Goal: Communication & Community: Answer question/provide support

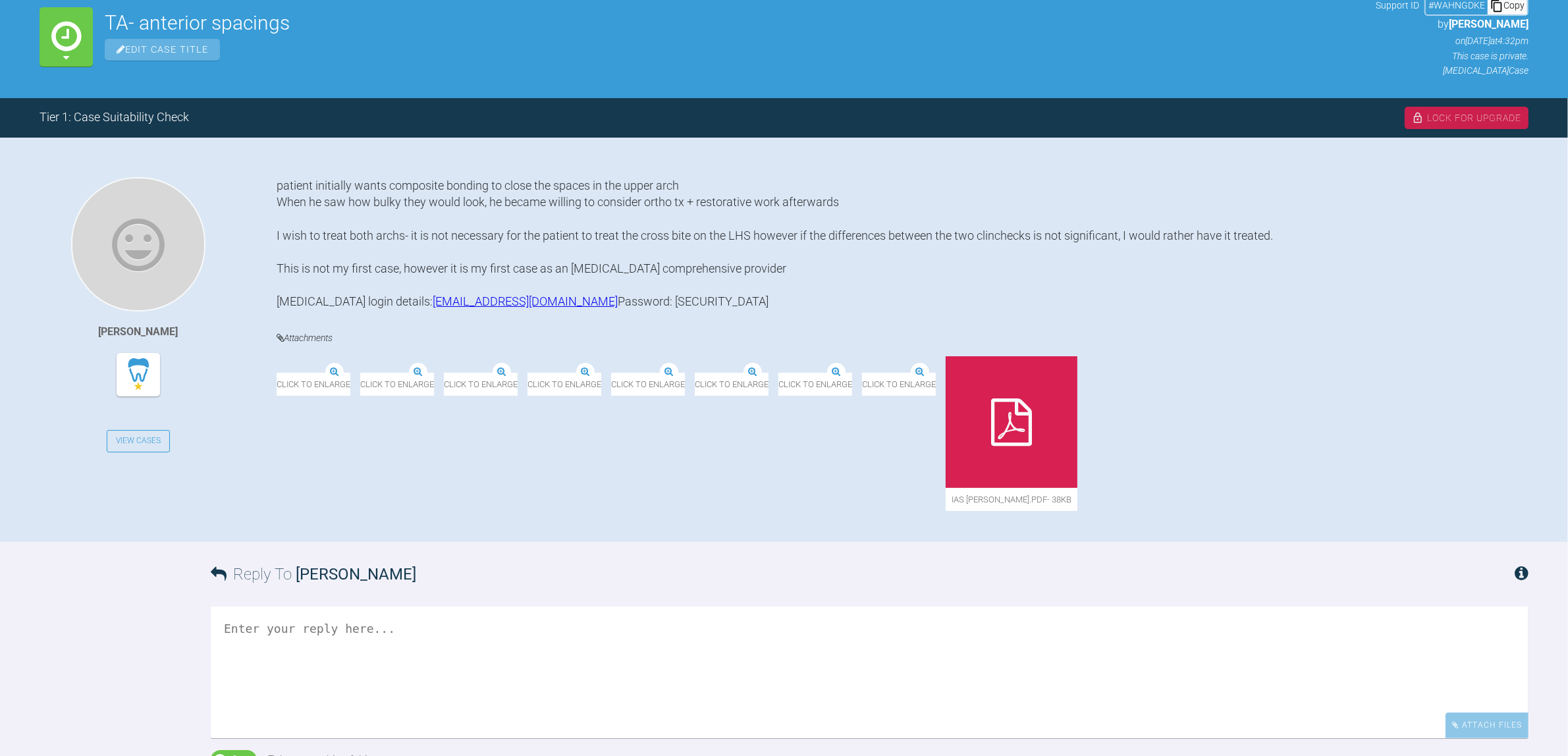
scroll to position [202, 0]
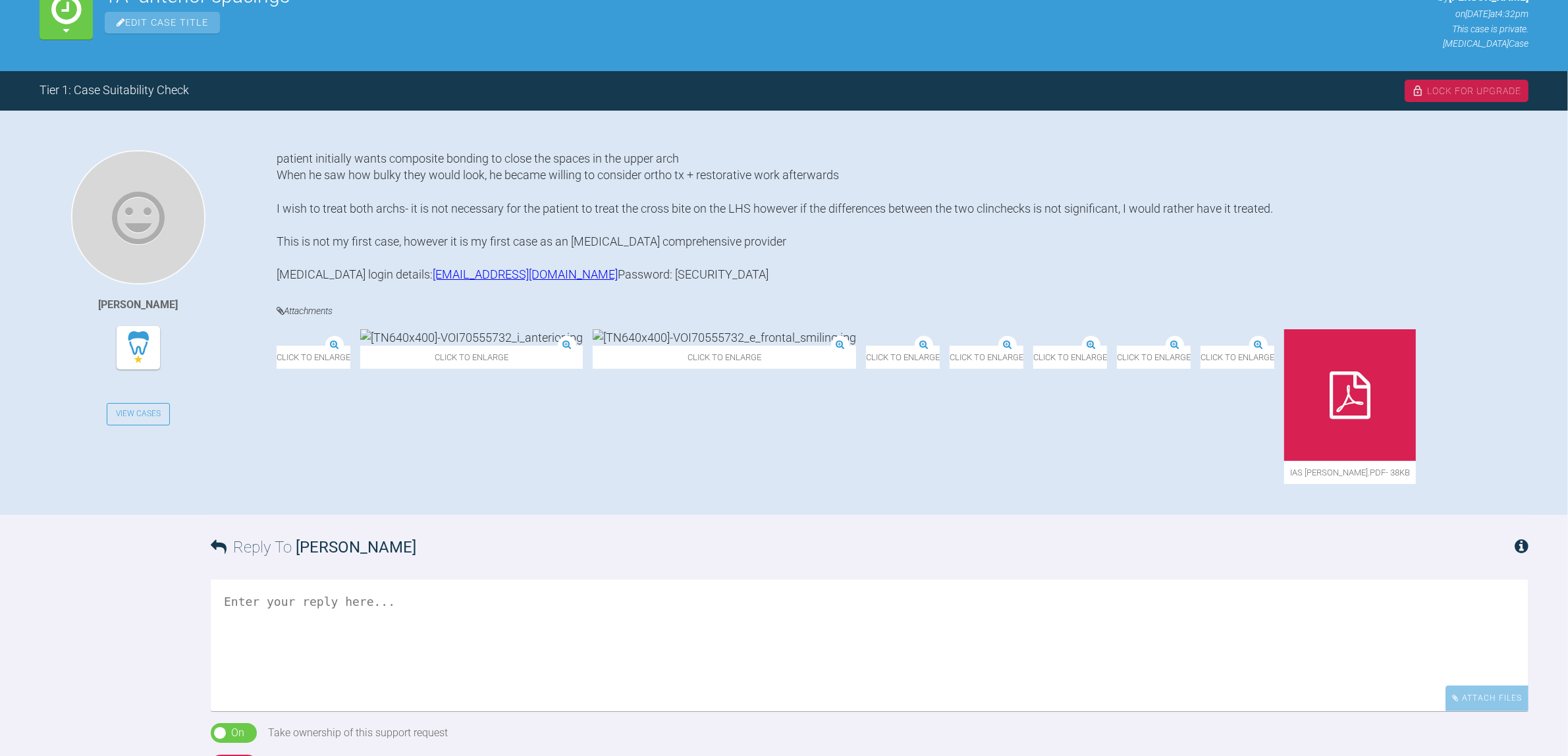
click at [276, 346] on img at bounding box center [276, 346] width 0 height 0
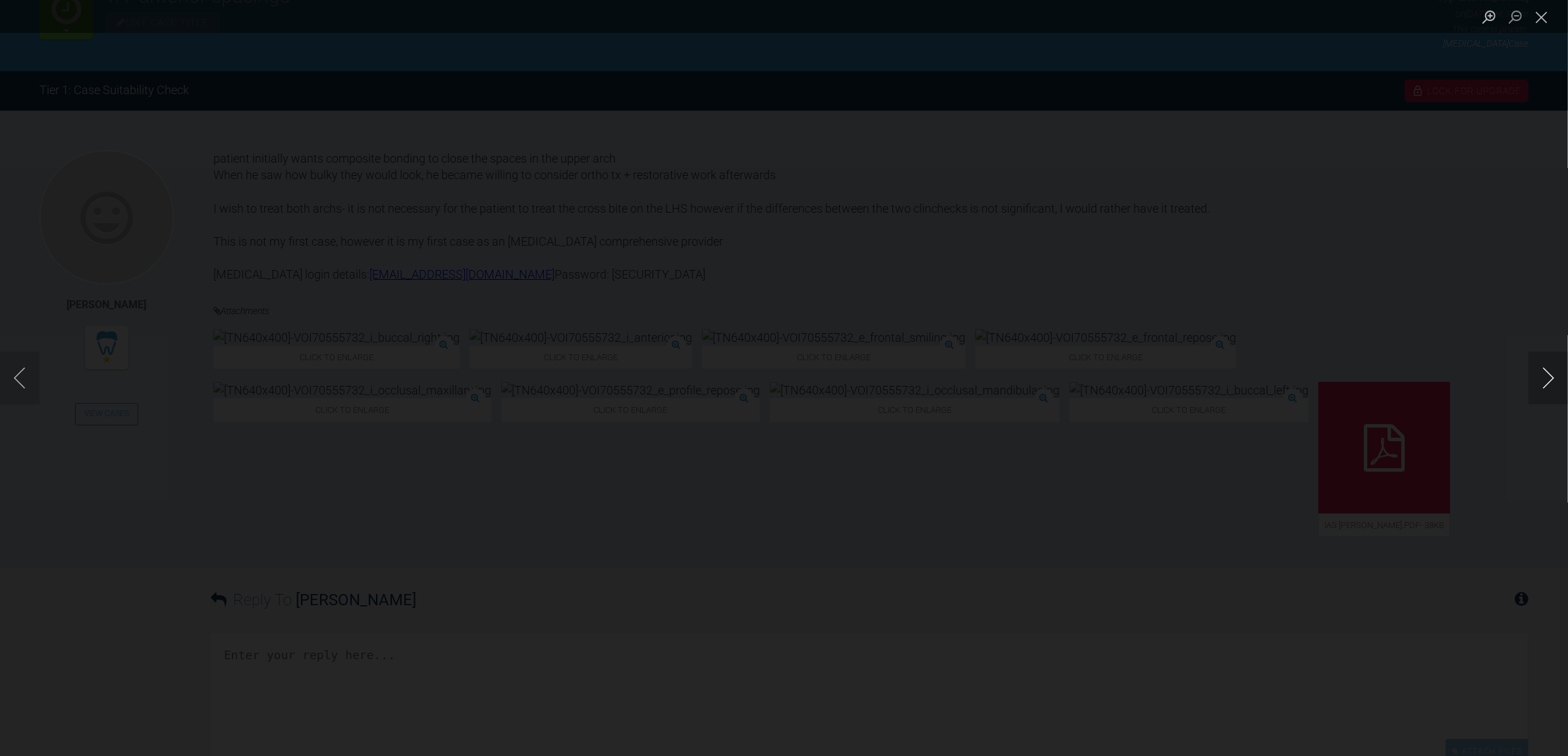
click at [1536, 367] on button "Next image" at bounding box center [1548, 378] width 39 height 53
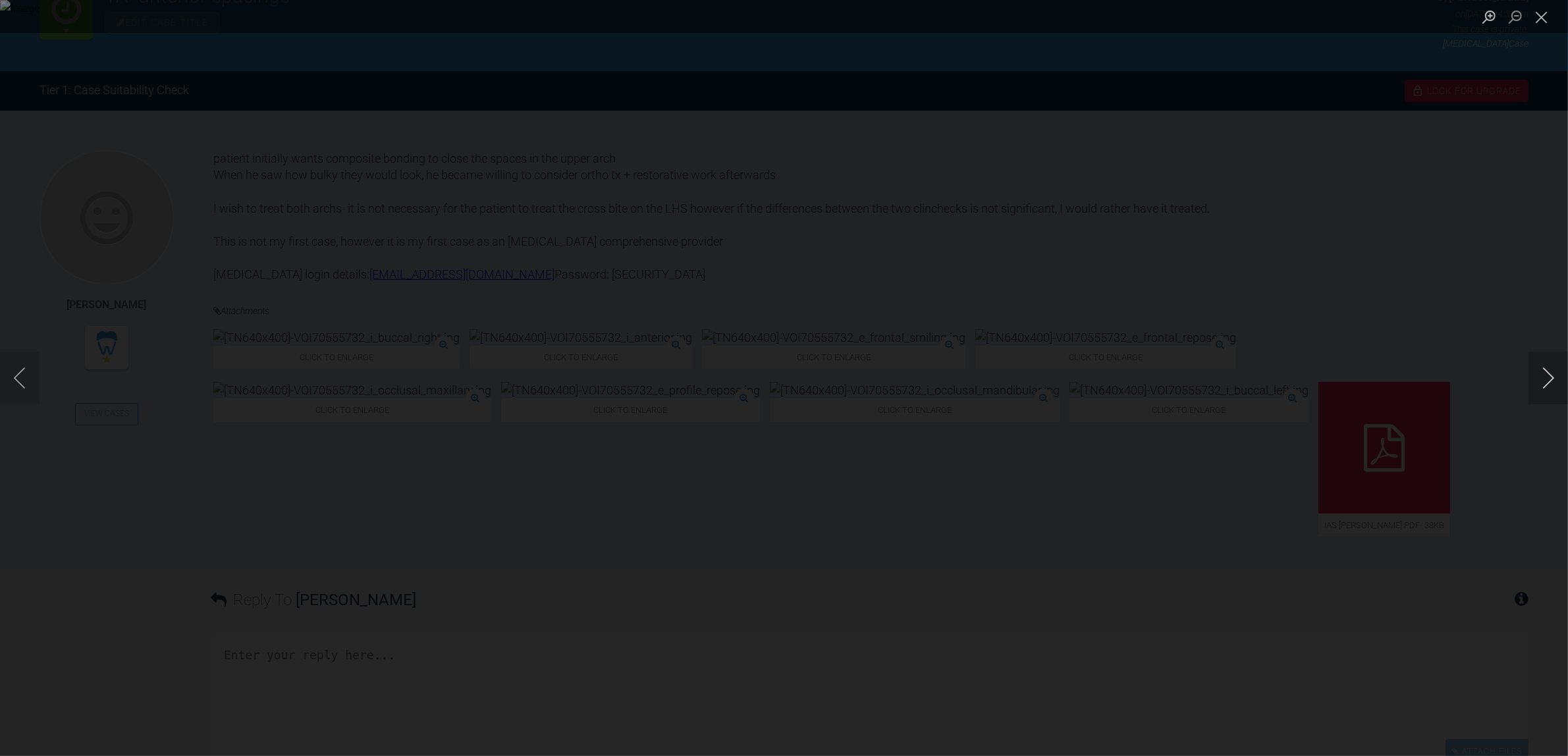
click at [1536, 367] on button "Next image" at bounding box center [1548, 378] width 39 height 53
click at [1535, 369] on button "Next image" at bounding box center [1548, 378] width 39 height 53
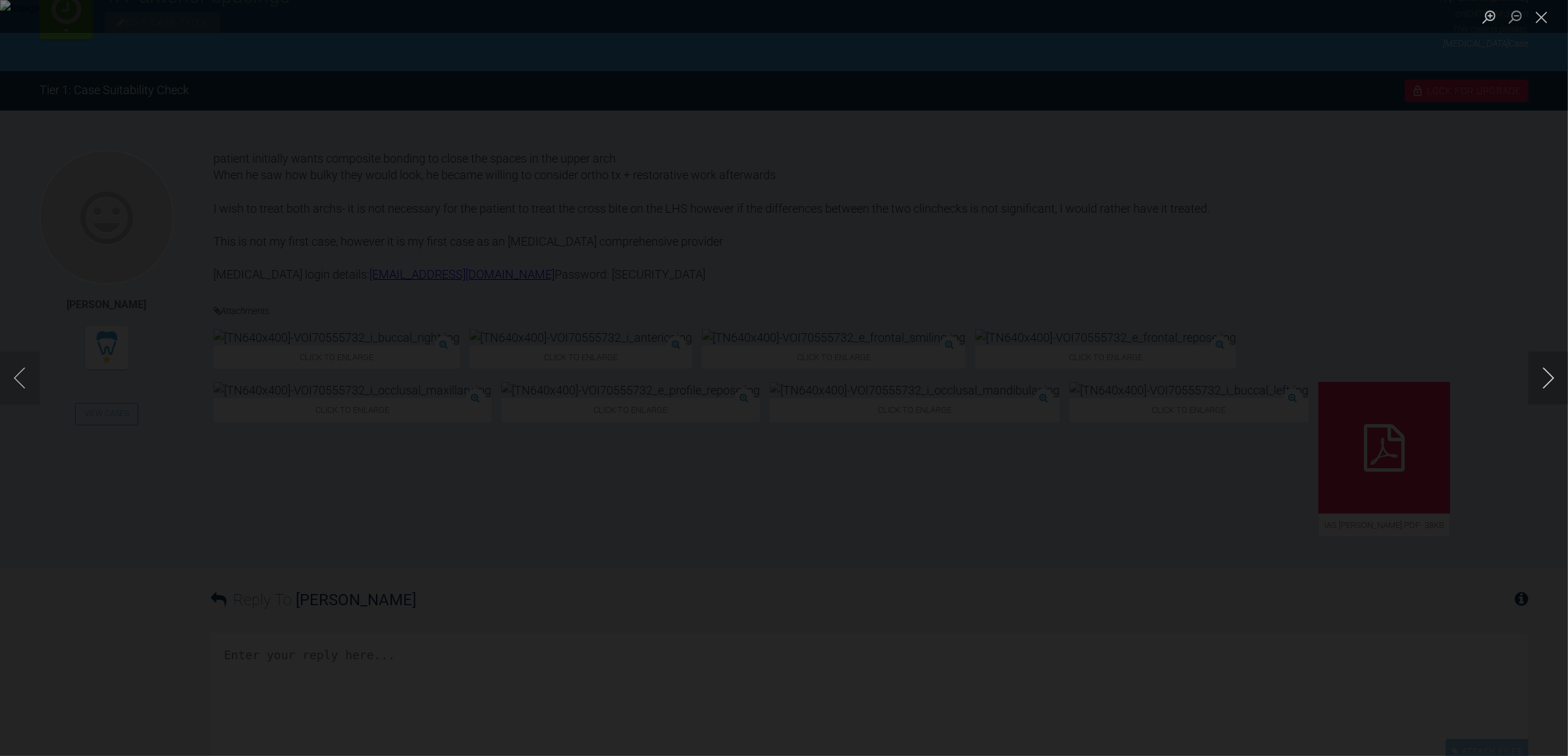
click at [1535, 369] on button "Next image" at bounding box center [1548, 378] width 39 height 53
click at [1260, 554] on div "Lightbox" at bounding box center [784, 378] width 1568 height 756
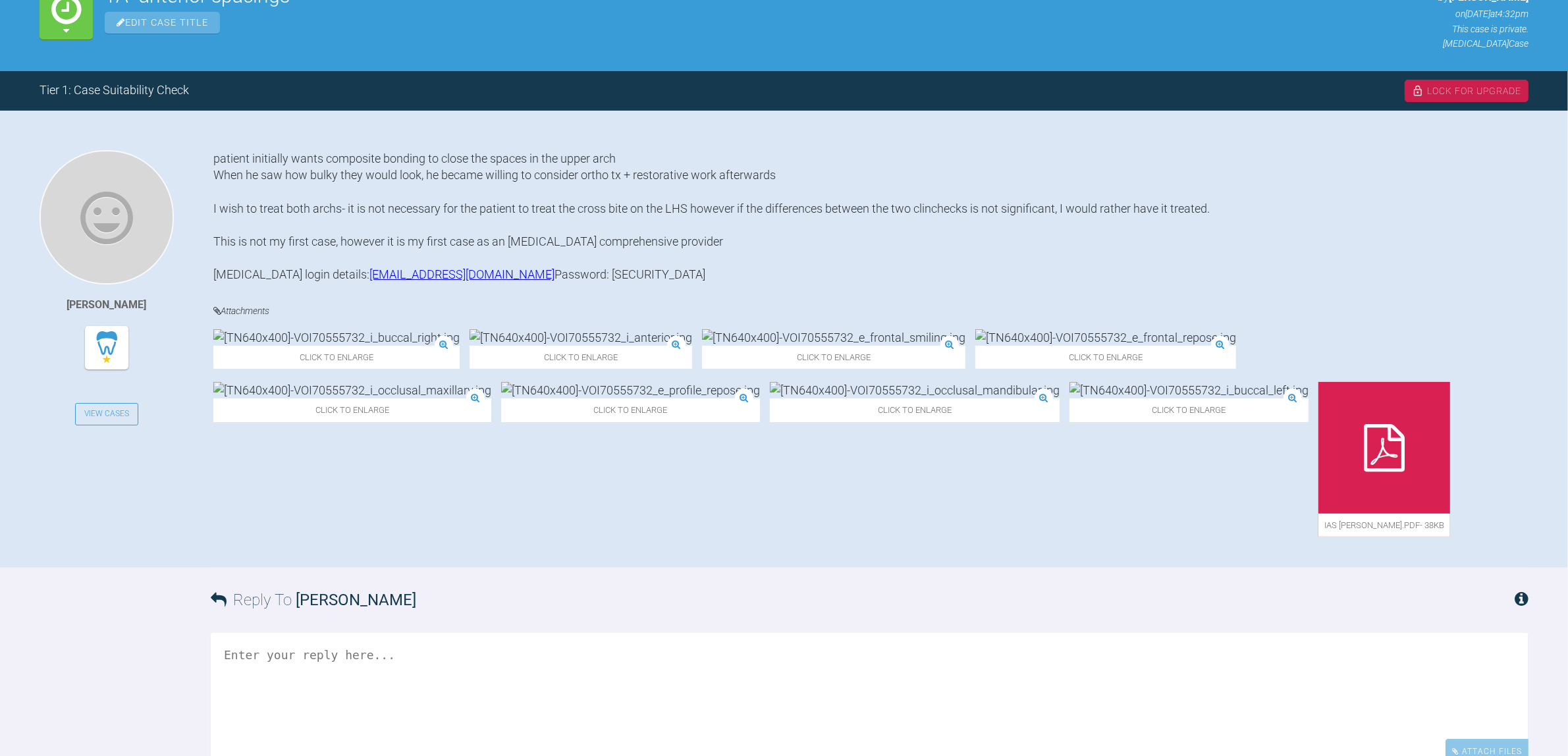
click at [1406, 409] on div at bounding box center [1384, 448] width 132 height 132
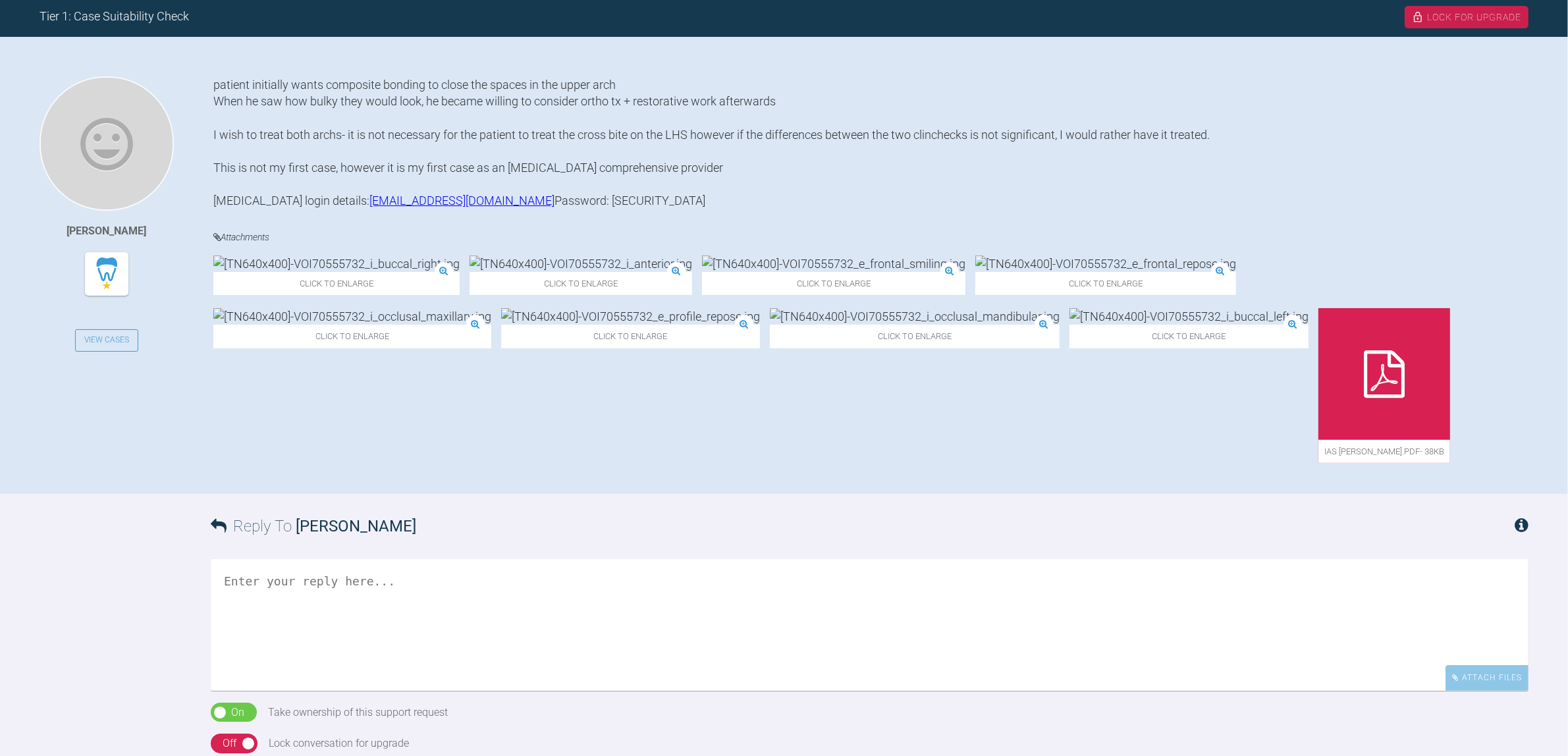
scroll to position [366, 0]
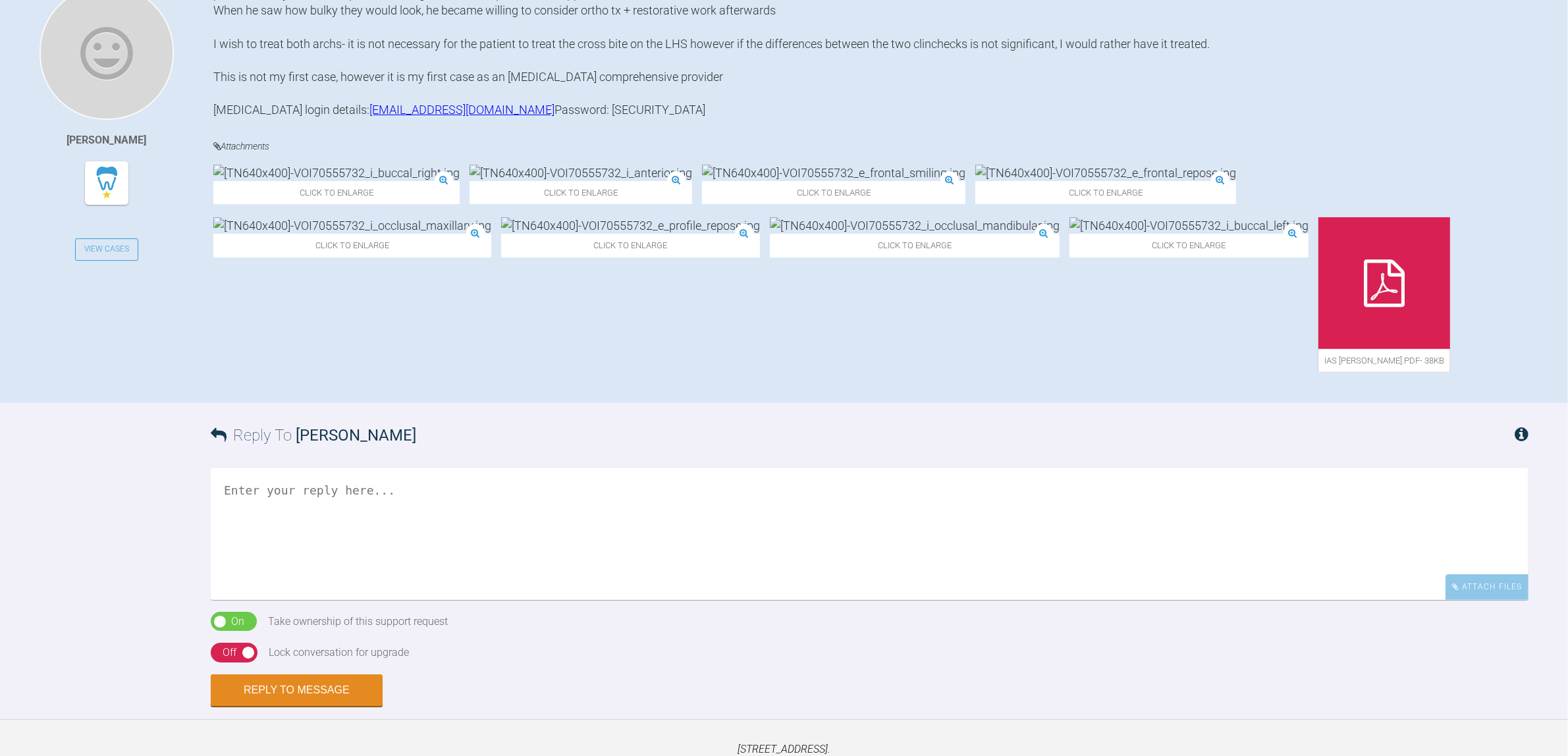
click at [546, 518] on textarea at bounding box center [869, 535] width 1318 height 132
type textarea "Hi [PERSON_NAME],"
click at [115, 239] on link "View Cases" at bounding box center [107, 250] width 64 height 23
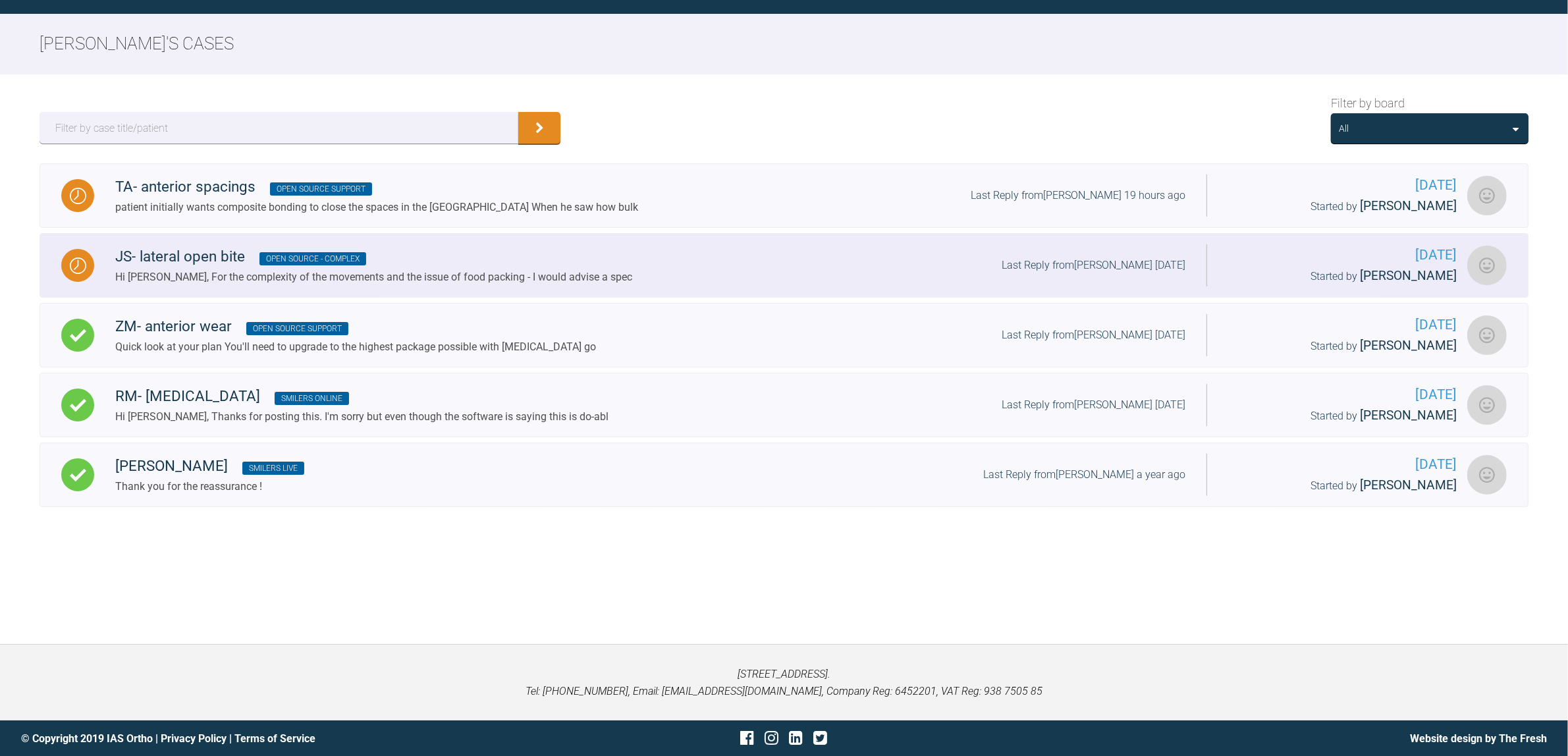
click at [484, 271] on div "Hi [PERSON_NAME], For the complexity of the movements and the issue of food pac…" at bounding box center [374, 277] width 517 height 17
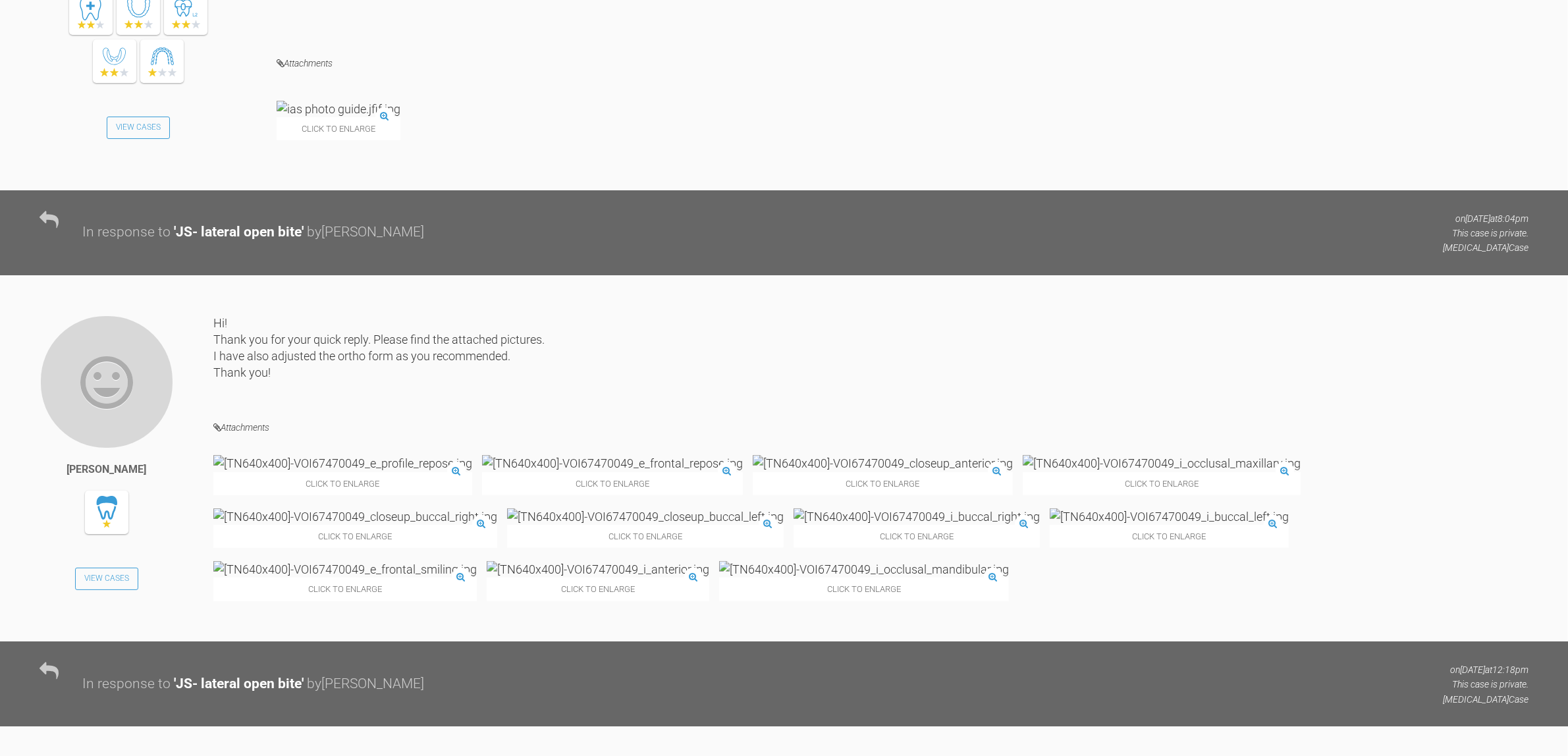
scroll to position [878, 0]
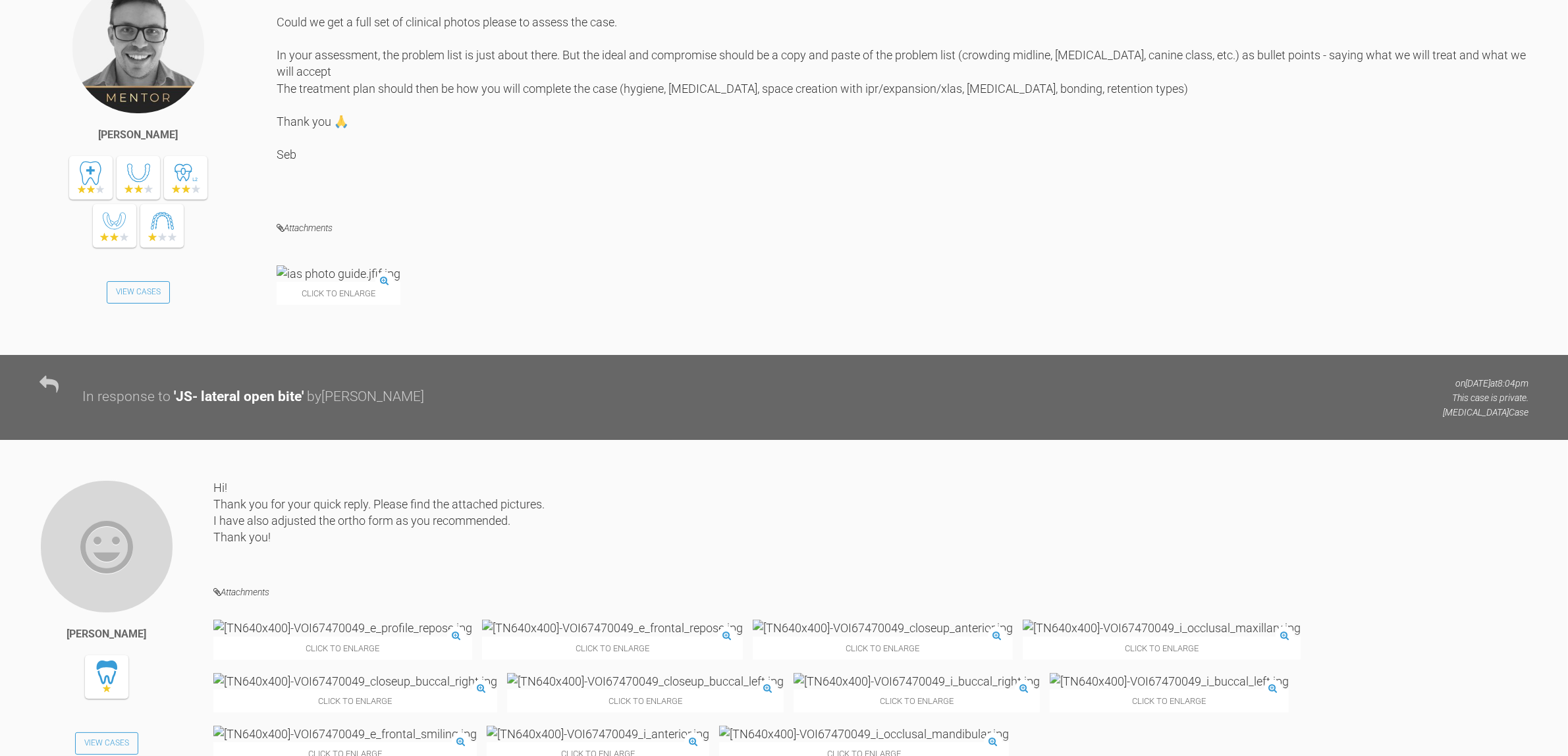
click at [348, 282] on img at bounding box center [338, 273] width 124 height 16
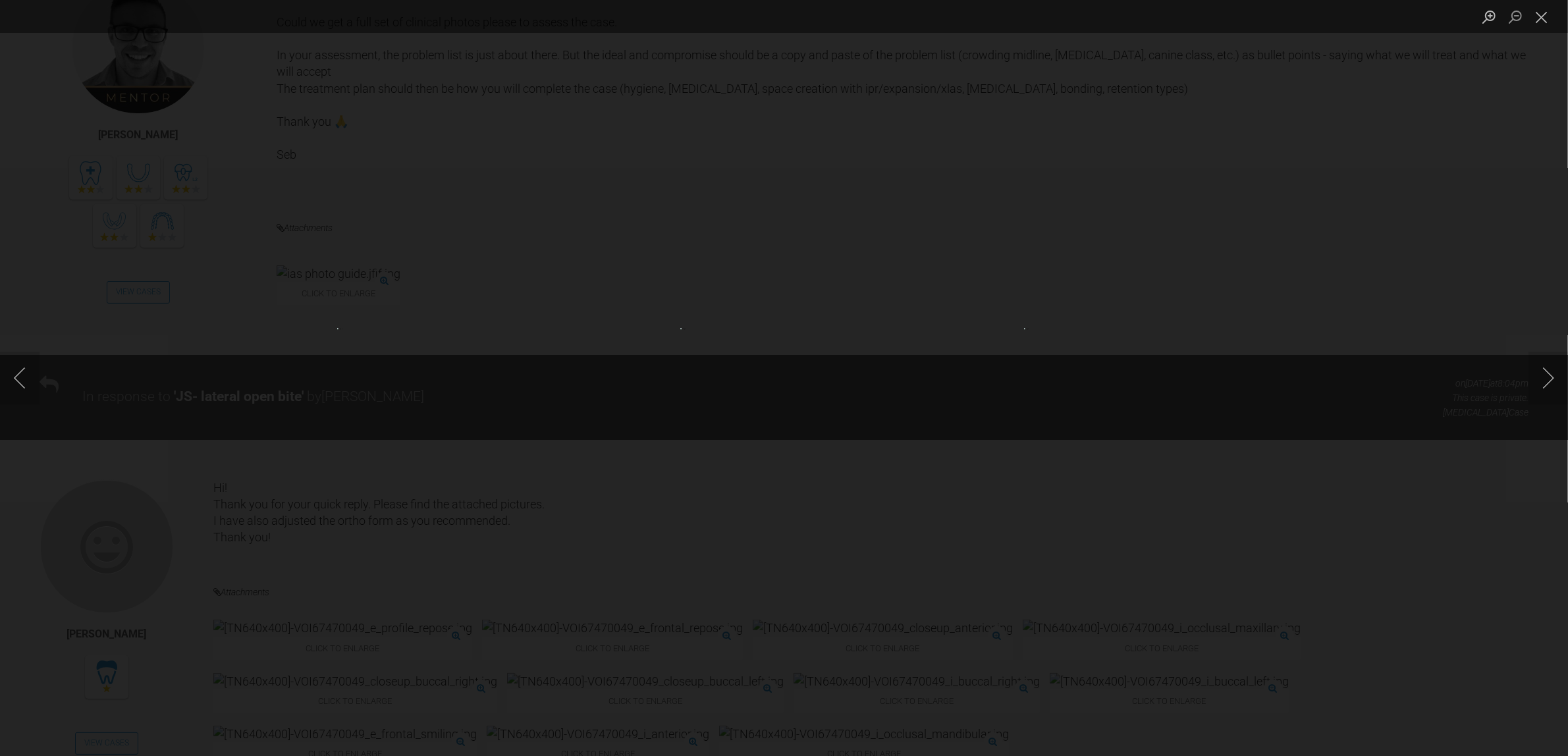
click at [644, 362] on div "Lightbox" at bounding box center [784, 378] width 1568 height 756
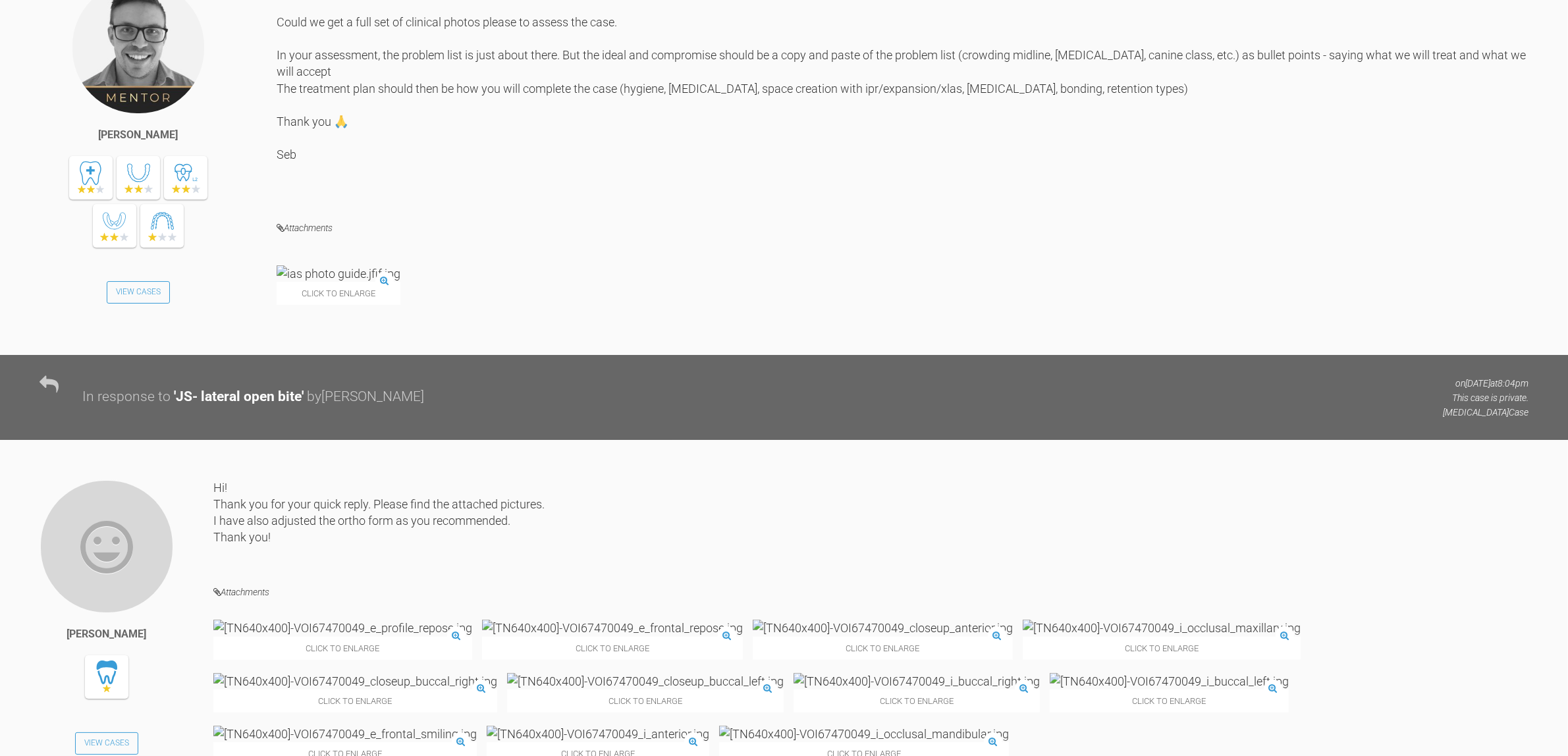
click at [330, 282] on img at bounding box center [338, 273] width 124 height 16
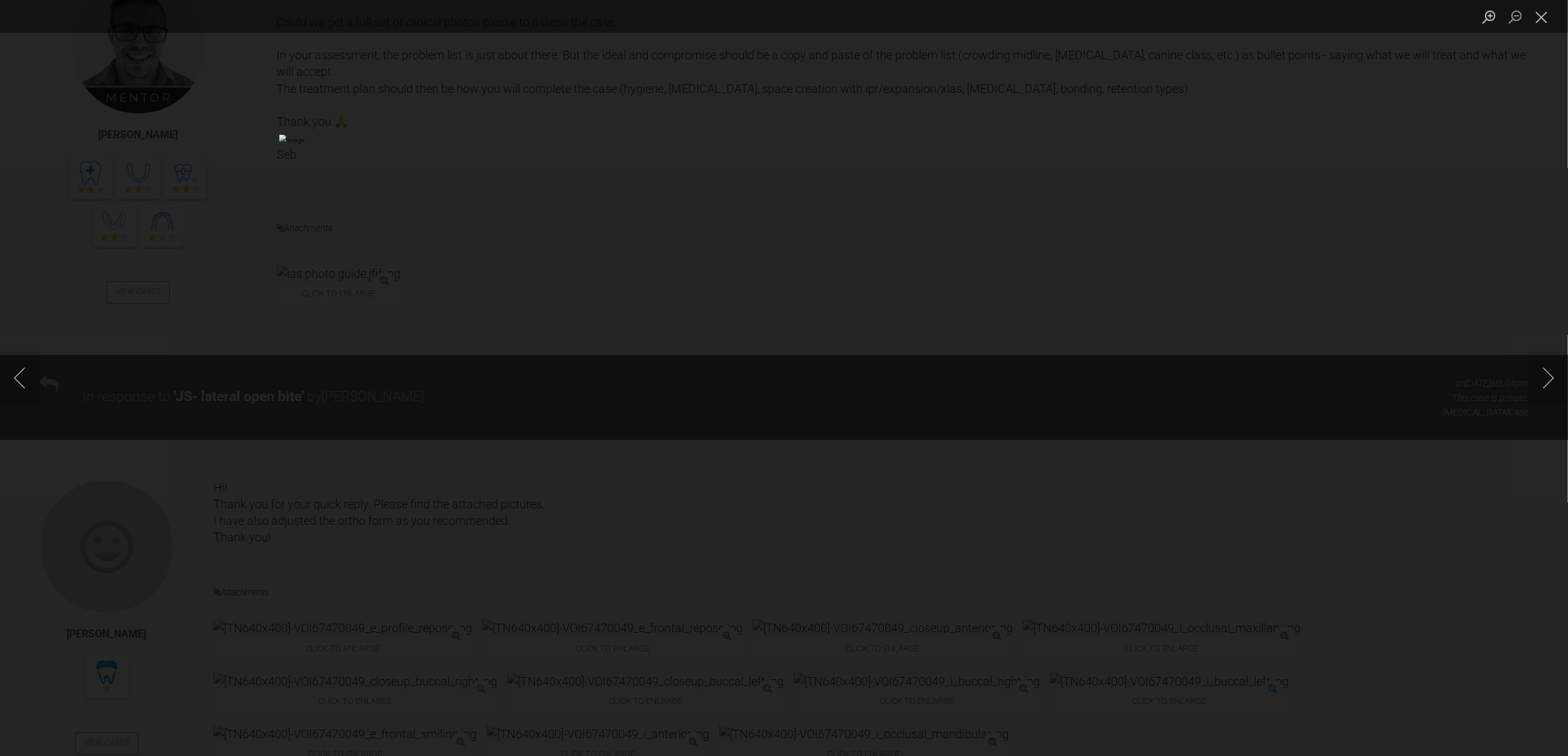
drag, startPoint x: 760, startPoint y: 363, endPoint x: 462, endPoint y: 367, distance: 298.0
click at [462, 367] on div "Lightbox" at bounding box center [784, 378] width 1568 height 756
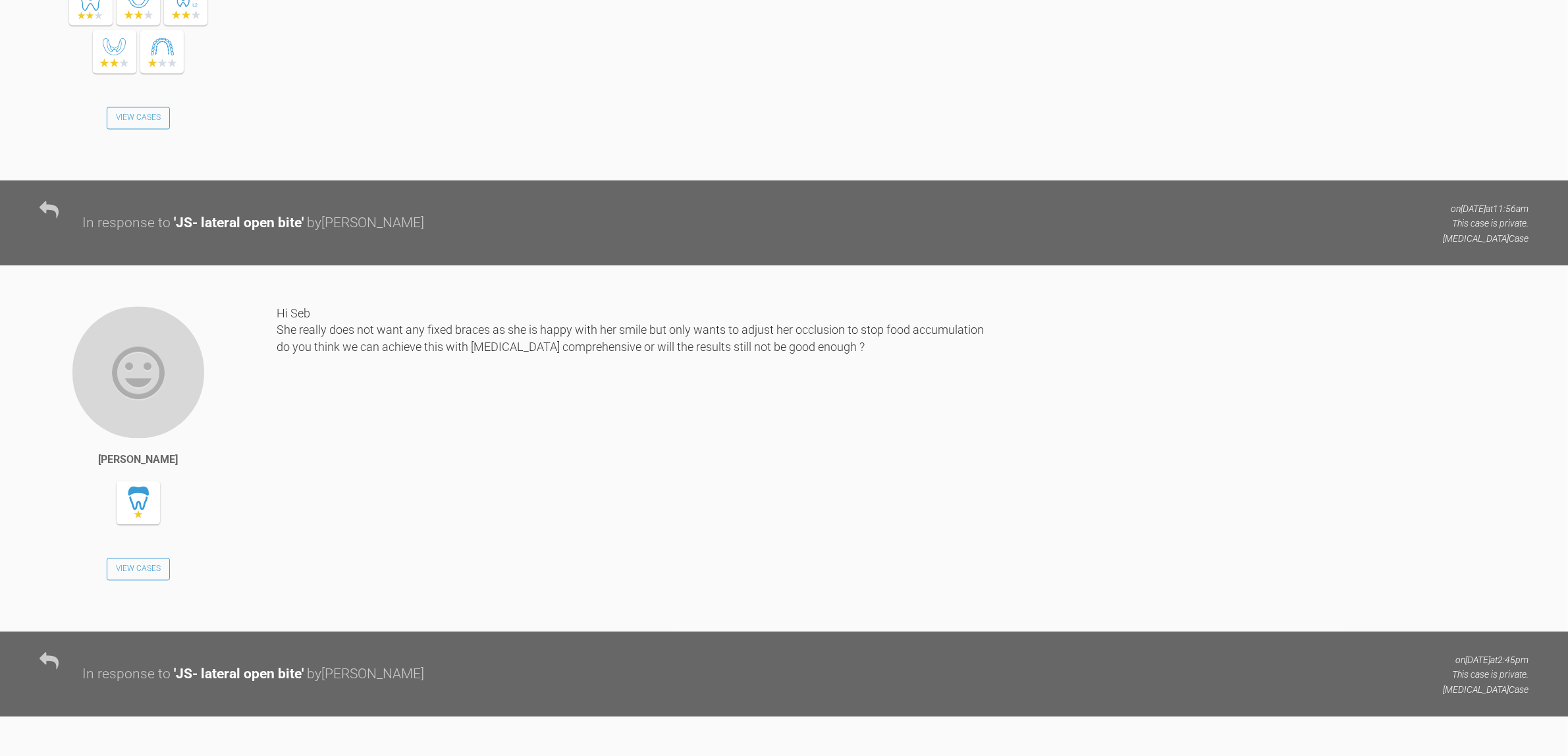
scroll to position [3430, 0]
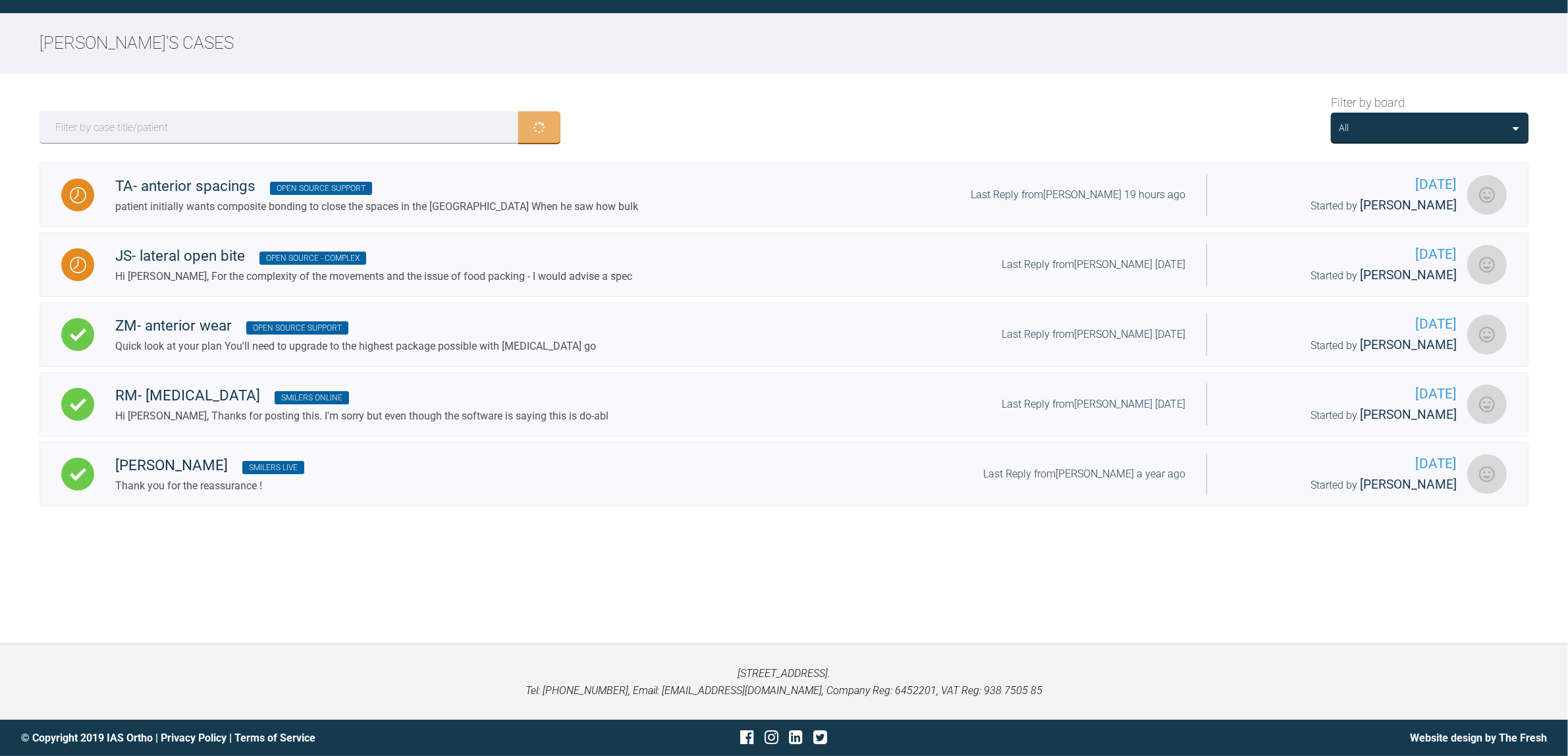
scroll to position [137, 0]
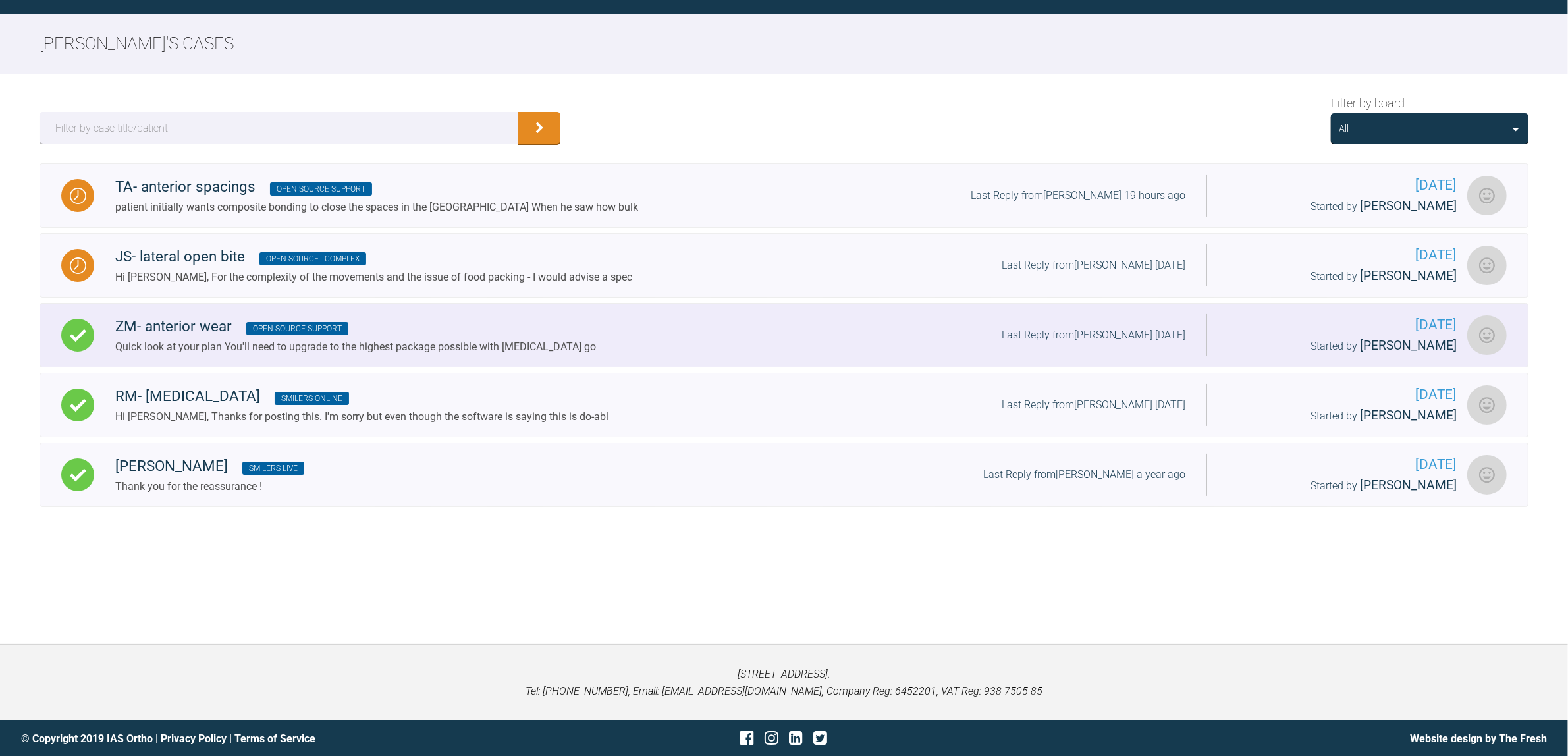
click at [291, 338] on div "ZM- anterior wear Open Source Support" at bounding box center [356, 327] width 480 height 24
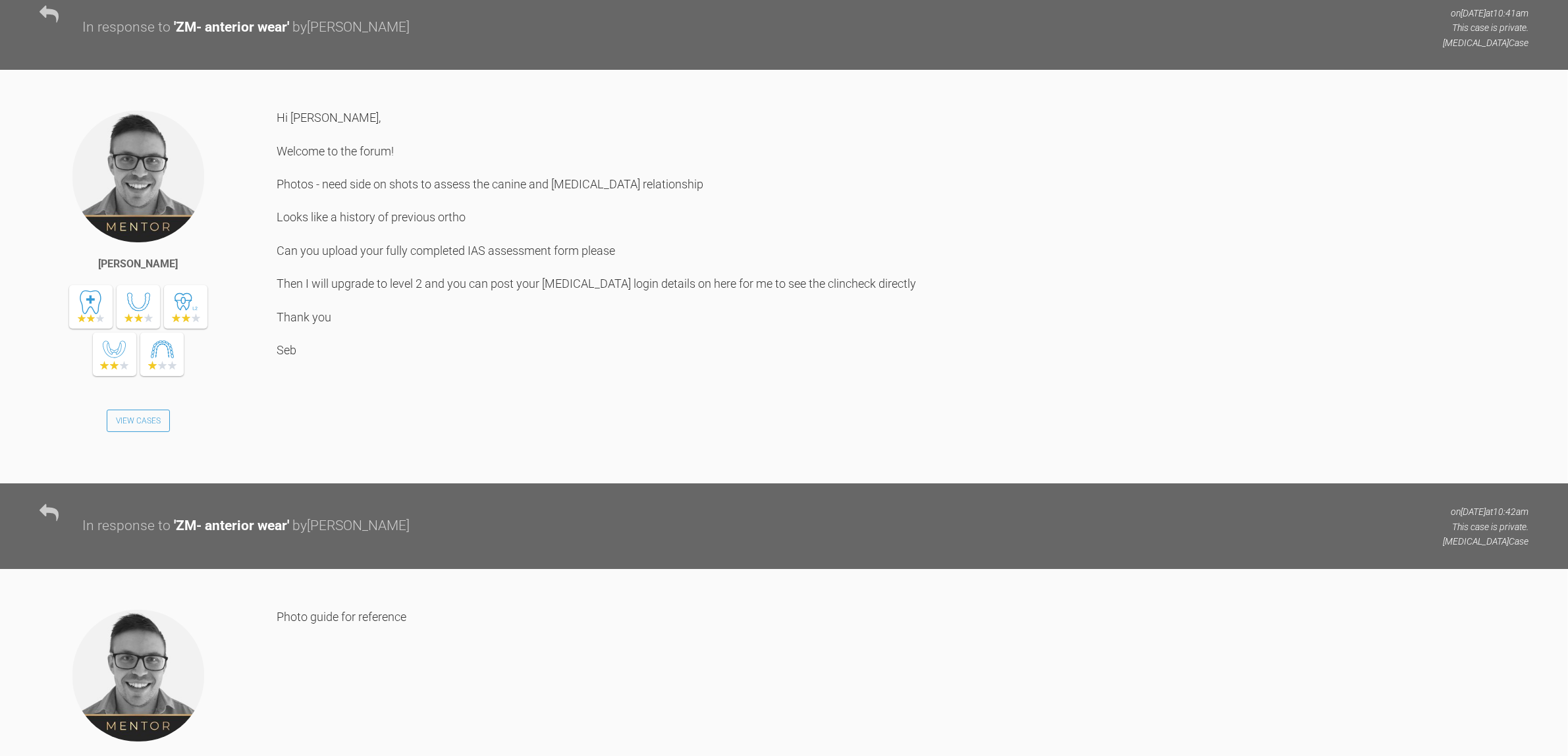
scroll to position [795, 0]
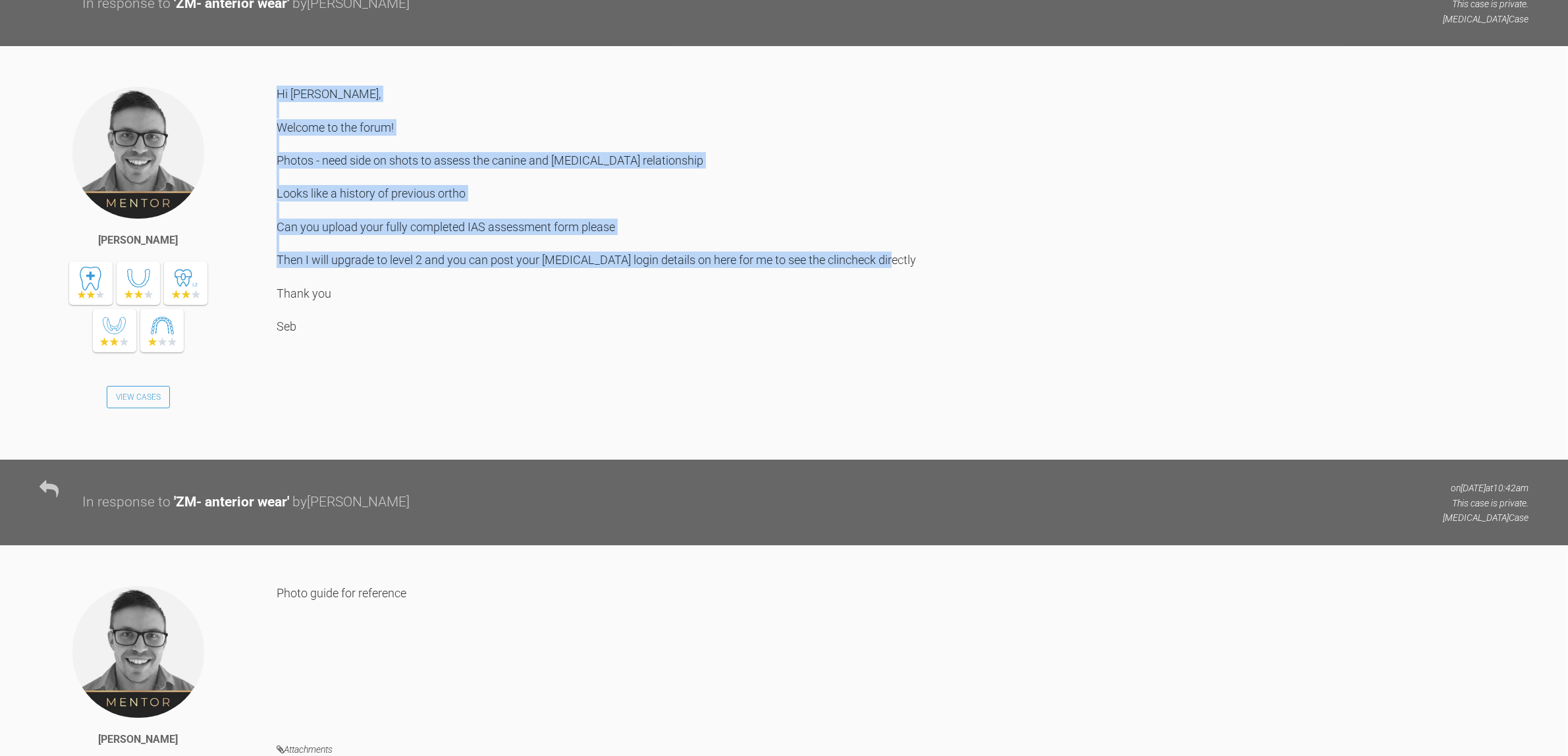
drag, startPoint x: 276, startPoint y: 193, endPoint x: 538, endPoint y: 436, distance: 357.3
click at [538, 436] on div "Hi Marah, Welcome to the forum! Photos - need side on shots to assess the canin…" at bounding box center [902, 262] width 1252 height 354
copy div "Hi Marah, Welcome to the forum! Photos - need side on shots to assess the canin…"
click at [525, 389] on div "Hi Marah, Welcome to the forum! Photos - need side on shots to assess the canin…" at bounding box center [902, 262] width 1252 height 354
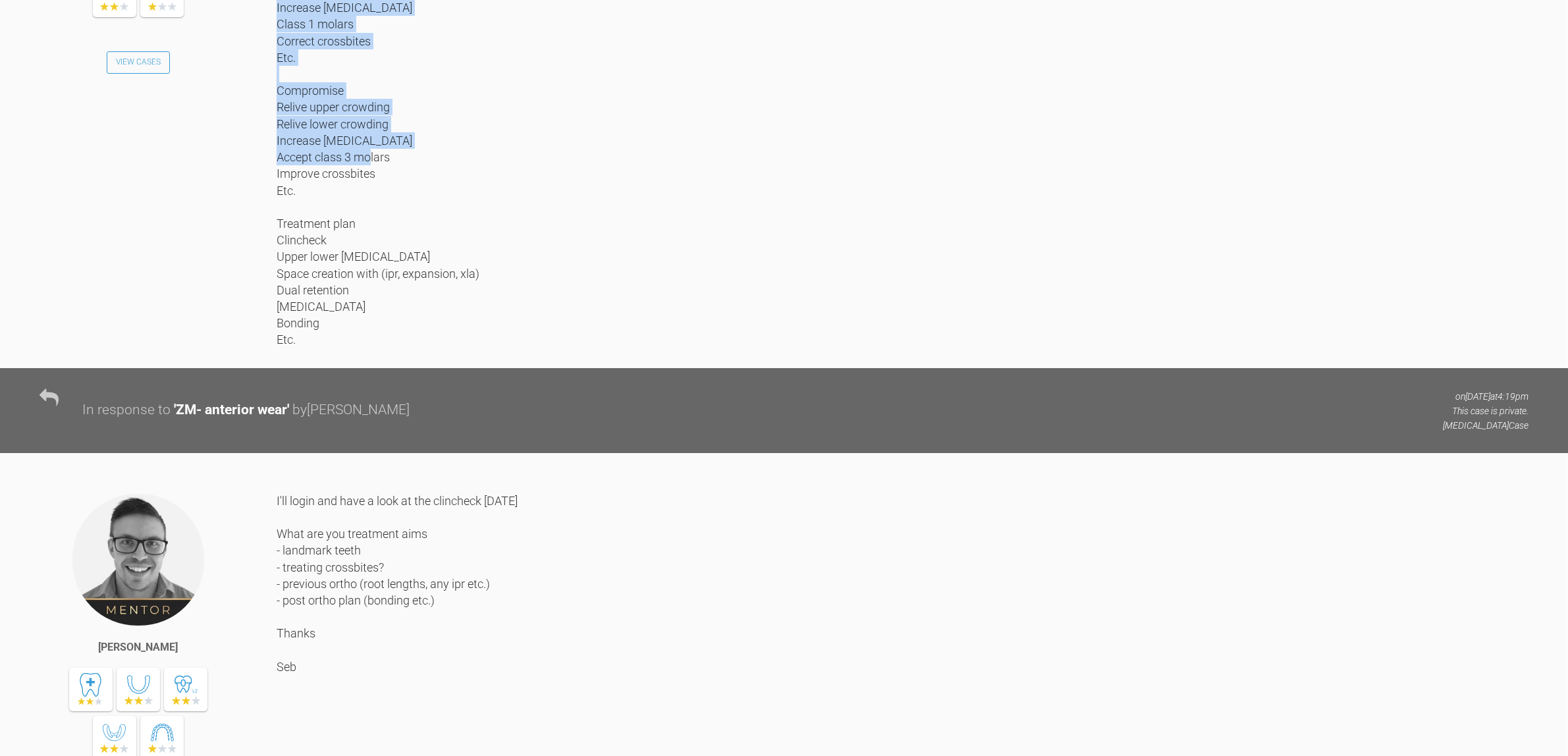
scroll to position [2606, 0]
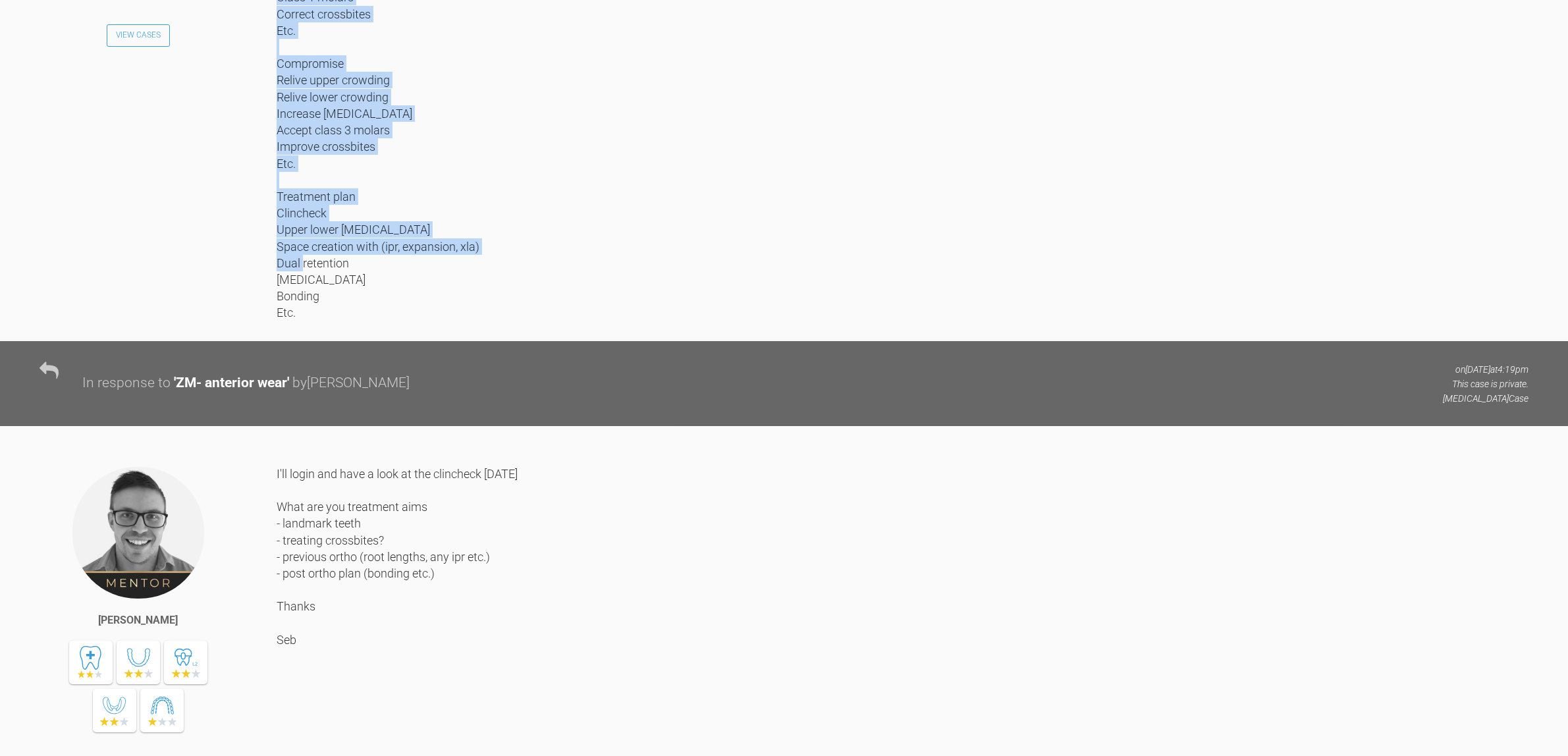
drag, startPoint x: 280, startPoint y: 113, endPoint x: 443, endPoint y: 410, distance: 338.8
click at [443, 321] on div "Hi Marah, For your problem, ideal, compromise list it should be a copy and past…" at bounding box center [902, 22] width 1252 height 597
copy div "or your problem, ideal, compromise list it should be a copy and paste of each i…"
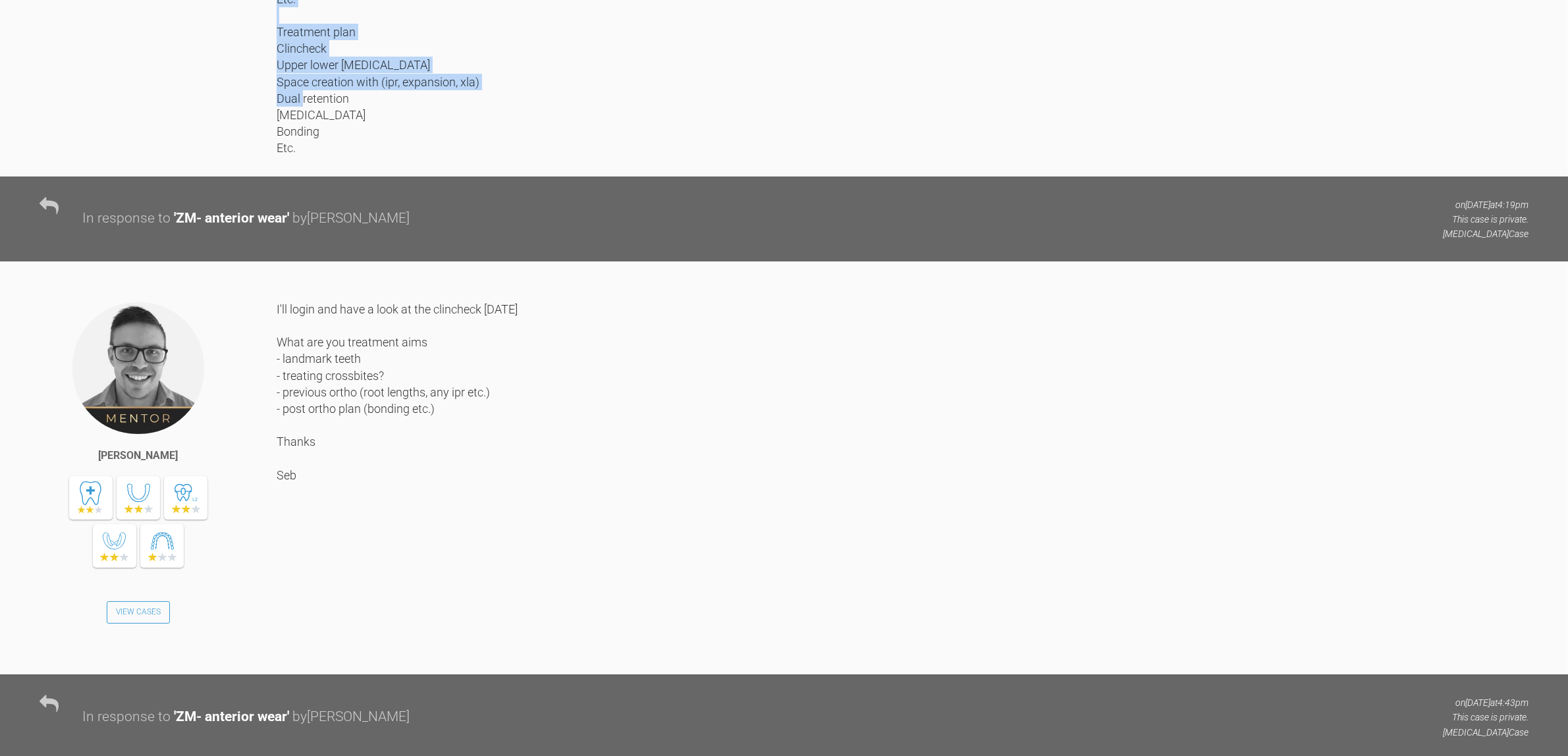
scroll to position [2853, 0]
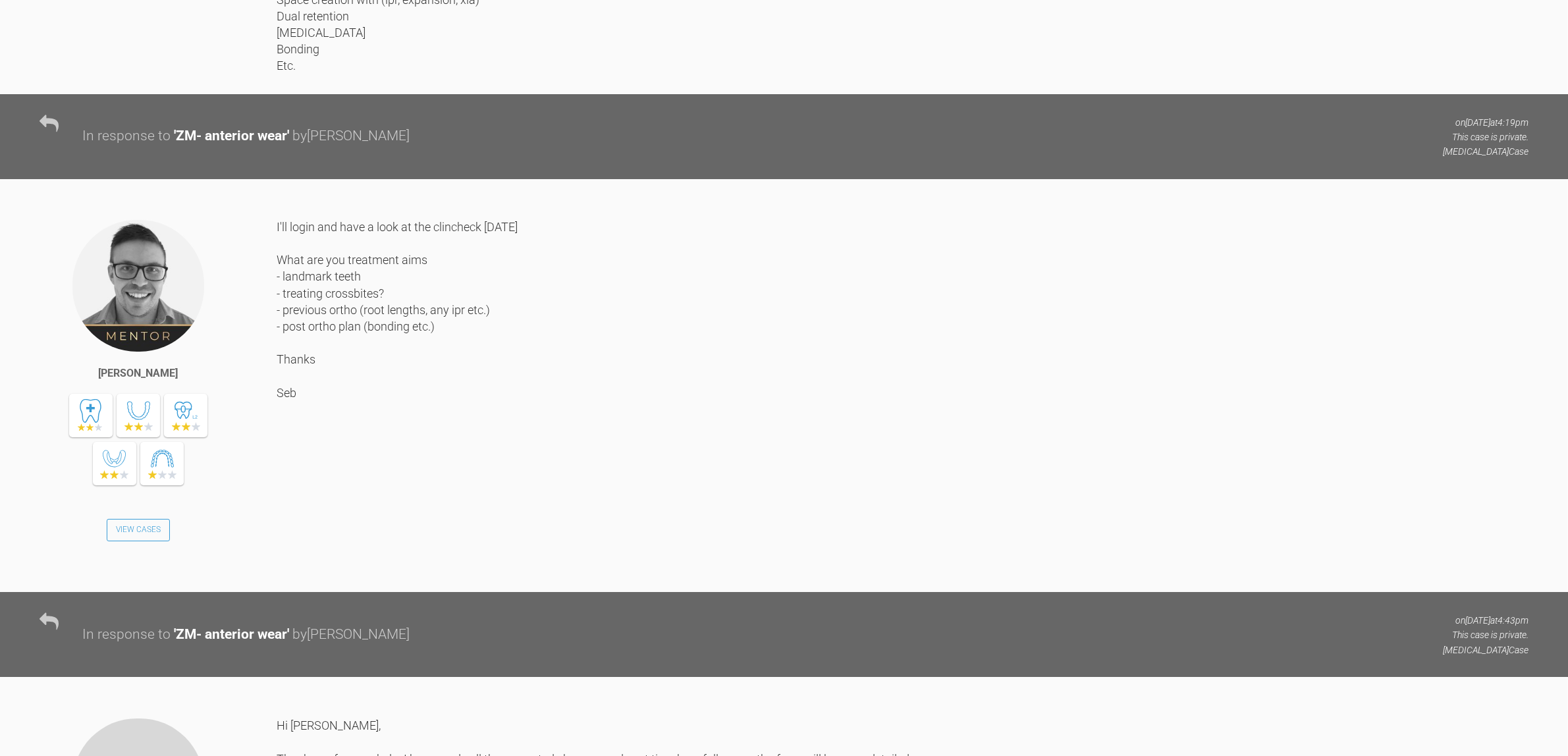
click at [447, 371] on div "I'll login and have a look at the clincheck tomorrow What are you treatment aim…" at bounding box center [902, 396] width 1252 height 354
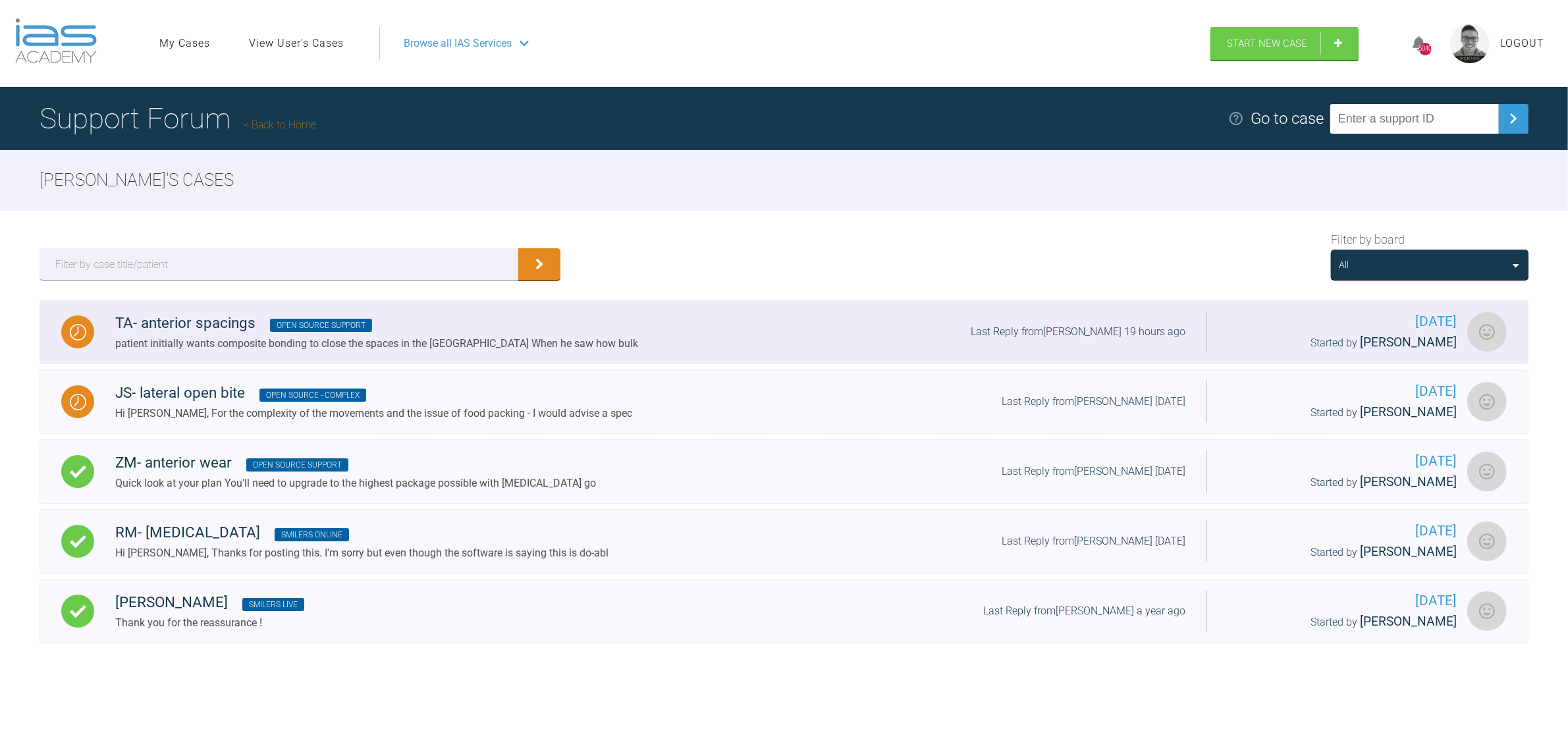
click at [415, 341] on div "patient initially wants composite bonding to close the spaces in the [GEOGRAPHI…" at bounding box center [377, 344] width 523 height 17
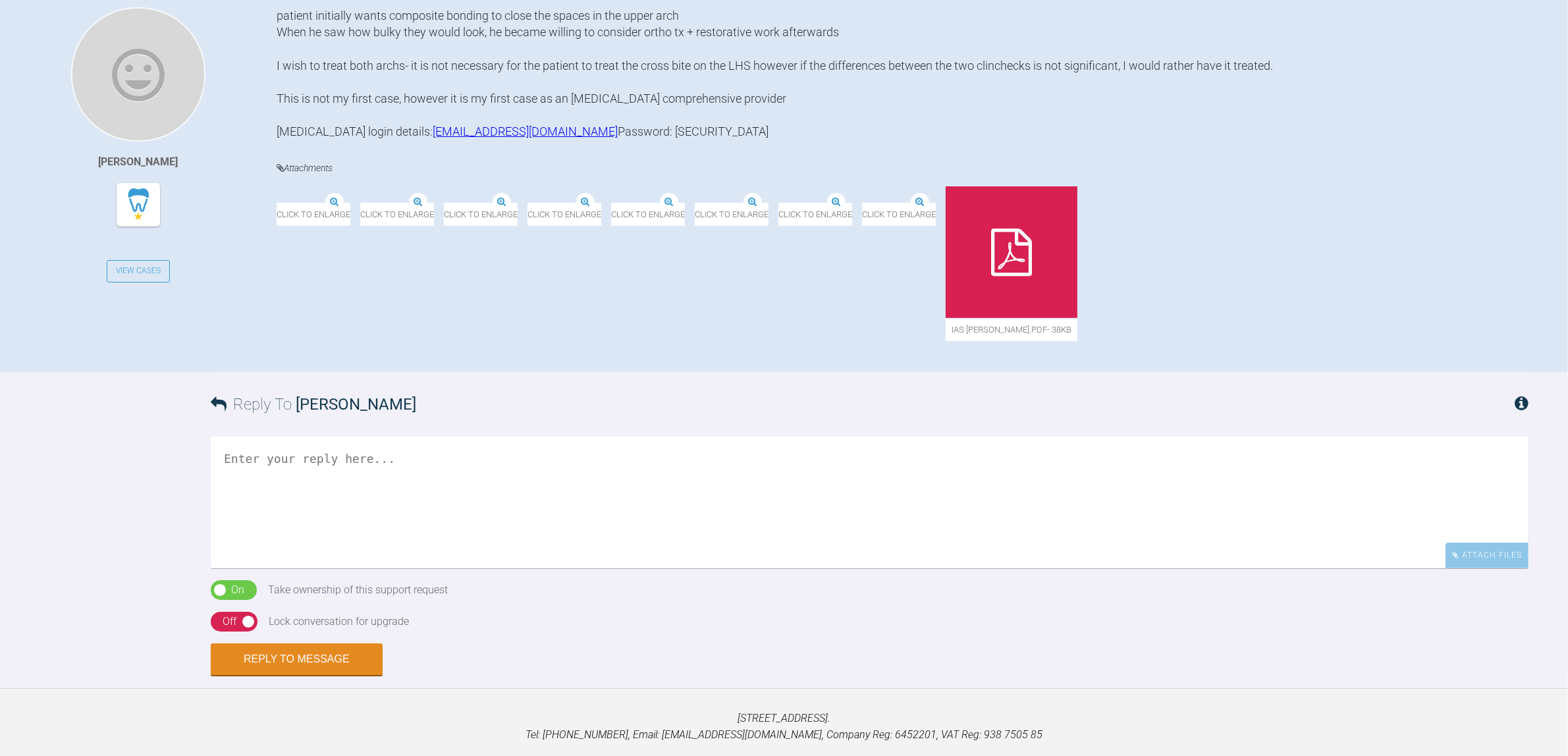
scroll to position [448, 0]
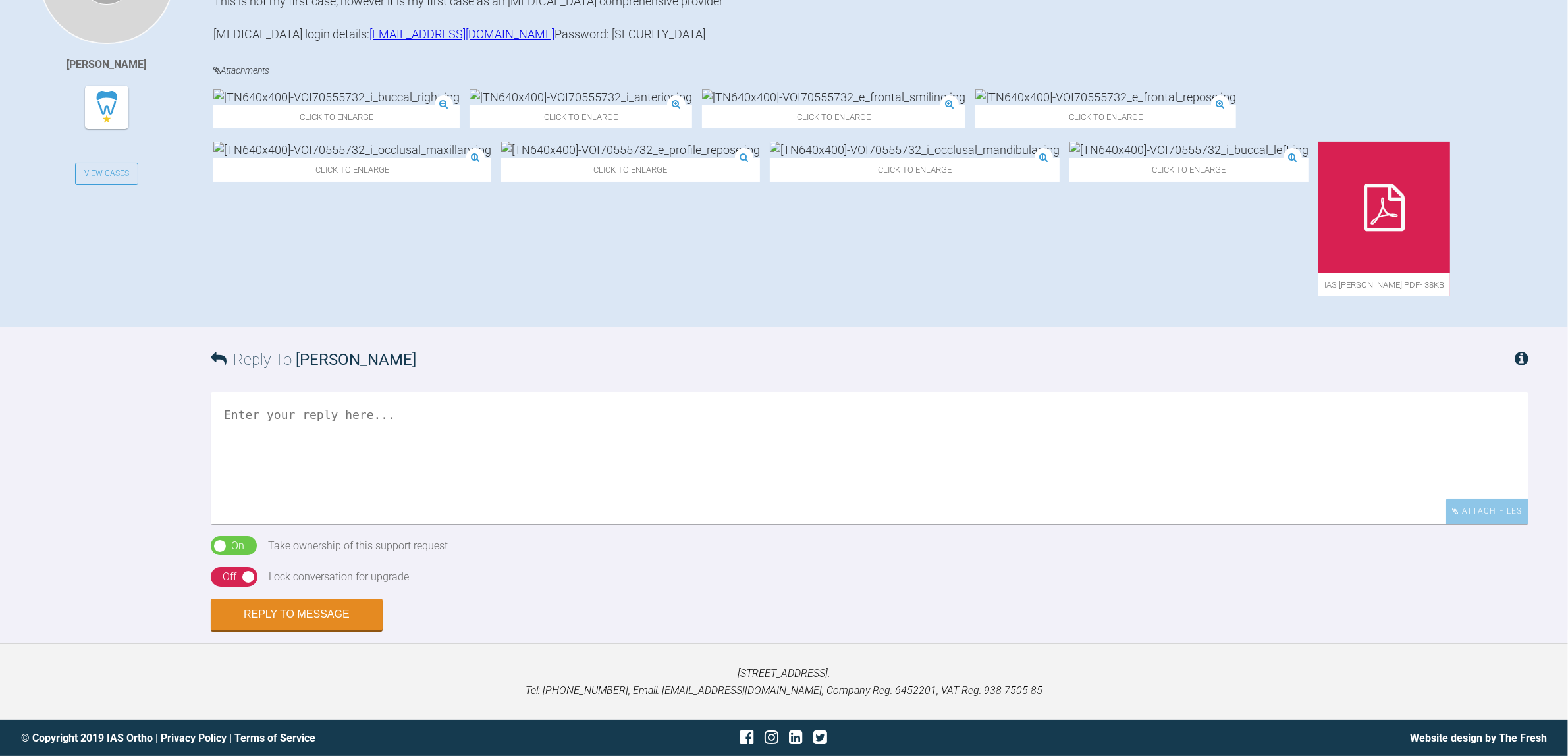
click at [554, 436] on textarea at bounding box center [869, 458] width 1318 height 132
paste textarea "Hi [PERSON_NAME], Welcome to the forum! Photos - need side on shots to assess t…"
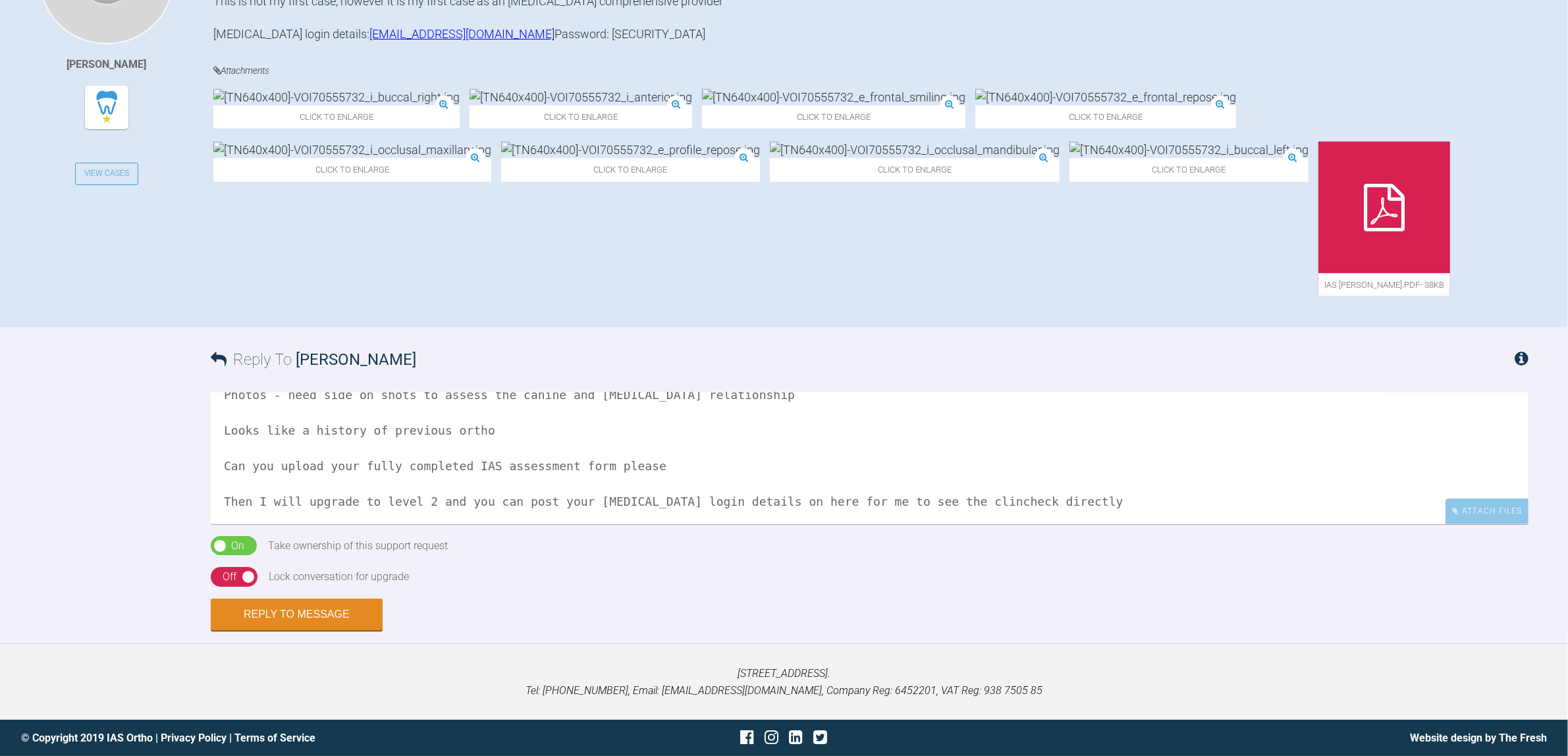
scroll to position [100, 0]
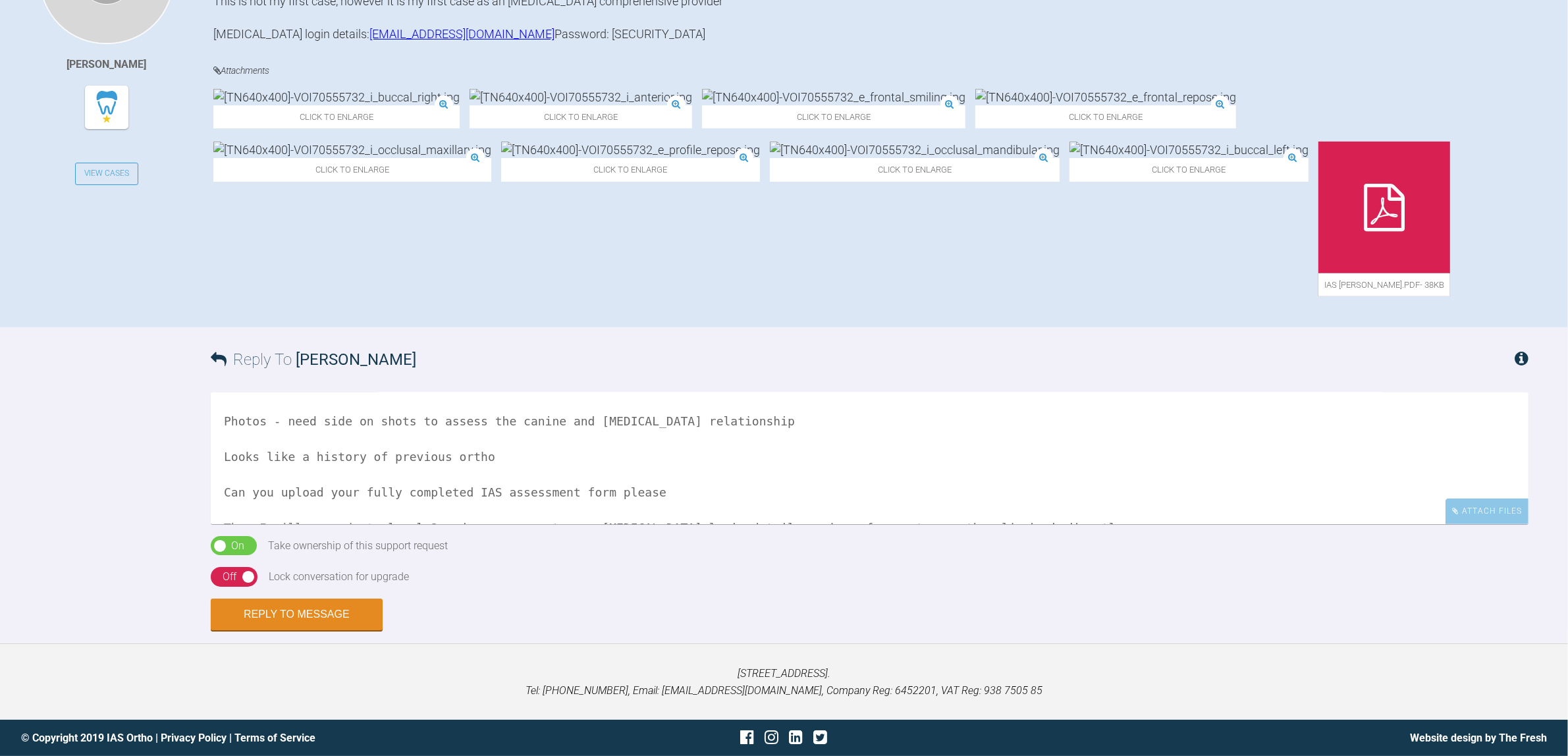
drag, startPoint x: 666, startPoint y: 489, endPoint x: 196, endPoint y: 444, distance: 472.1
click at [196, 444] on div "Reply To [PERSON_NAME] Hi [PERSON_NAME], Hi [PERSON_NAME], Welcome to the forum…" at bounding box center [784, 479] width 1568 height 303
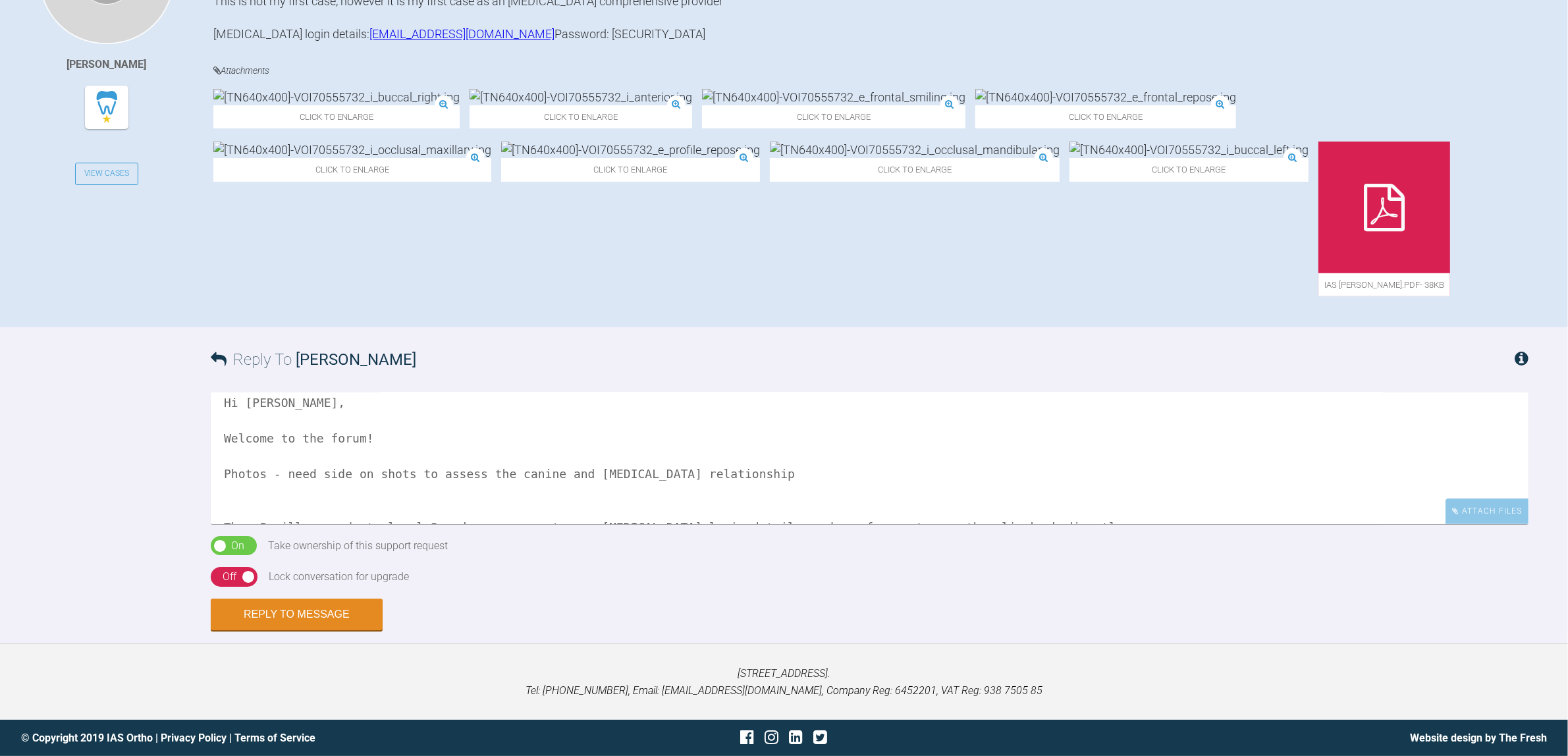
scroll to position [18, 0]
drag, startPoint x: 290, startPoint y: 435, endPoint x: 213, endPoint y: 430, distance: 77.2
click at [214, 430] on textarea "Hi [PERSON_NAME], Hi [PERSON_NAME], Welcome to the forum! Photos - need side on…" at bounding box center [869, 458] width 1318 height 132
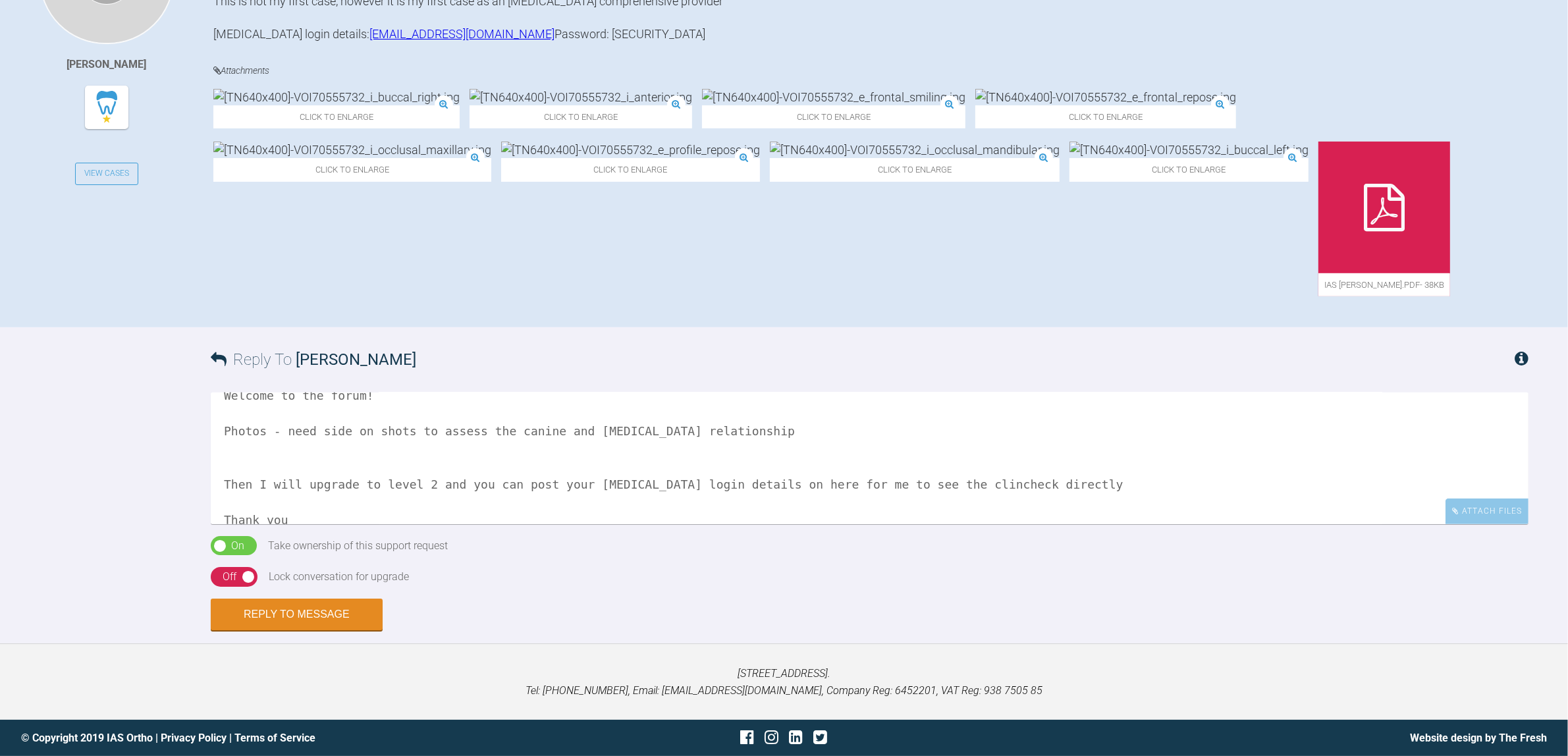
scroll to position [100, 0]
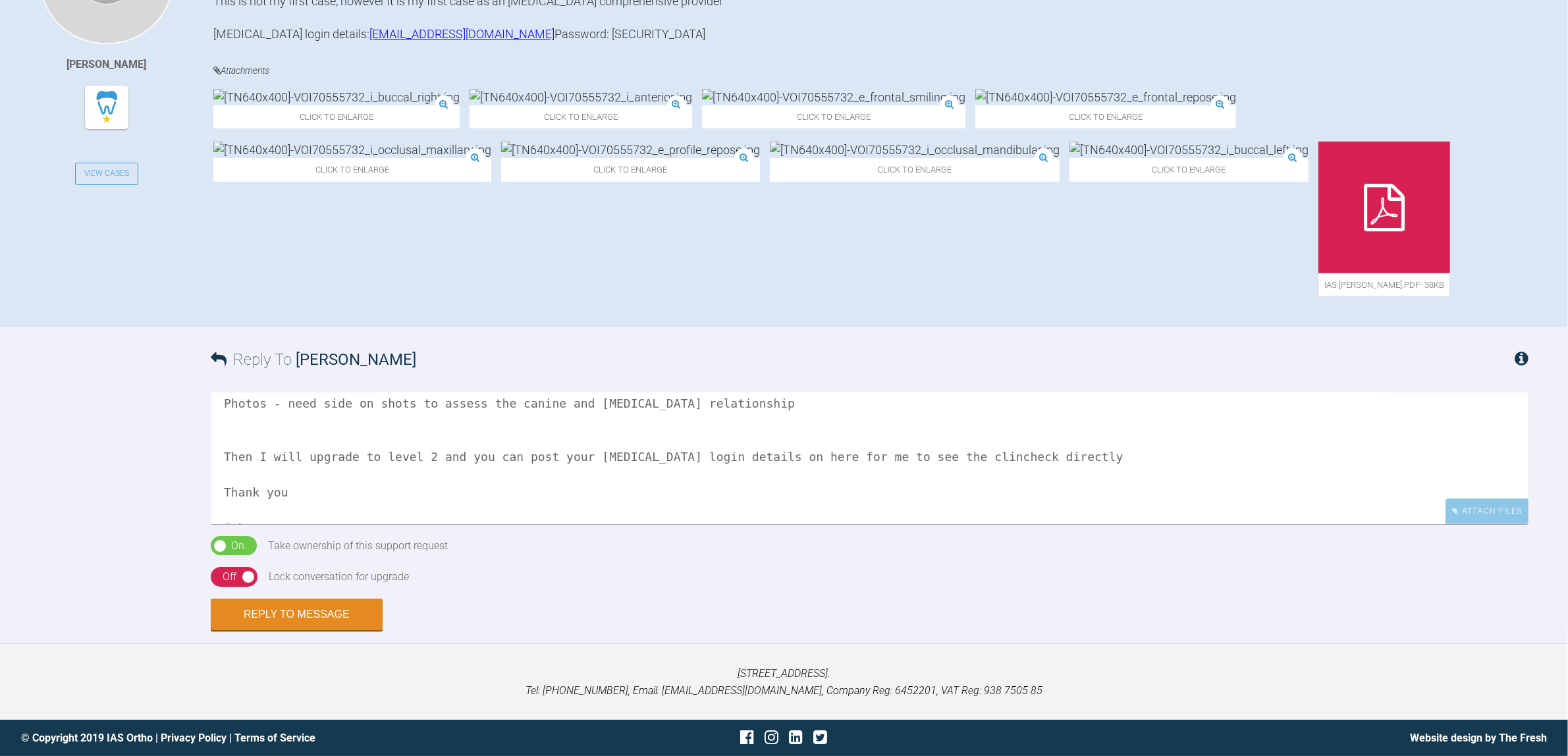
drag, startPoint x: 1034, startPoint y: 452, endPoint x: 978, endPoint y: 449, distance: 56.1
click at [993, 449] on textarea "Hi [PERSON_NAME], Welcome to the forum! Photos - need side on shots to assess t…" at bounding box center [869, 458] width 1318 height 132
click at [377, 433] on textarea "Hi [PERSON_NAME], Welcome to the forum! Photos - need side on shots to assess t…" at bounding box center [869, 458] width 1318 height 132
click at [349, 429] on textarea "Hi [PERSON_NAME], Welcome to the forum! Photos - need side on shots to assess t…" at bounding box center [869, 458] width 1318 height 132
click at [713, 402] on textarea "Hi [PERSON_NAME], Welcome to the forum! Photos - need side on shots to assess t…" at bounding box center [869, 458] width 1318 height 132
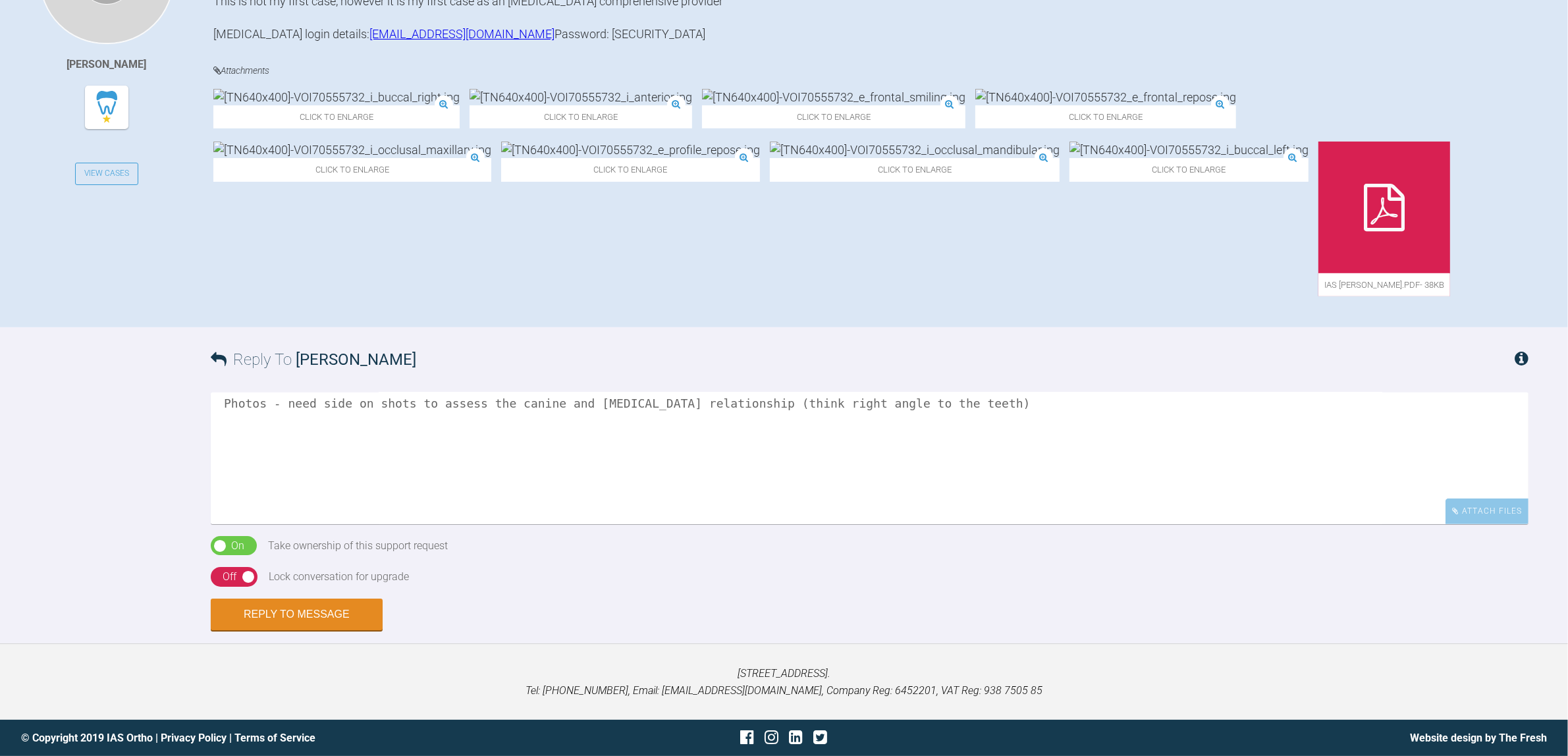
click at [388, 456] on textarea "Hi [PERSON_NAME], Welcome to the forum! Photos - need side on shots to assess t…" at bounding box center [869, 458] width 1318 height 132
click at [309, 433] on textarea "Hi [PERSON_NAME], Welcome to the forum! Photos - need side on shots to assess t…" at bounding box center [869, 458] width 1318 height 132
paste textarea "or your problem, ideal, compromise list it should be a copy and paste of each i…"
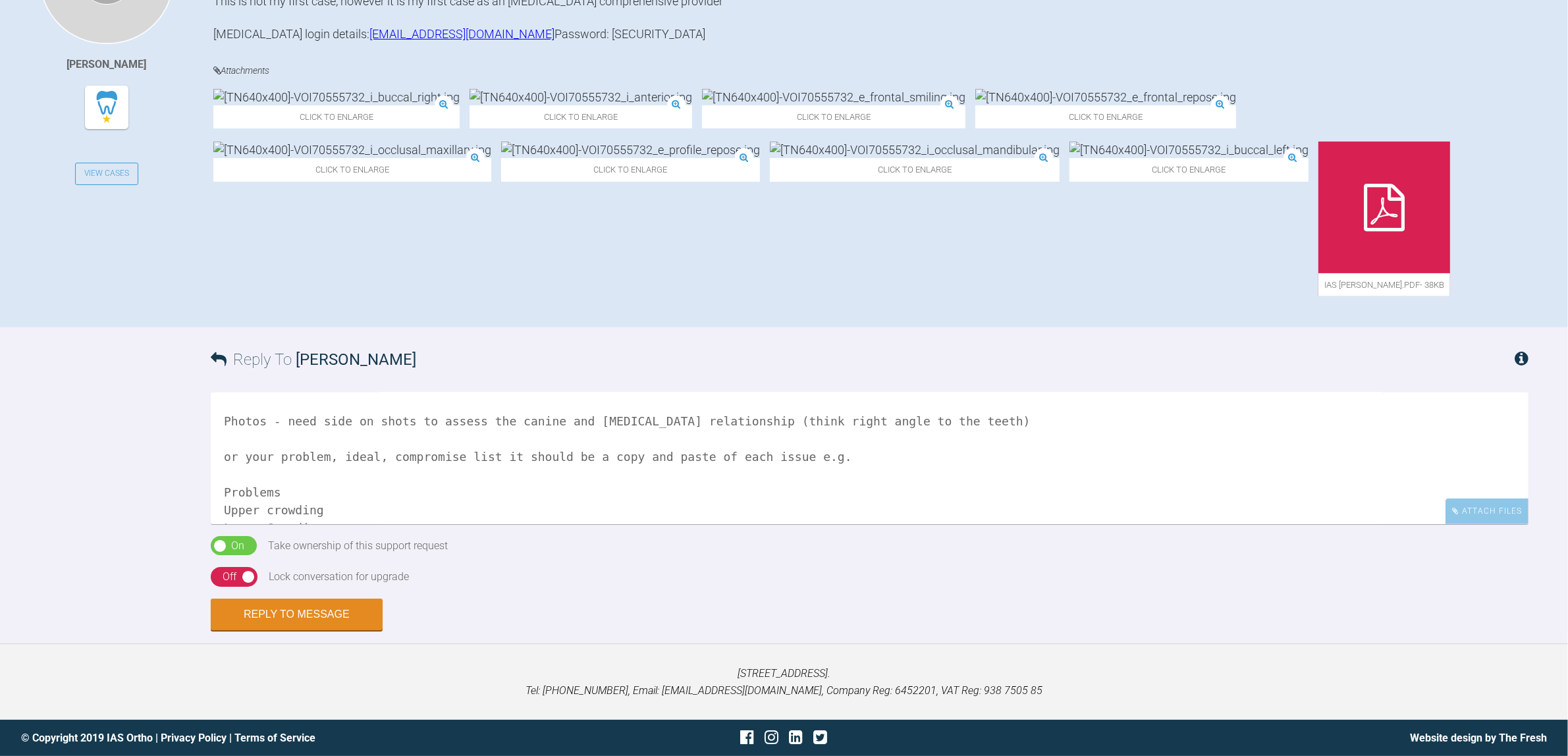
click at [935, 412] on textarea "Hi [PERSON_NAME], Welcome to the forum! Photos - need side on shots to assess t…" at bounding box center [869, 458] width 1318 height 132
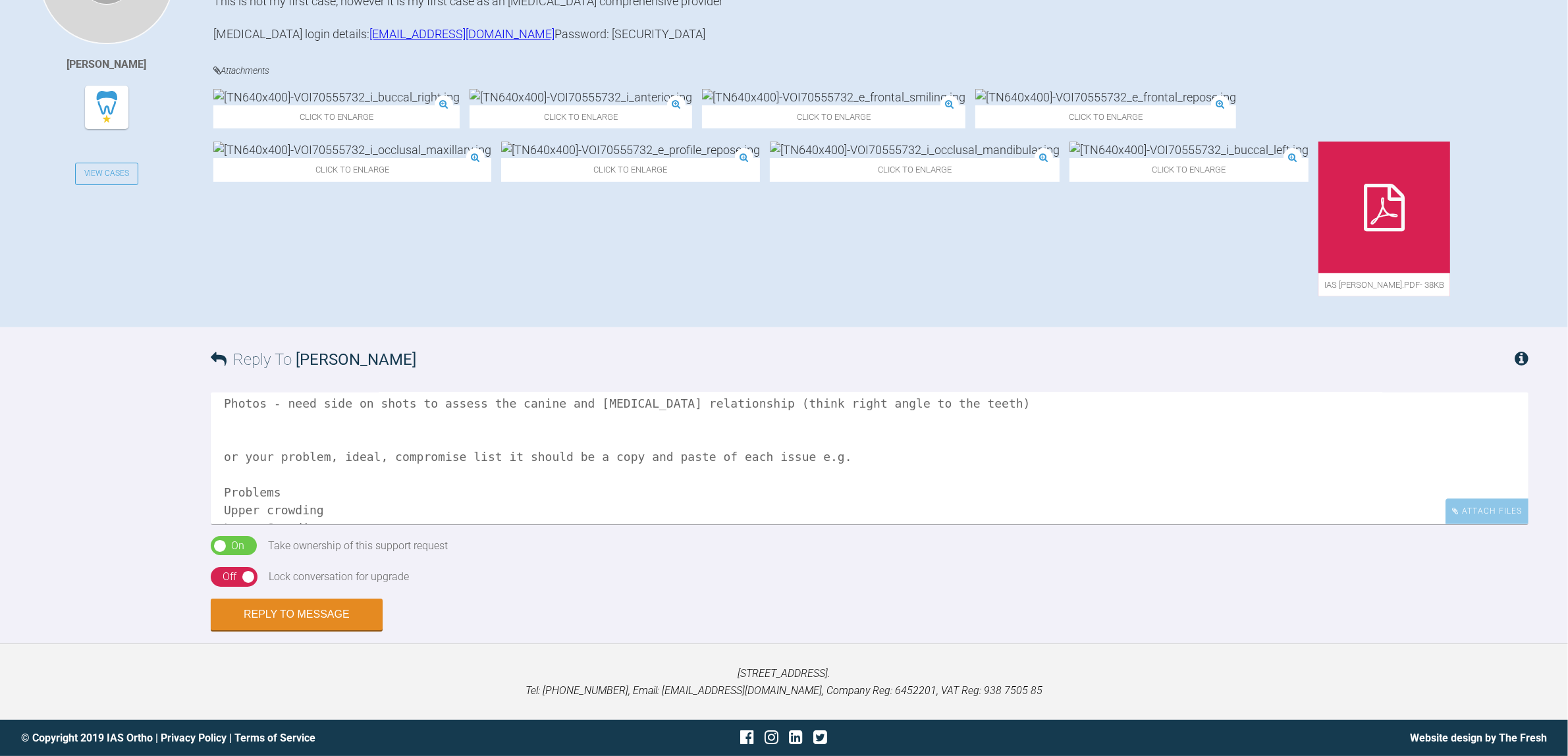
drag, startPoint x: 239, startPoint y: 455, endPoint x: 202, endPoint y: 455, distance: 37.0
click at [202, 455] on div "Reply To [PERSON_NAME] Hi [PERSON_NAME], Welcome to the forum! Photos - need si…" at bounding box center [784, 479] width 1568 height 303
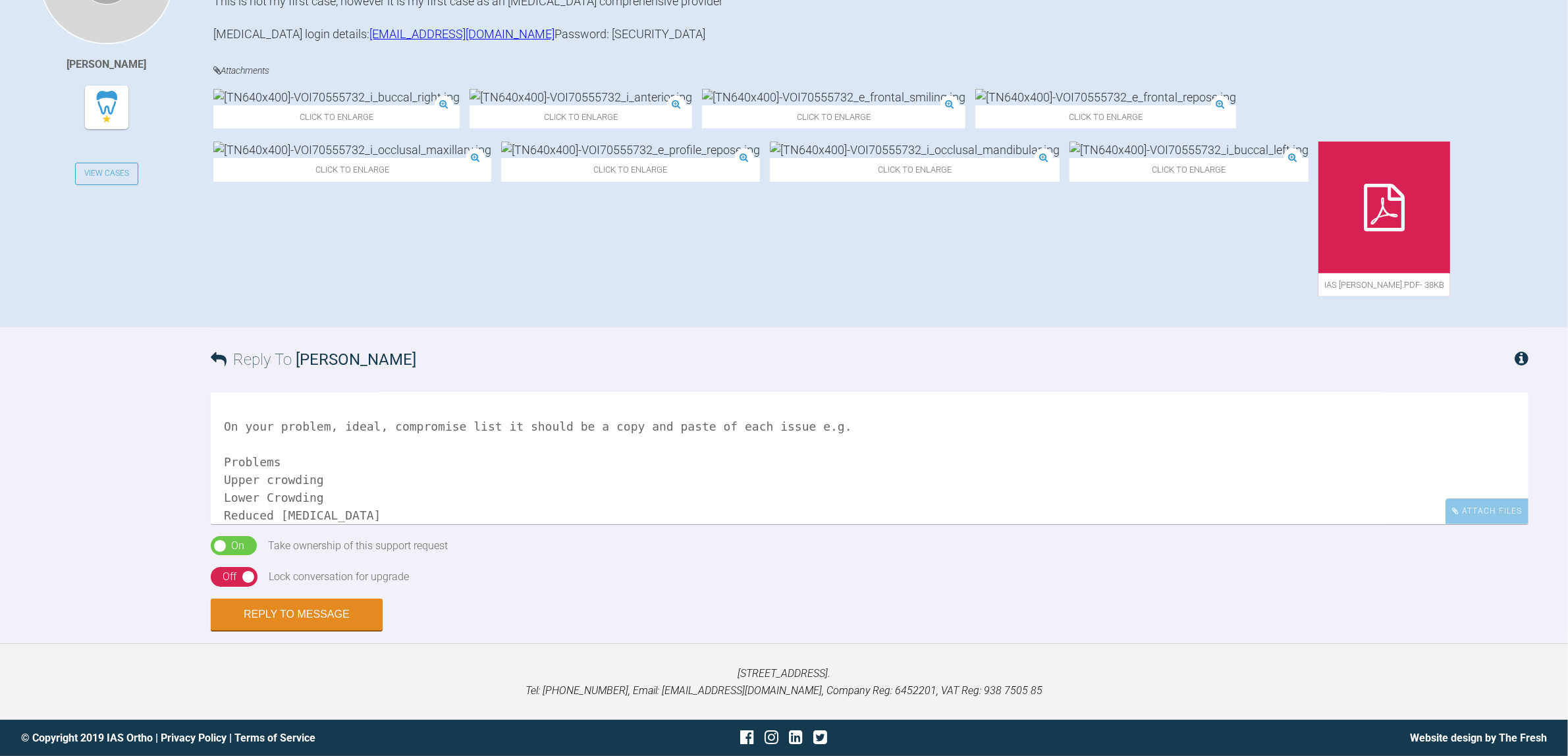
scroll to position [182, 0]
drag, startPoint x: 321, startPoint y: 419, endPoint x: 264, endPoint y: 419, distance: 57.0
click at [261, 419] on textarea "Hi [PERSON_NAME], Welcome to the forum! Photos - need side on shots to assess t…" at bounding box center [869, 458] width 1318 height 132
click at [326, 455] on textarea "Hi [PERSON_NAME], Welcome to the forum! Photos - need side on shots to assess t…" at bounding box center [869, 458] width 1318 height 132
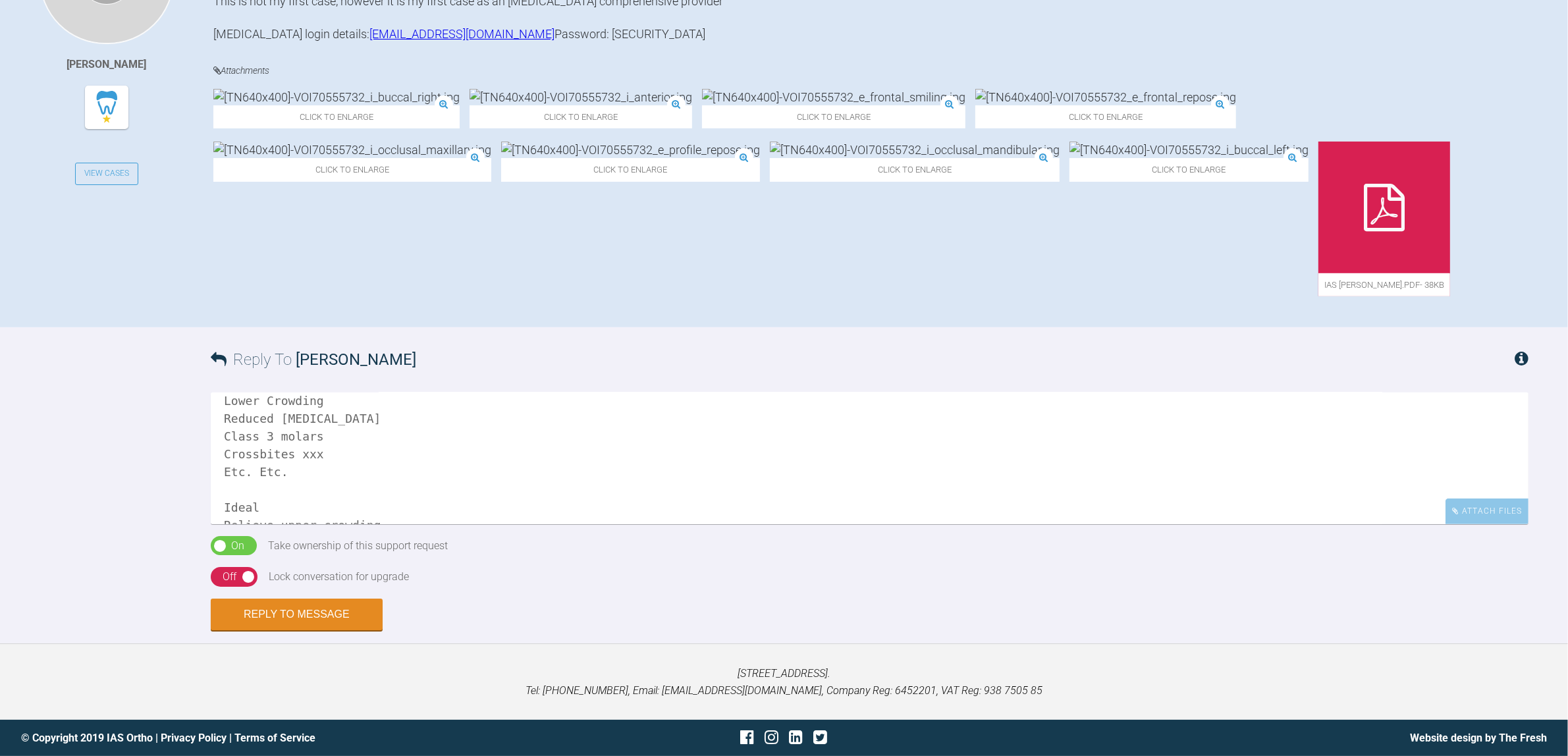
scroll to position [265, 0]
click at [323, 414] on textarea "Hi [PERSON_NAME], Welcome to the forum! Photos - need side on shots to assess t…" at bounding box center [869, 458] width 1318 height 132
drag, startPoint x: 384, startPoint y: 408, endPoint x: 316, endPoint y: 408, distance: 68.0
click at [316, 408] on textarea "Hi [PERSON_NAME], Welcome to the forum! Photos - need side on shots to assess t…" at bounding box center [869, 458] width 1318 height 132
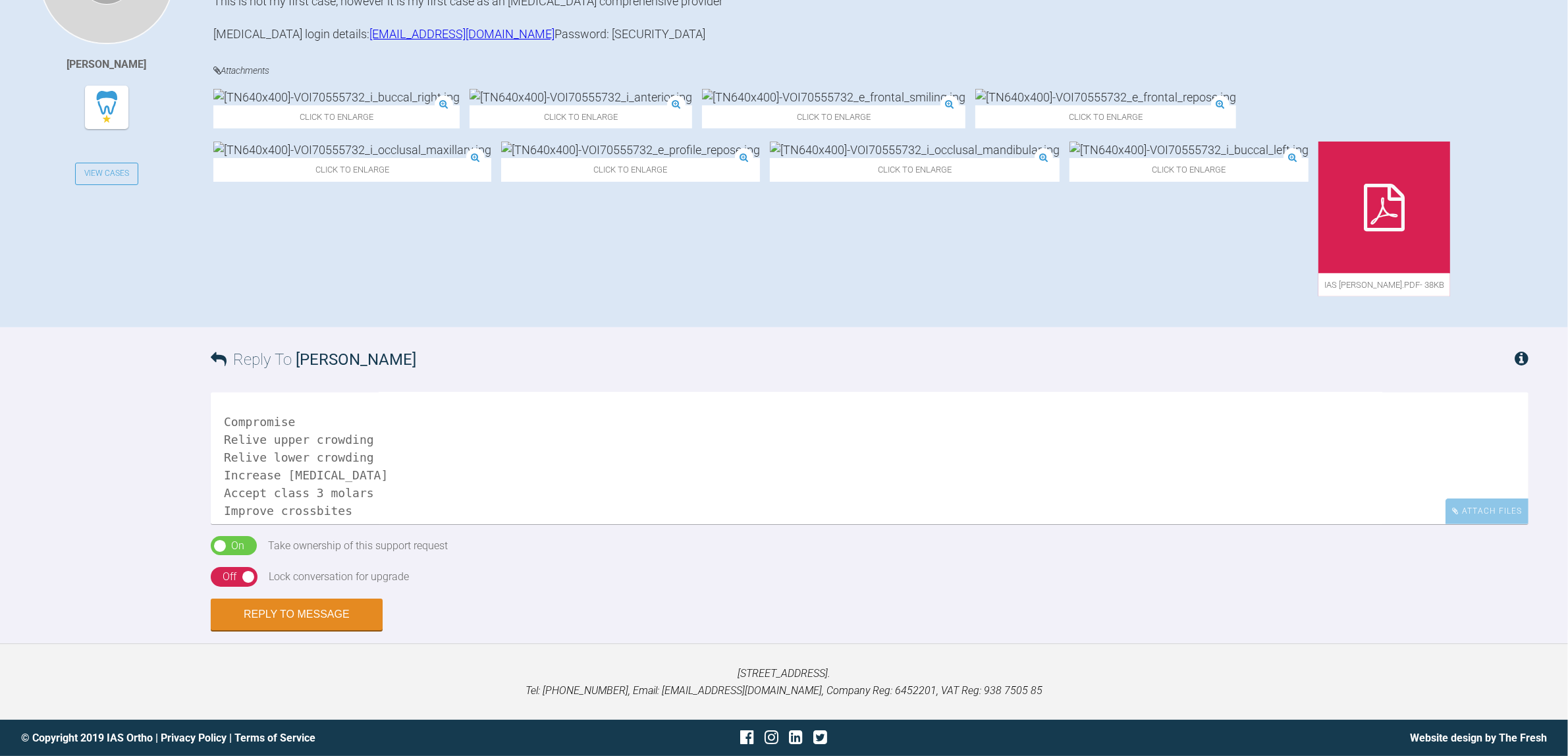
scroll to position [429, 0]
drag, startPoint x: 362, startPoint y: 460, endPoint x: 310, endPoint y: 463, distance: 52.1
click at [310, 463] on textarea "Hi [PERSON_NAME], Welcome to the forum! Photos - need side on shots to assess t…" at bounding box center [869, 458] width 1318 height 132
drag, startPoint x: 261, startPoint y: 462, endPoint x: 238, endPoint y: 463, distance: 23.0
click at [238, 463] on textarea "Hi [PERSON_NAME], Welcome to the forum! Photos - need side on shots to assess t…" at bounding box center [869, 458] width 1318 height 132
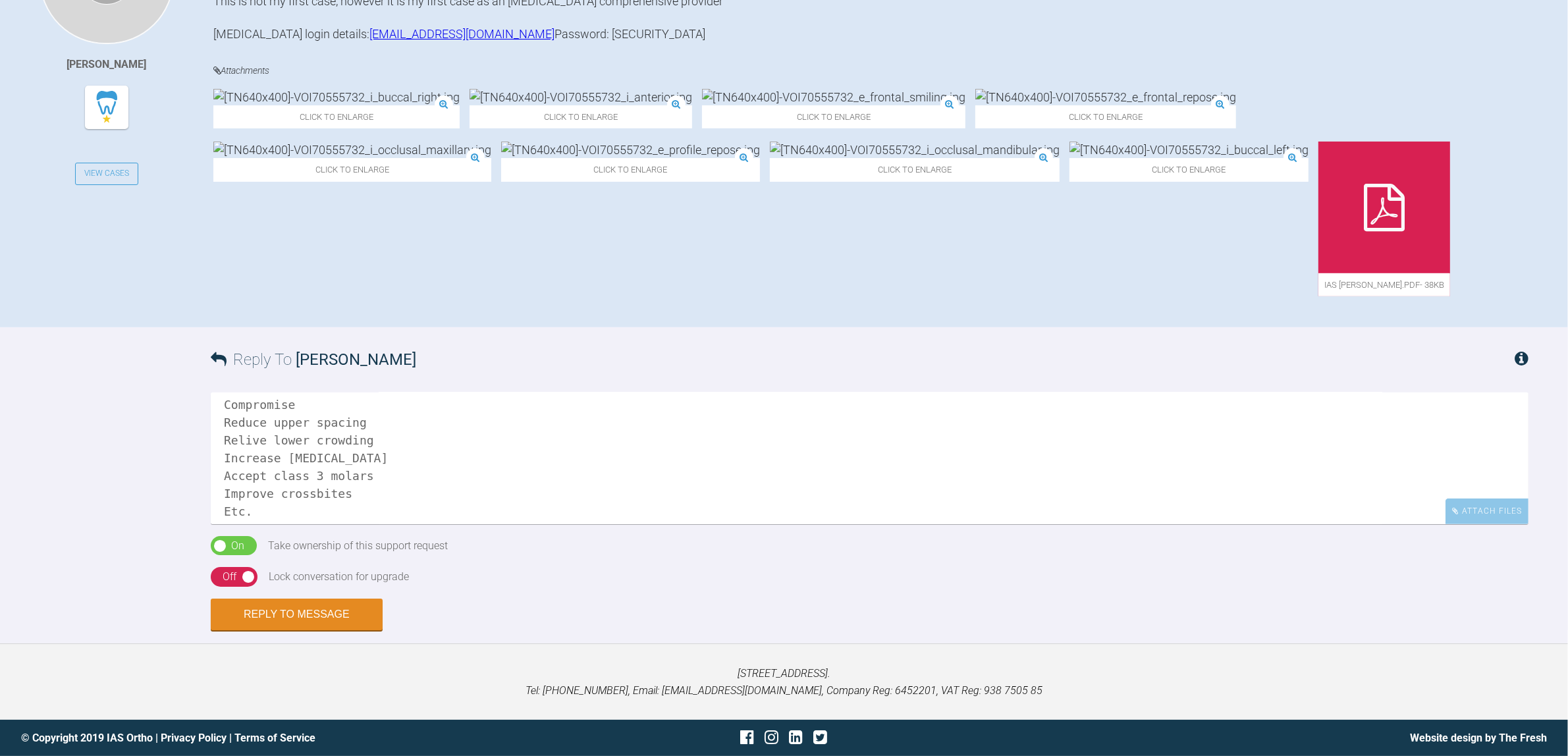
scroll to position [512, 0]
click at [316, 458] on textarea "Hi [PERSON_NAME], Welcome to the forum! Photos - need side on shots to assess t…" at bounding box center [869, 458] width 1318 height 132
click at [317, 477] on textarea "Hi [PERSON_NAME], Welcome to the forum! Photos - need side on shots to assess t…" at bounding box center [869, 458] width 1318 height 132
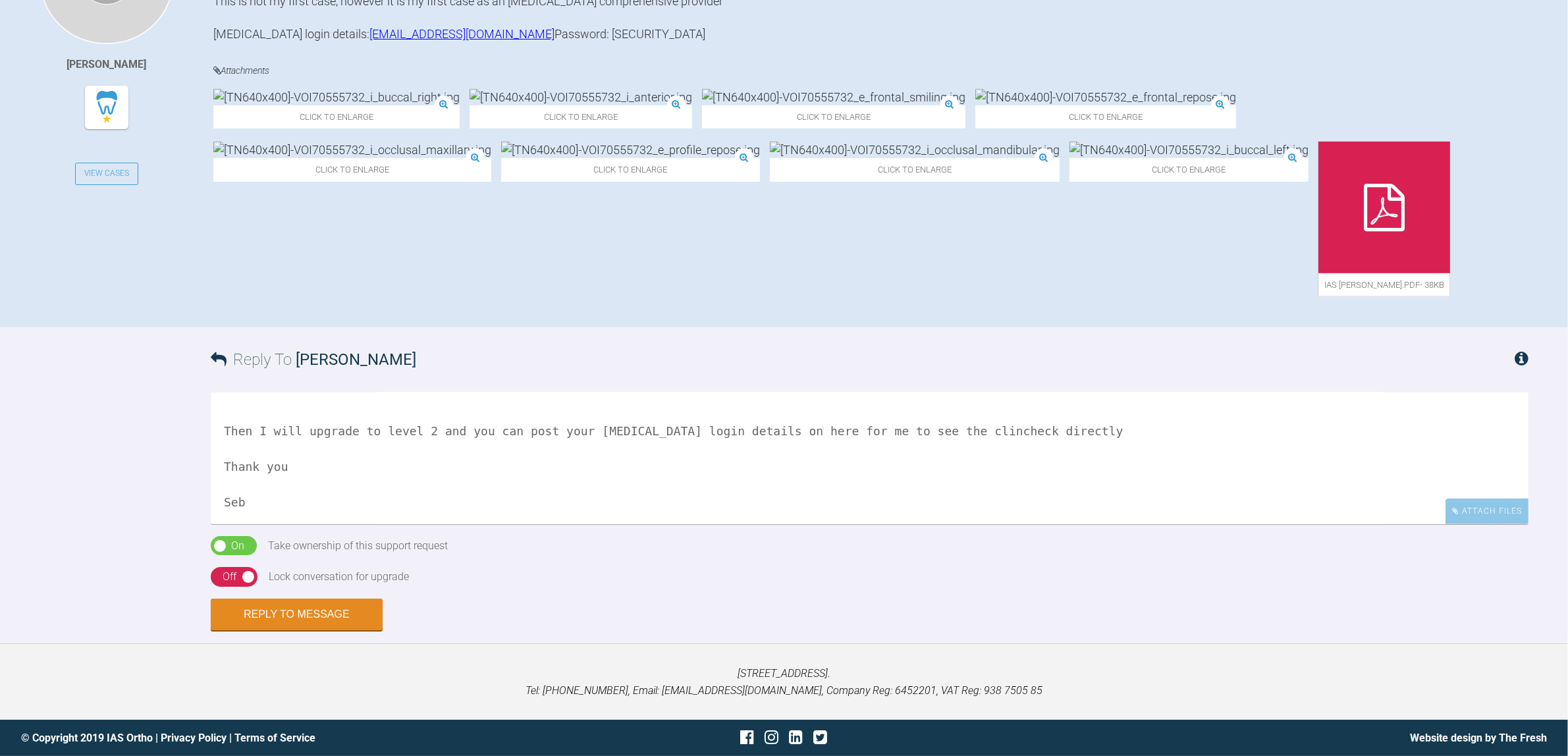
scroll to position [738, 0]
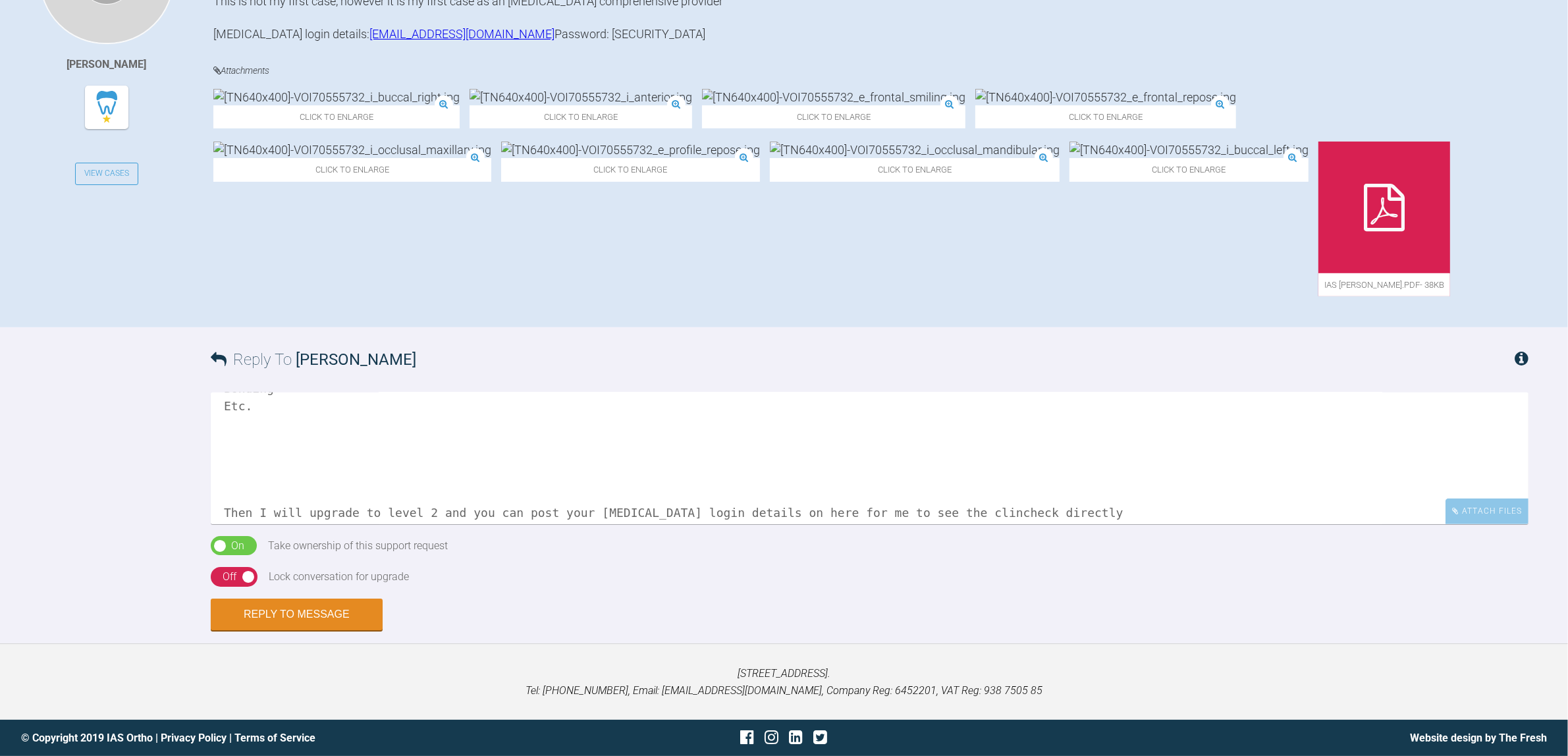
click at [294, 463] on textarea "Hi [PERSON_NAME], Welcome to the forum! Photos - need side on shots to assess t…" at bounding box center [869, 458] width 1318 height 132
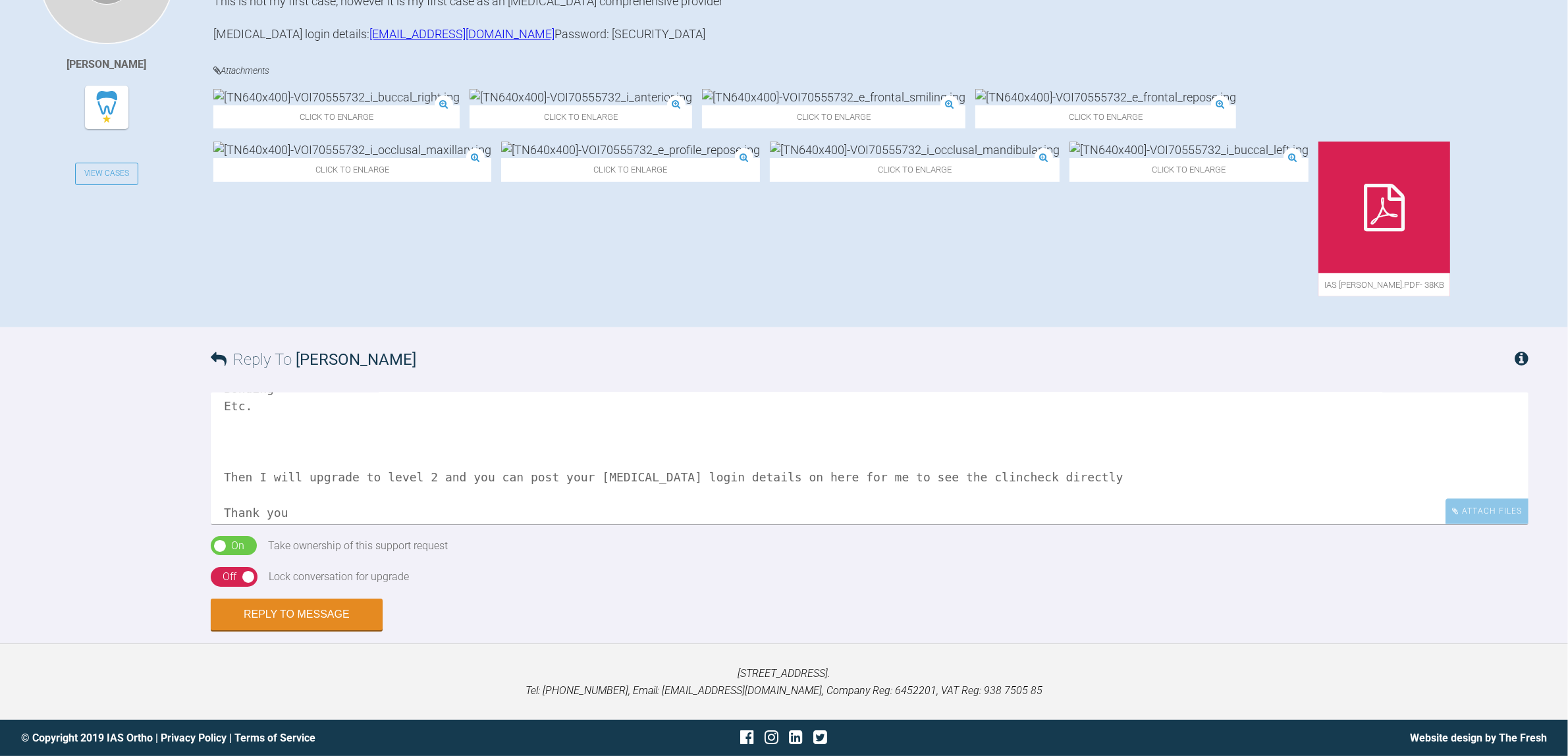
click at [223, 477] on textarea "Hi [PERSON_NAME], Welcome to the forum! Photos - need side on shots to assess t…" at bounding box center [869, 458] width 1318 height 132
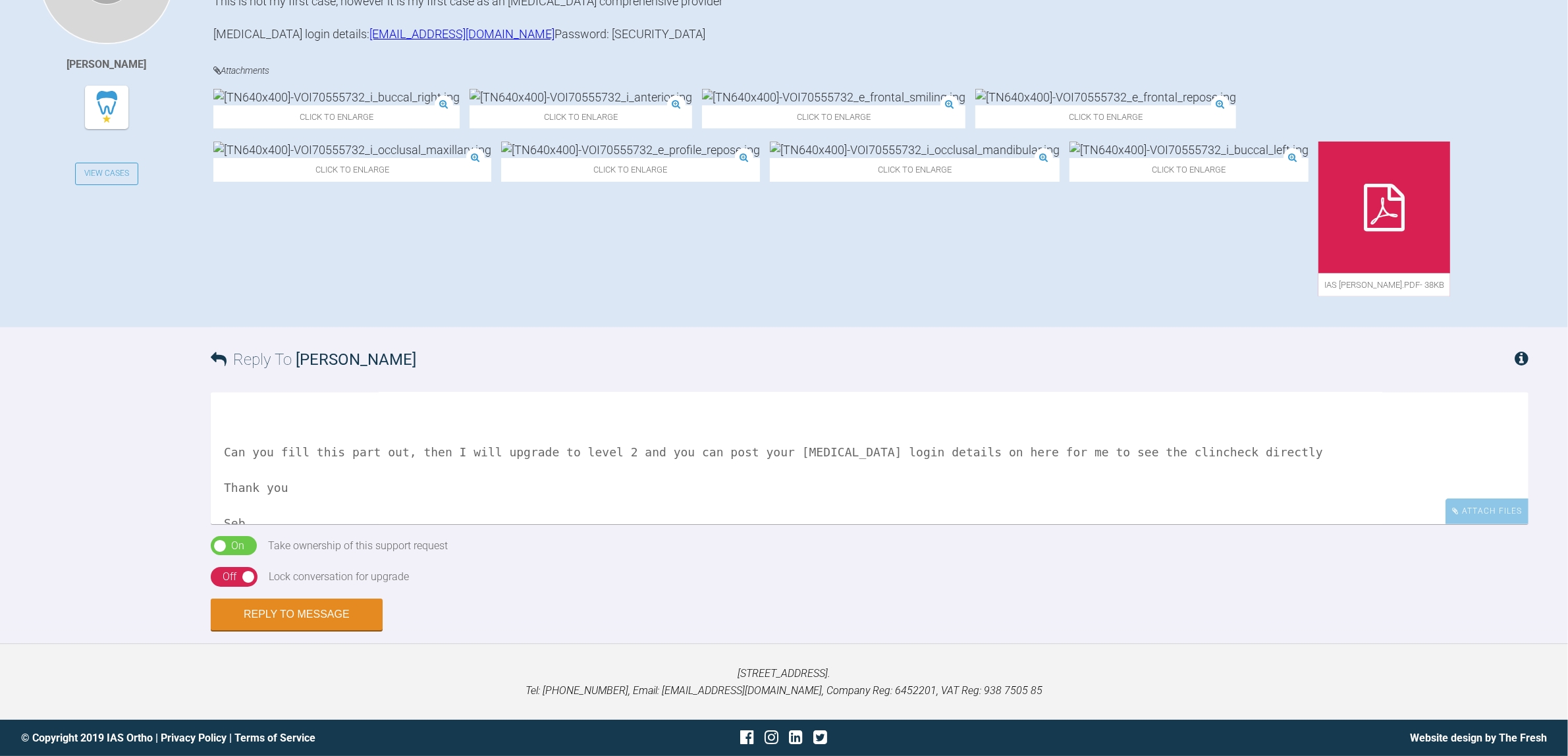
scroll to position [783, 0]
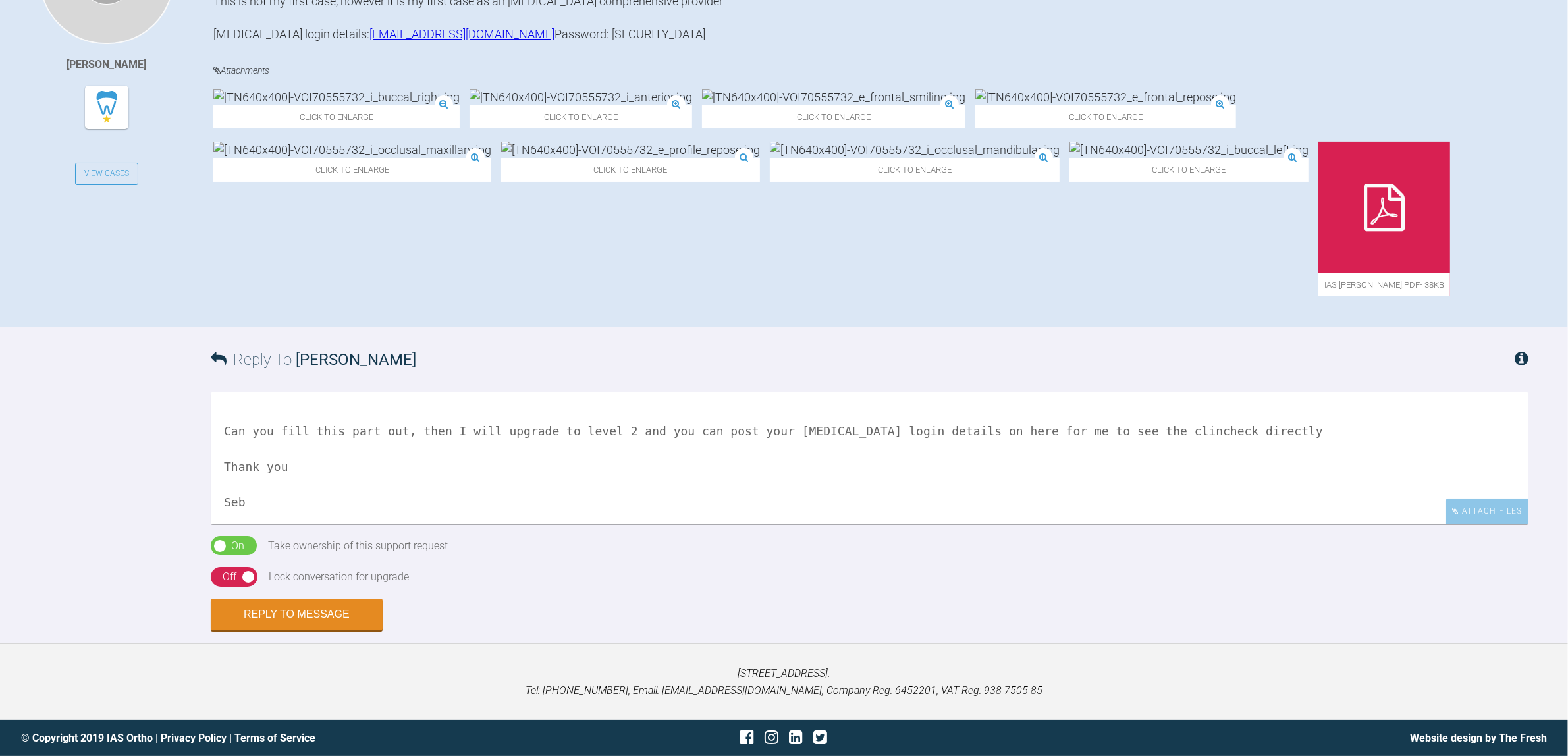
drag, startPoint x: 1008, startPoint y: 430, endPoint x: 614, endPoint y: 425, distance: 394.0
click at [614, 425] on textarea "Hi [PERSON_NAME], Welcome to the forum! Photos - need side on shots to assess t…" at bounding box center [869, 458] width 1318 height 132
click at [660, 445] on textarea "Hi [PERSON_NAME], Welcome to the forum! Photos - need side on shots to assess t…" at bounding box center [869, 458] width 1318 height 132
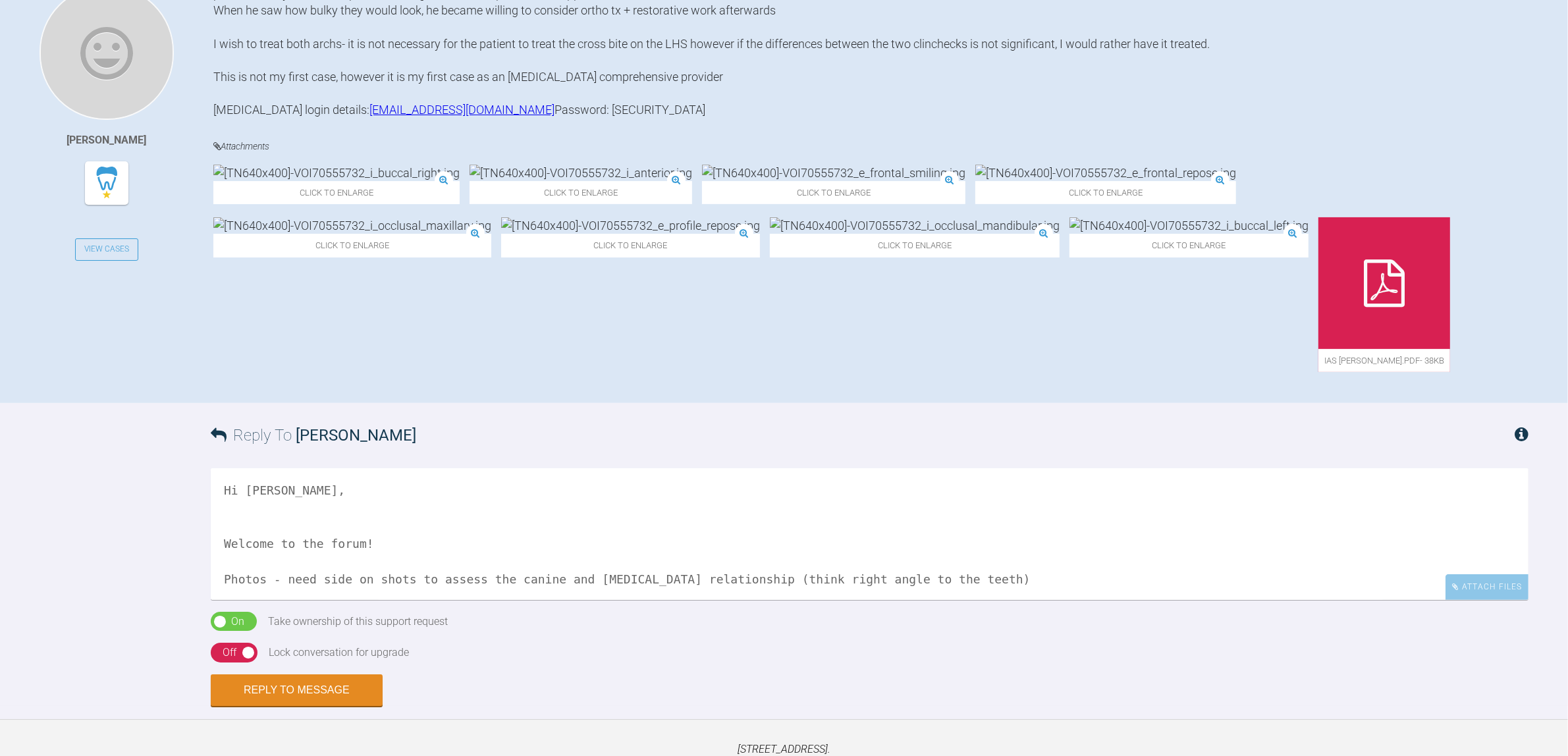
scroll to position [82, 0]
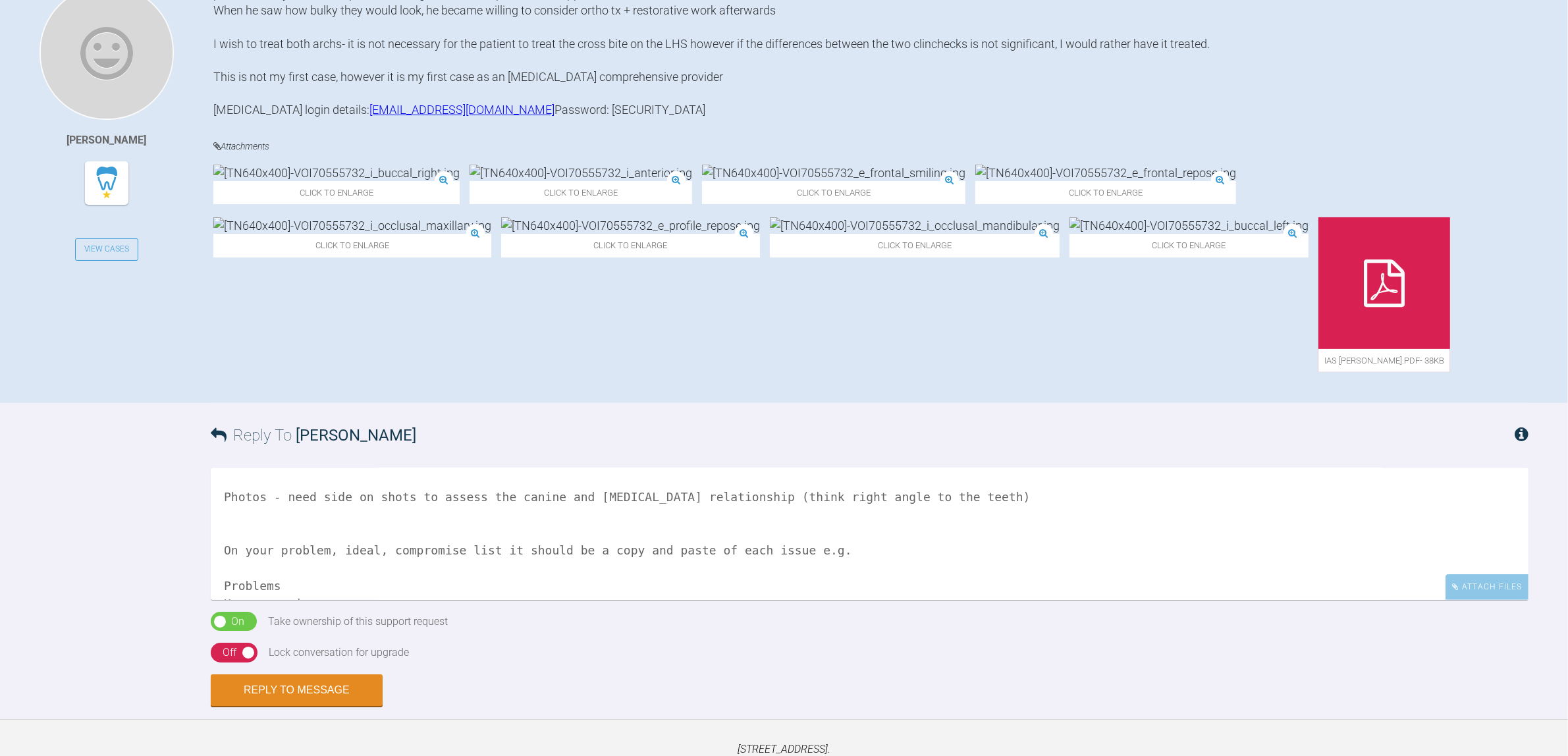
click at [949, 499] on textarea "Hi [PERSON_NAME], Welcome to the forum! Photos - need side on shots to assess t…" at bounding box center [869, 535] width 1318 height 132
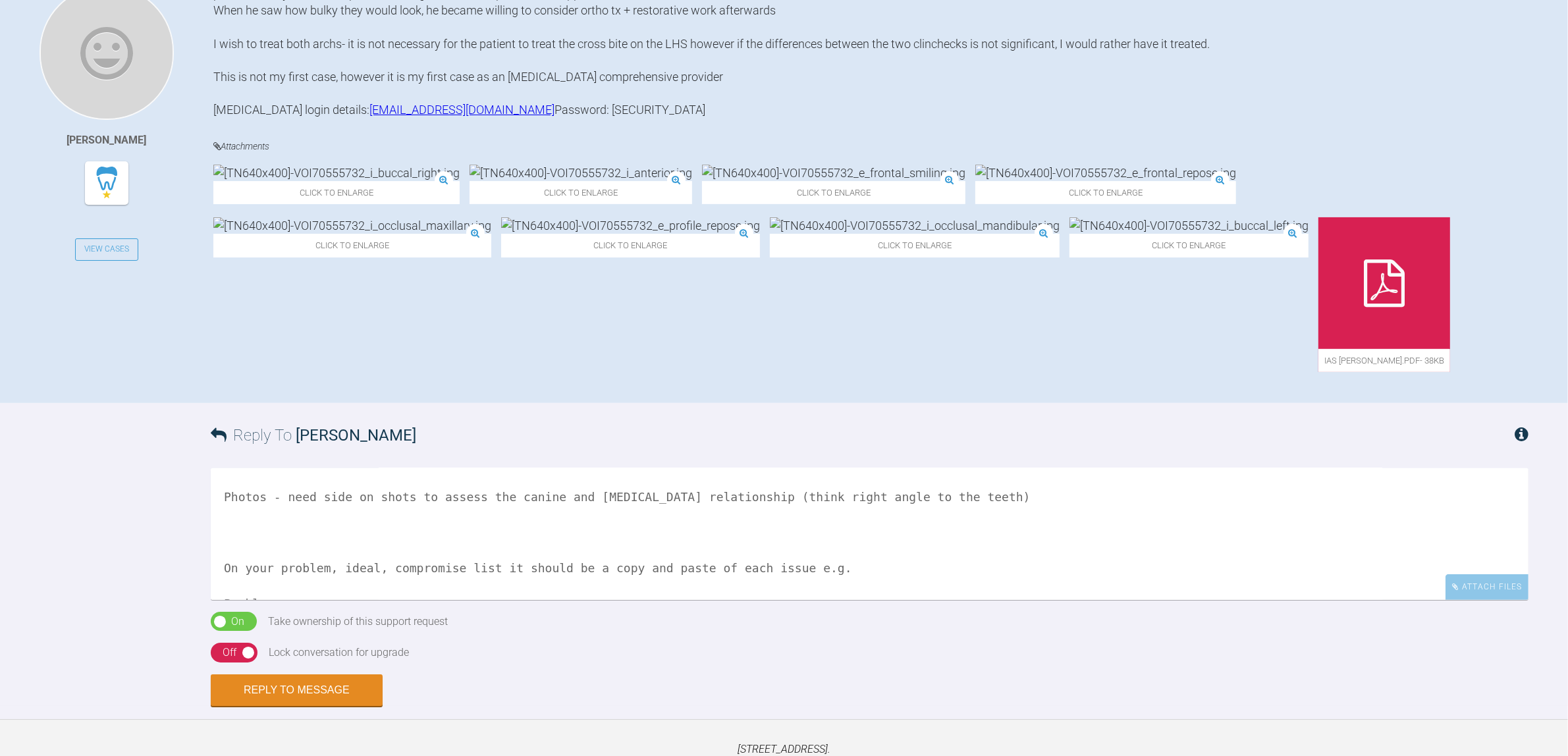
scroll to position [100, 0]
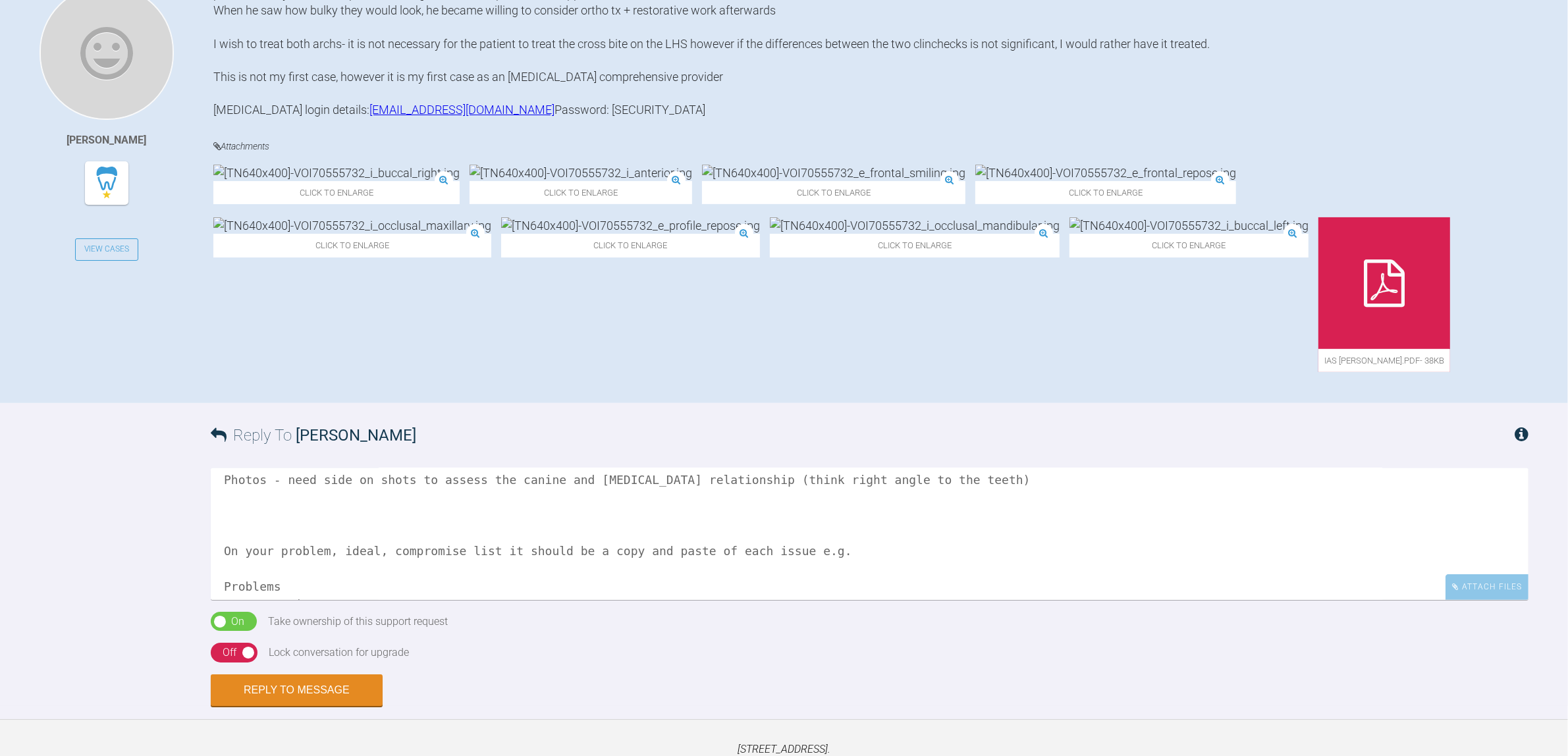
click at [271, 488] on textarea "Hi [PERSON_NAME], Welcome to the forum! Photos - need side on shots to assess t…" at bounding box center [869, 535] width 1318 height 132
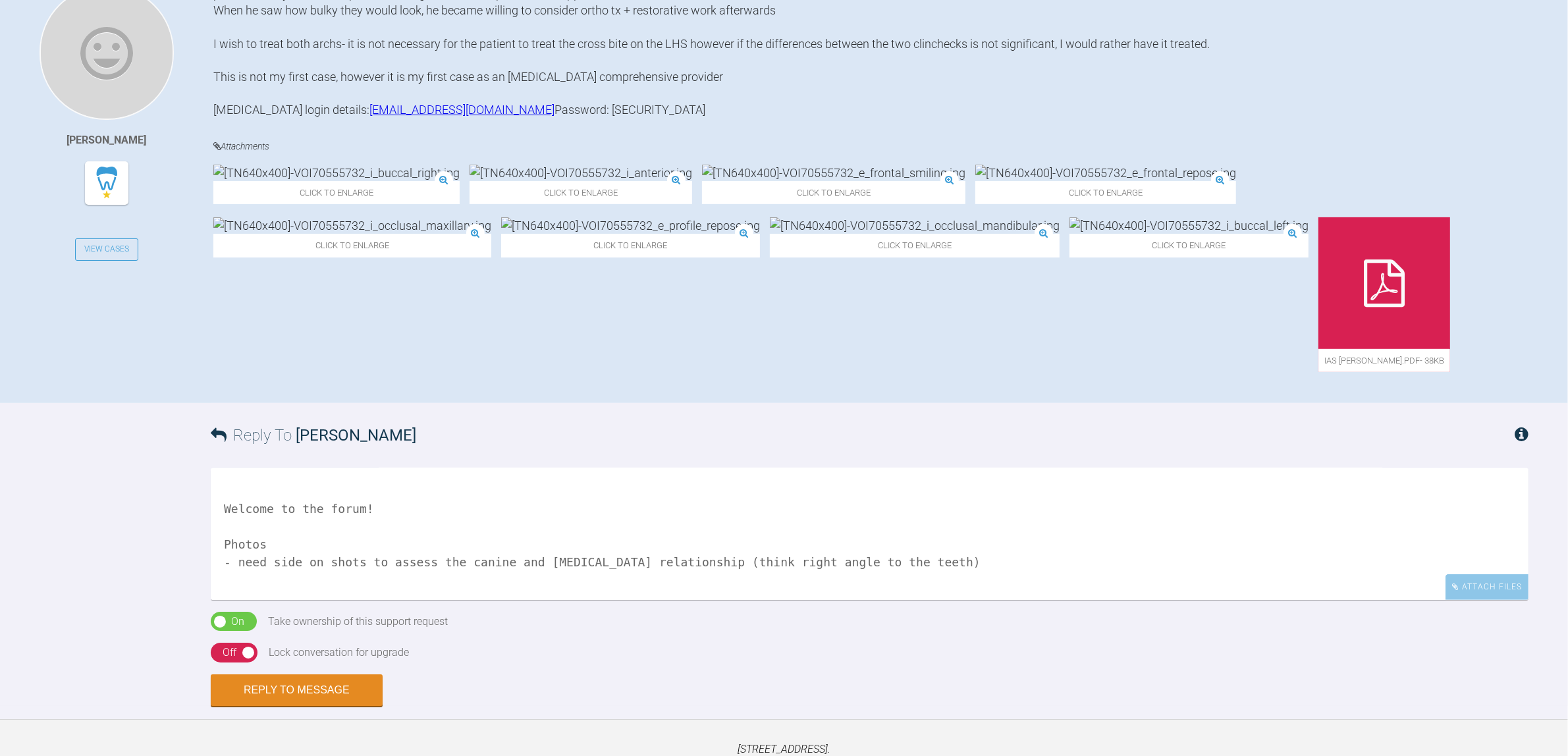
click at [866, 564] on textarea "Hi [PERSON_NAME], Welcome to the forum! Photos - need side on shots to assess t…" at bounding box center [869, 535] width 1318 height 132
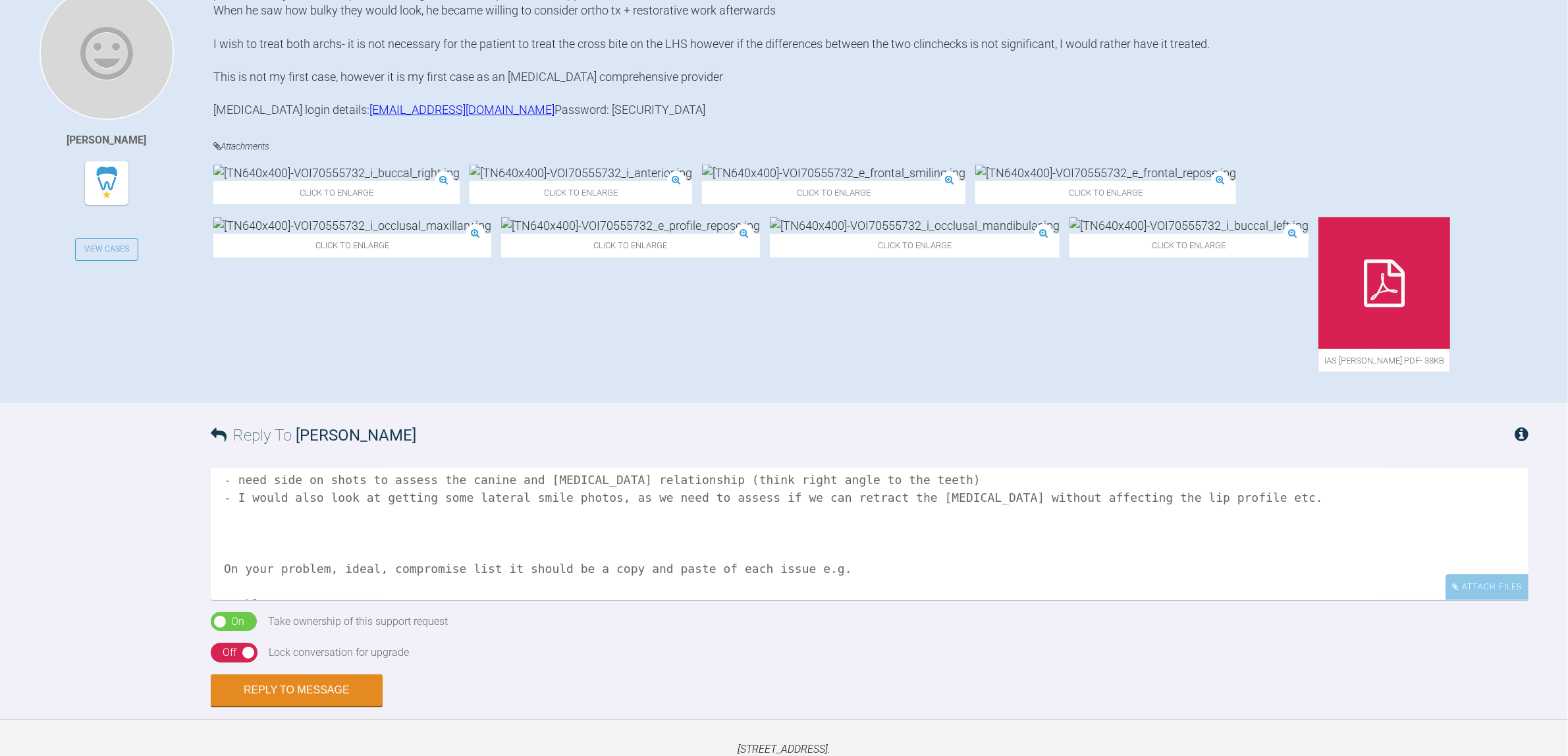
click at [996, 502] on textarea "Hi [PERSON_NAME], Welcome to the forum! Photos - need side on shots to assess t…" at bounding box center [869, 535] width 1318 height 132
click at [946, 524] on textarea "Hi [PERSON_NAME], Welcome to the forum! Photos - need side on shots to assess t…" at bounding box center [869, 535] width 1318 height 132
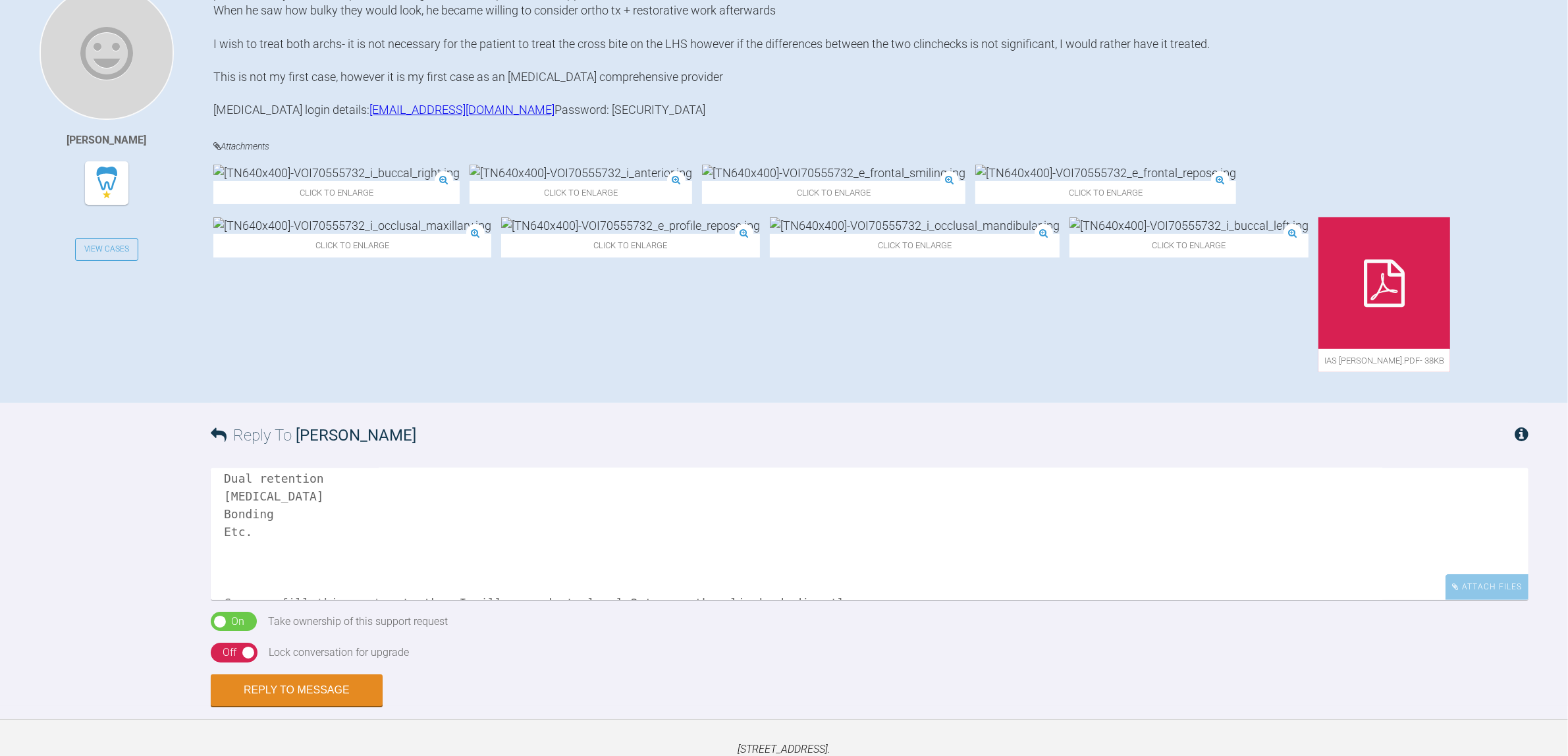
scroll to position [837, 0]
type textarea "Hi [PERSON_NAME], Welcome to the forum! Photos - need side on shots to assess t…"
click at [238, 660] on div "On Off" at bounding box center [234, 652] width 47 height 20
click at [274, 695] on button "Reply to Message" at bounding box center [296, 692] width 172 height 31
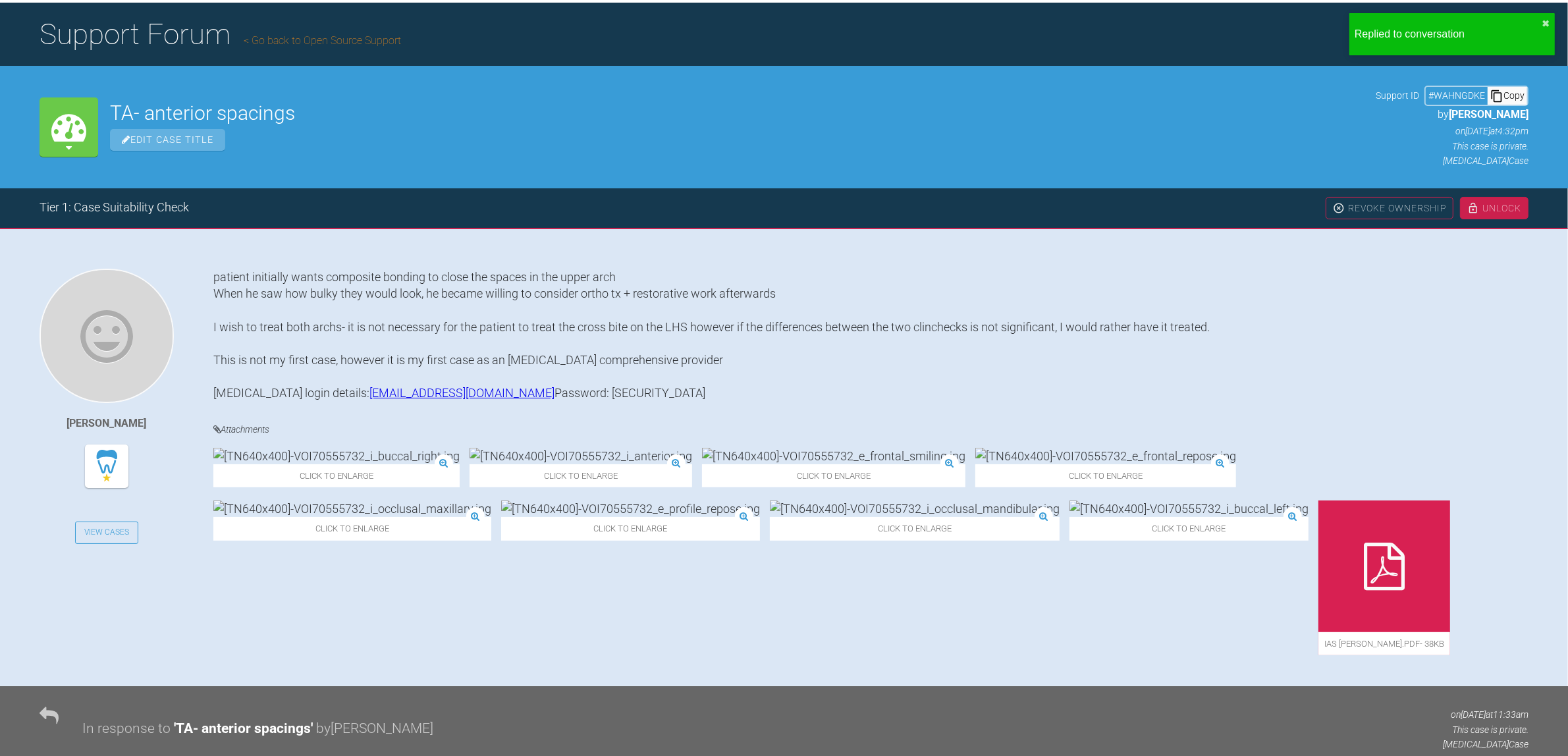
scroll to position [166, 0]
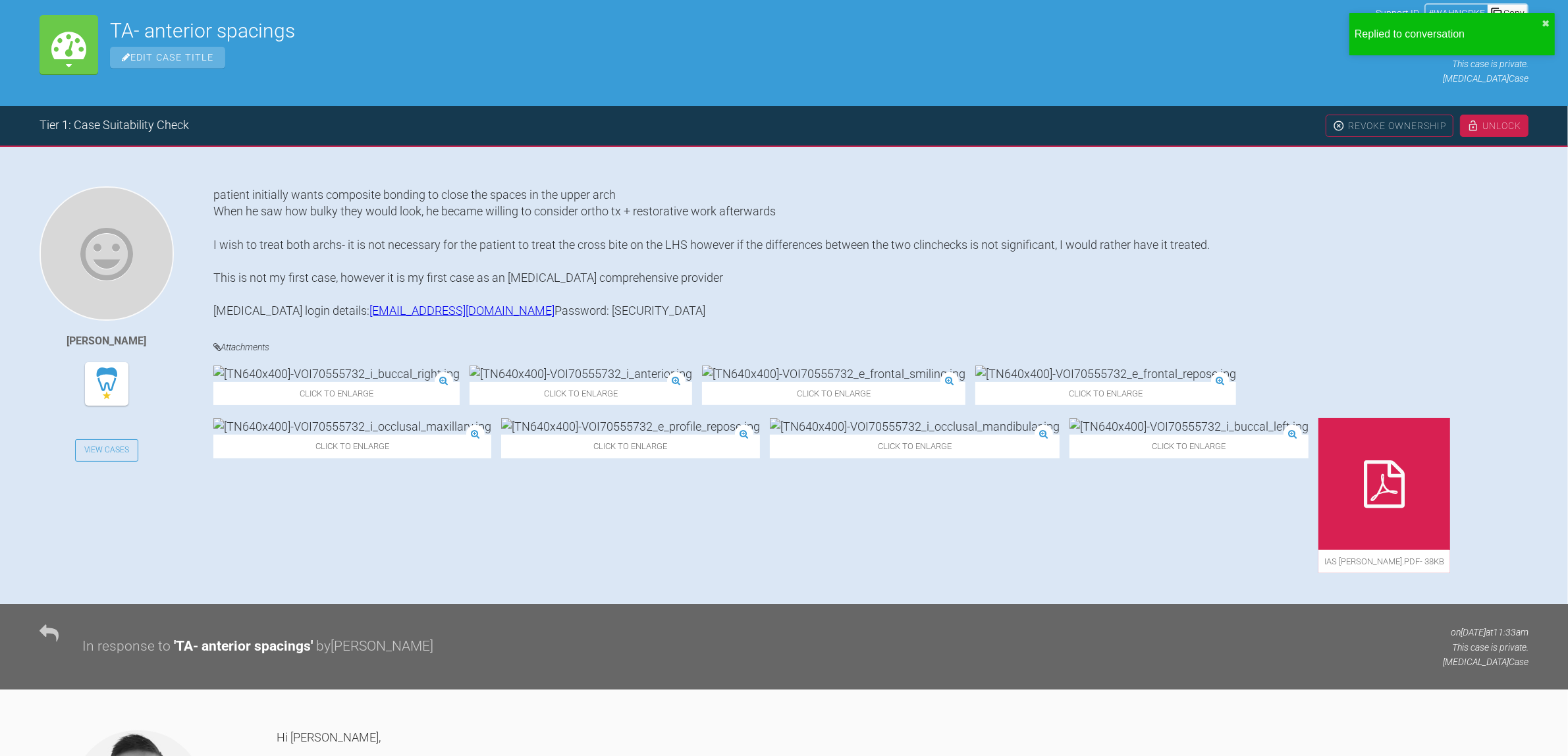
click at [314, 382] on img at bounding box center [337, 374] width 246 height 16
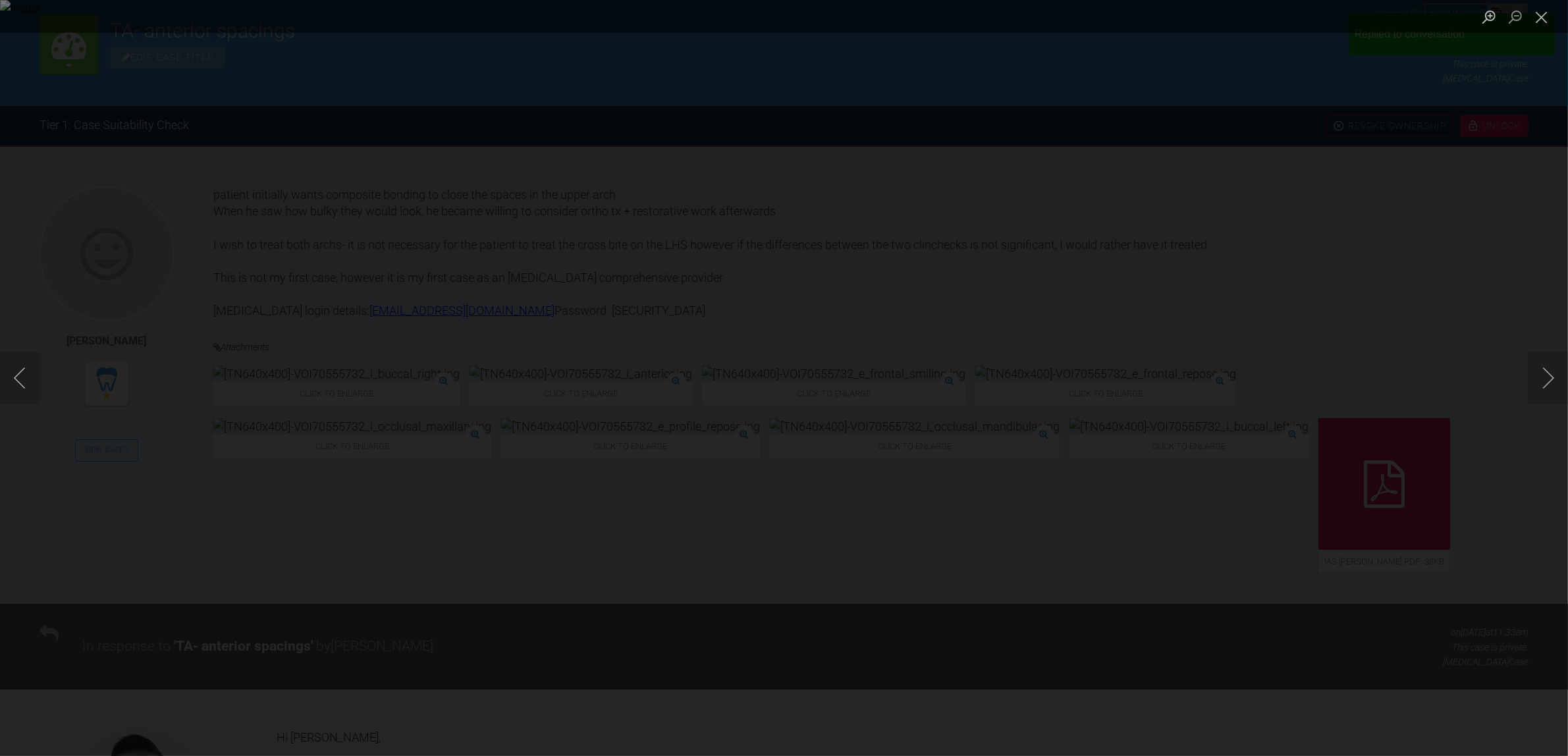
click at [1091, 239] on div "Lightbox" at bounding box center [784, 378] width 1568 height 756
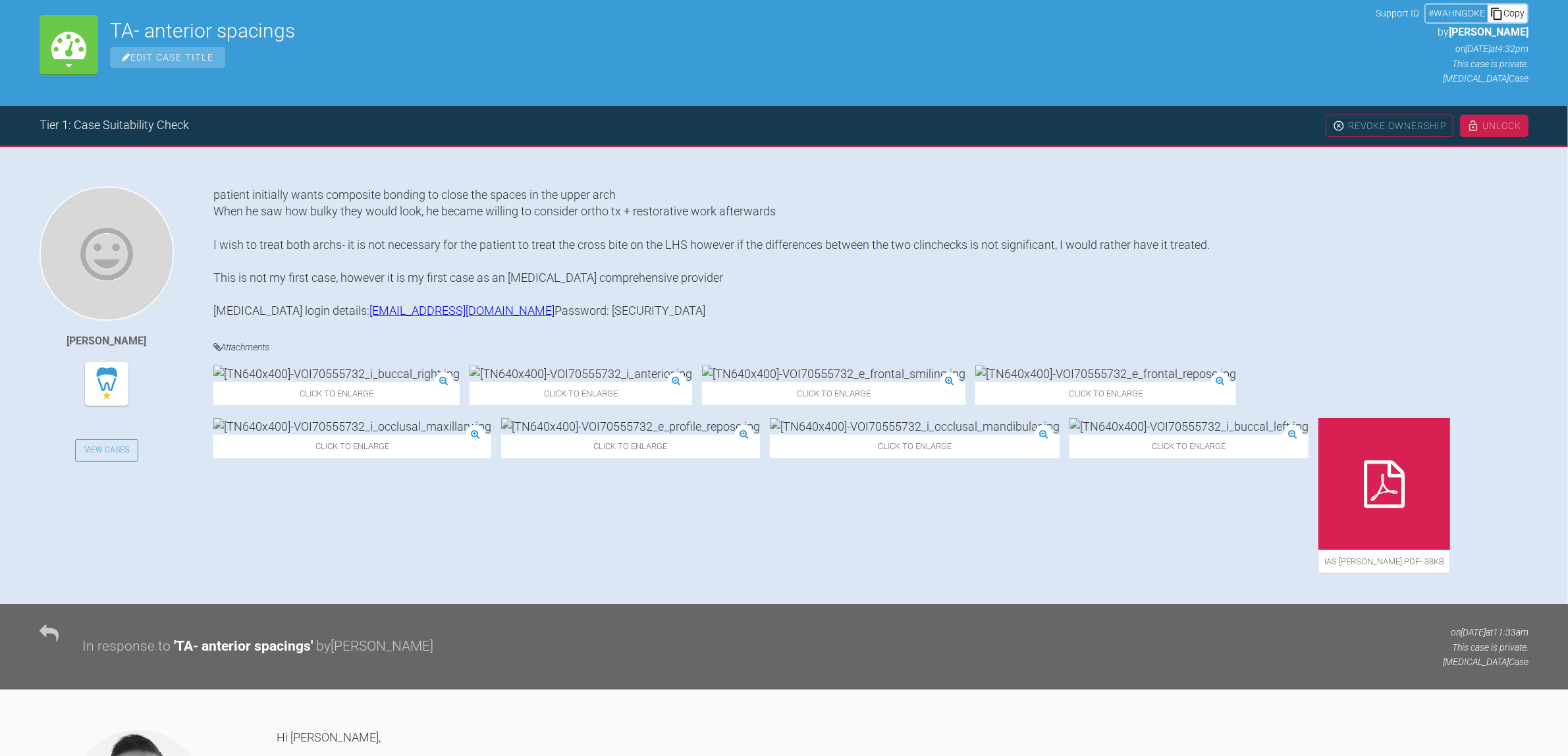
click at [334, 382] on img at bounding box center [337, 374] width 246 height 16
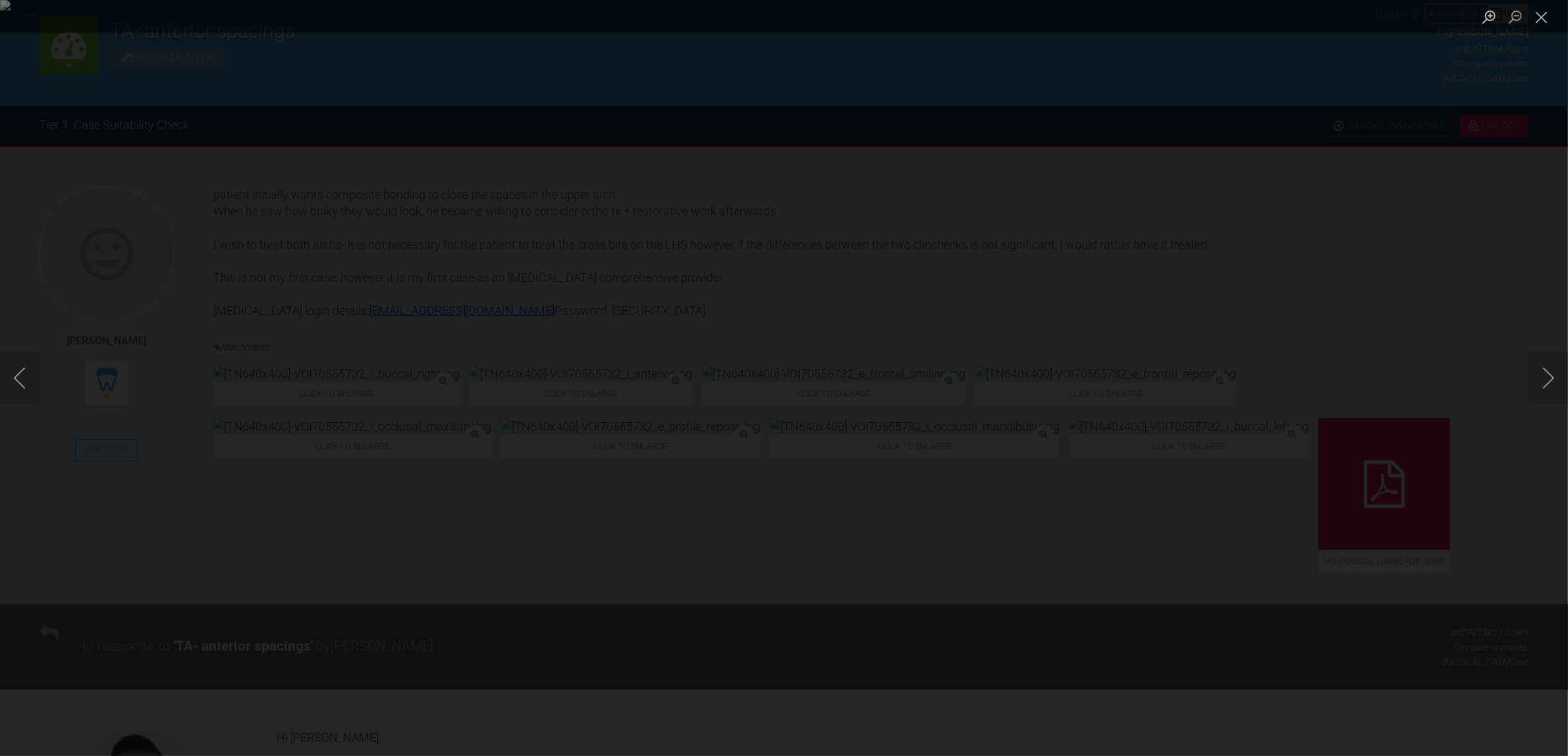
click at [1522, 367] on div "Lightbox" at bounding box center [784, 378] width 1568 height 756
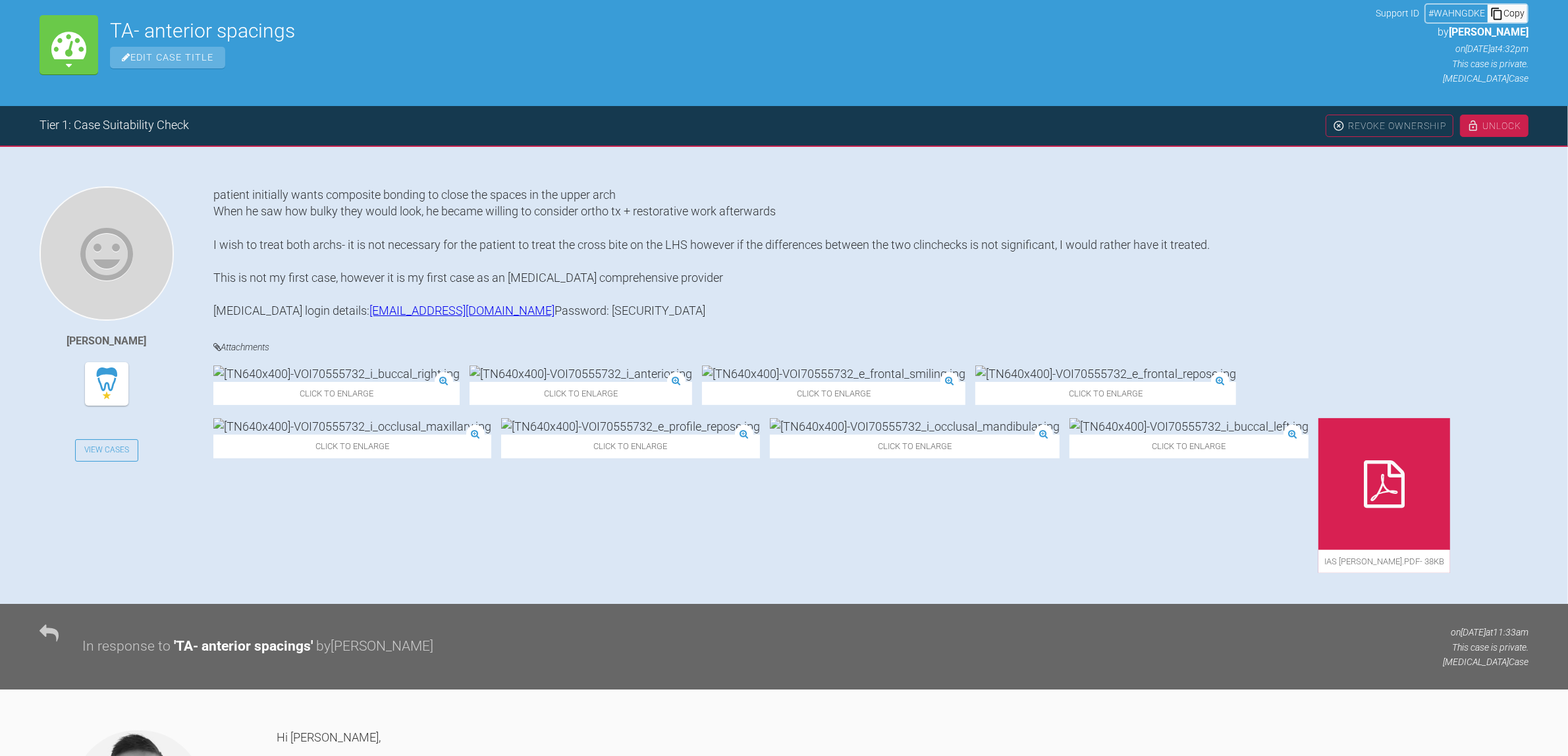
click at [702, 382] on img at bounding box center [833, 374] width 264 height 16
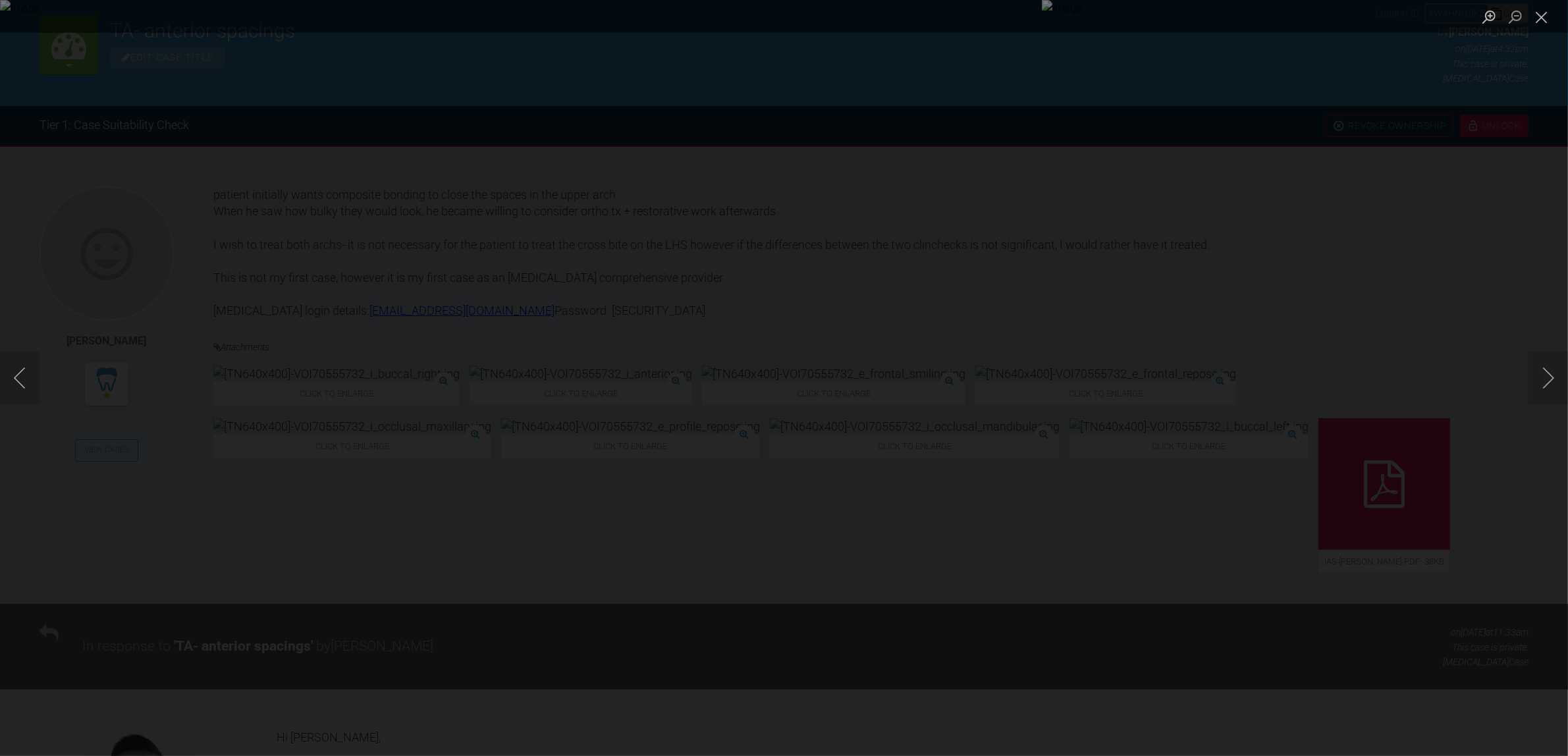
click at [633, 623] on div "Lightbox" at bounding box center [784, 378] width 1568 height 756
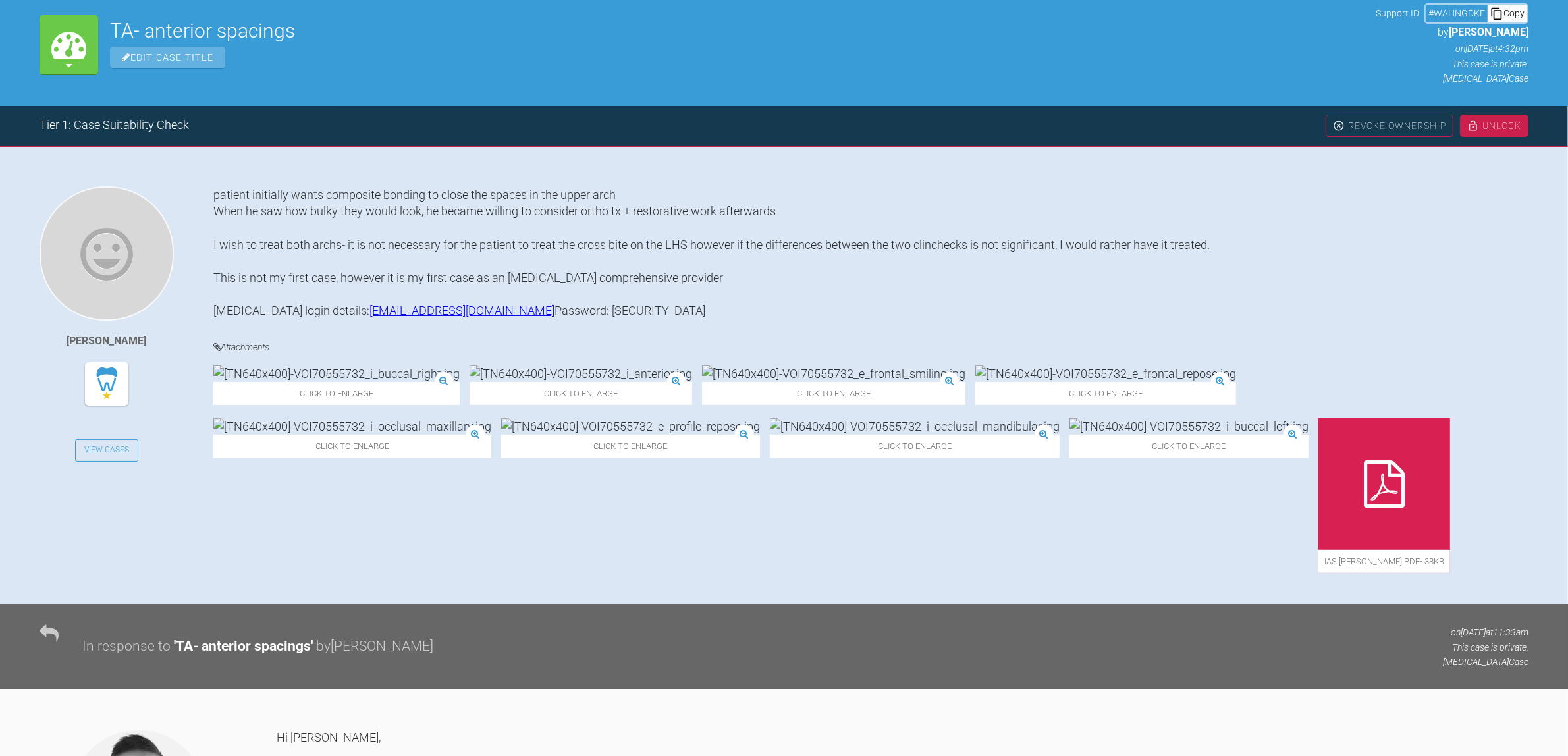
click at [702, 382] on img at bounding box center [833, 374] width 264 height 16
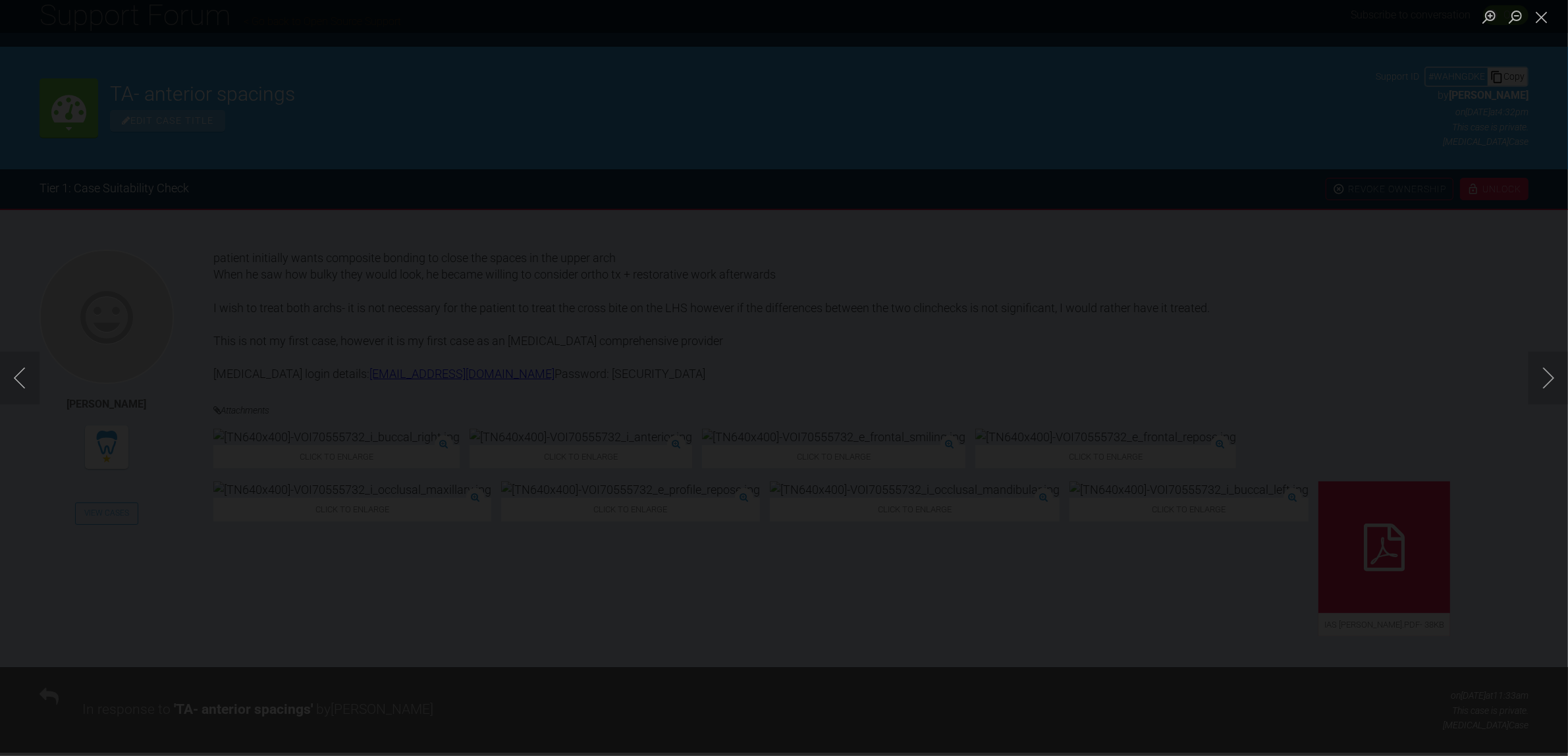
scroll to position [84, 0]
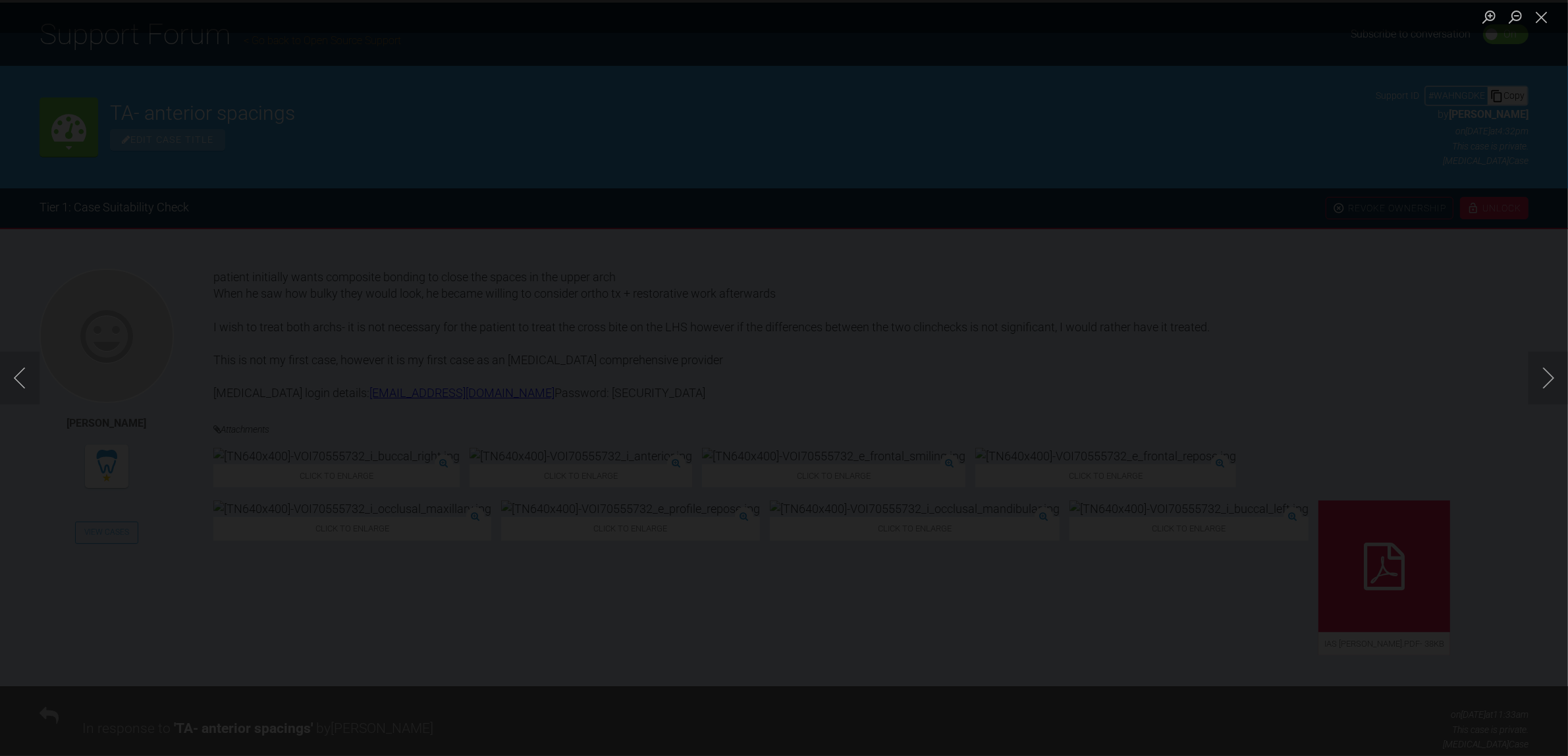
click at [856, 630] on div "Lightbox" at bounding box center [784, 378] width 1568 height 756
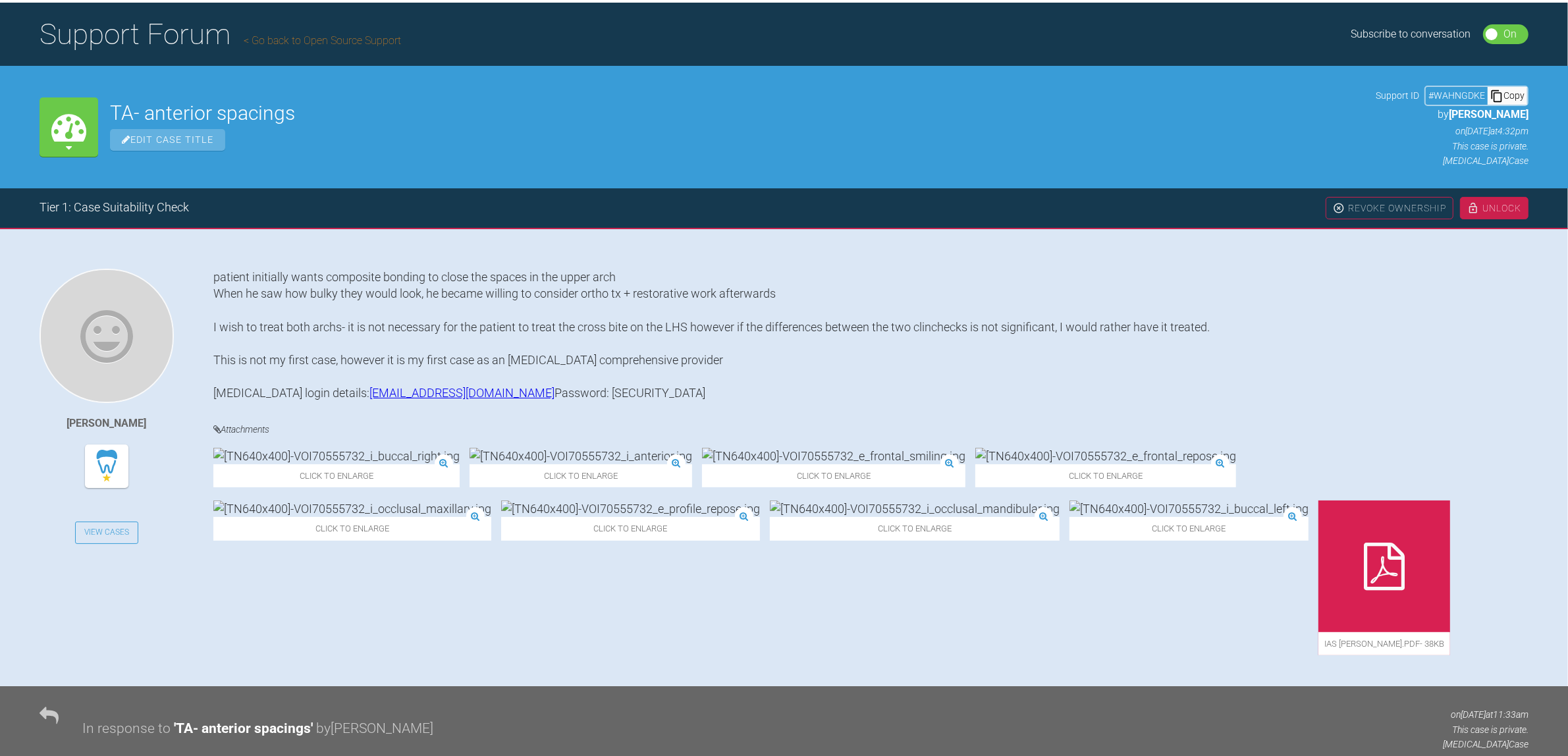
click at [469, 464] on img at bounding box center [581, 455] width 223 height 16
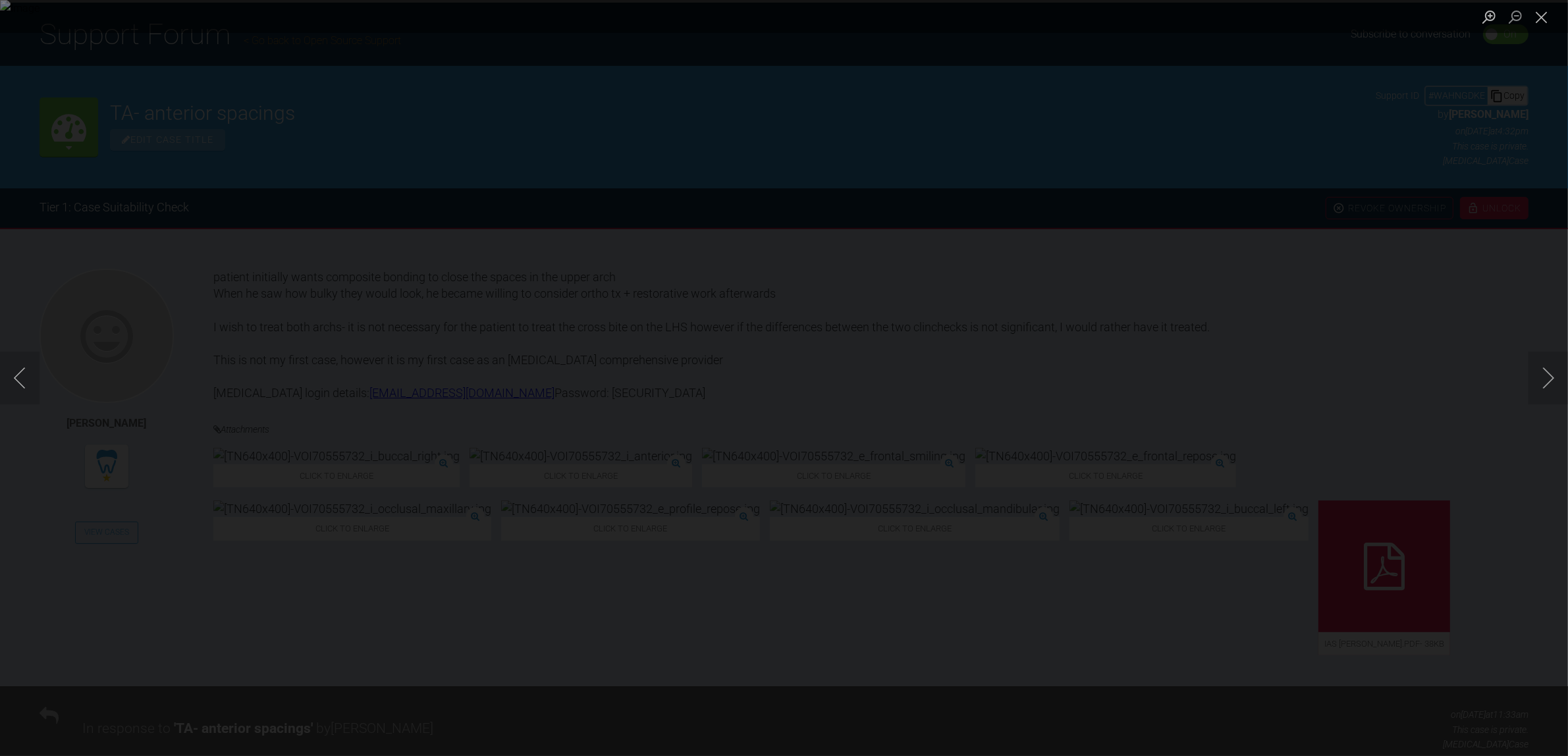
click at [877, 624] on div "Lightbox" at bounding box center [784, 378] width 1568 height 756
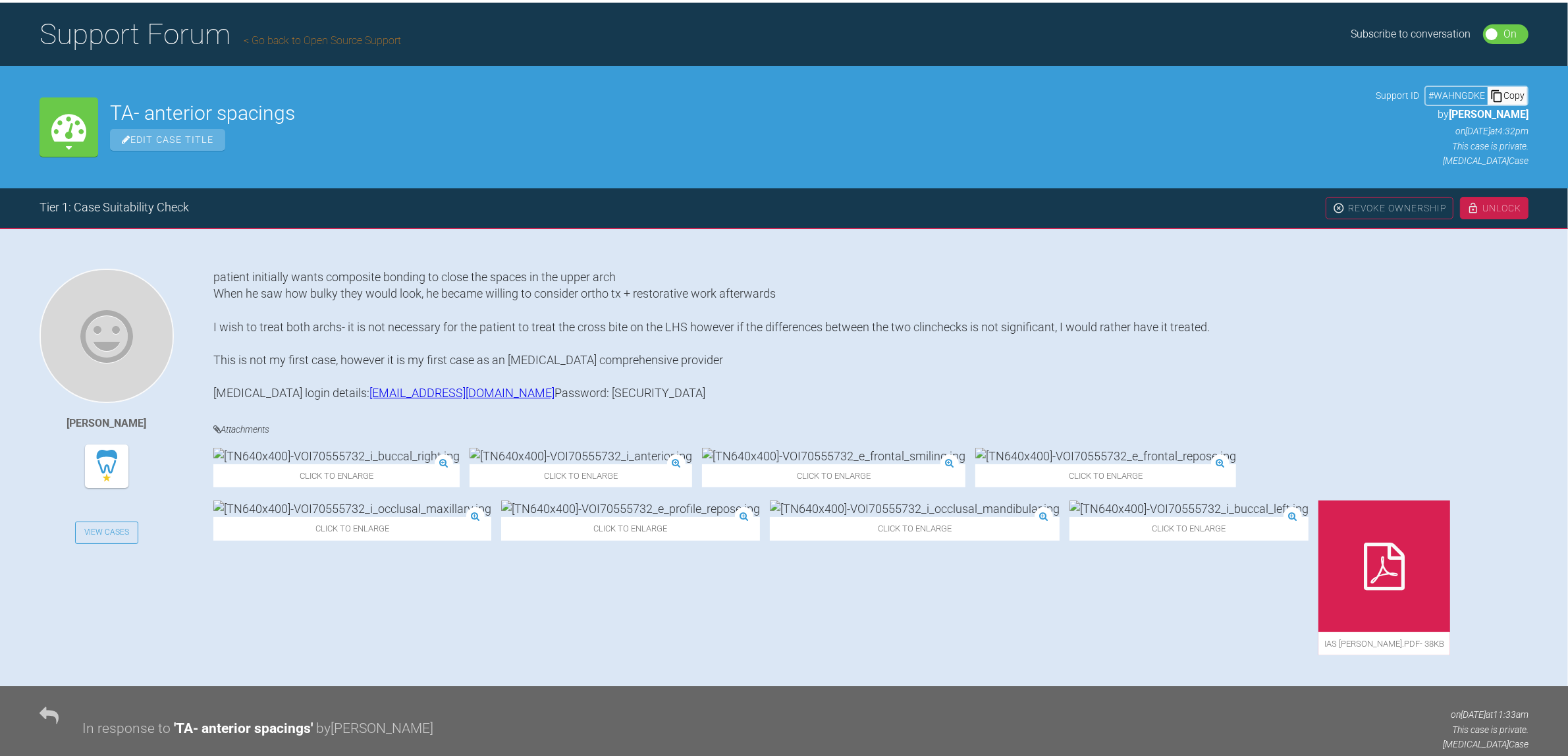
click at [472, 464] on img at bounding box center [581, 455] width 223 height 16
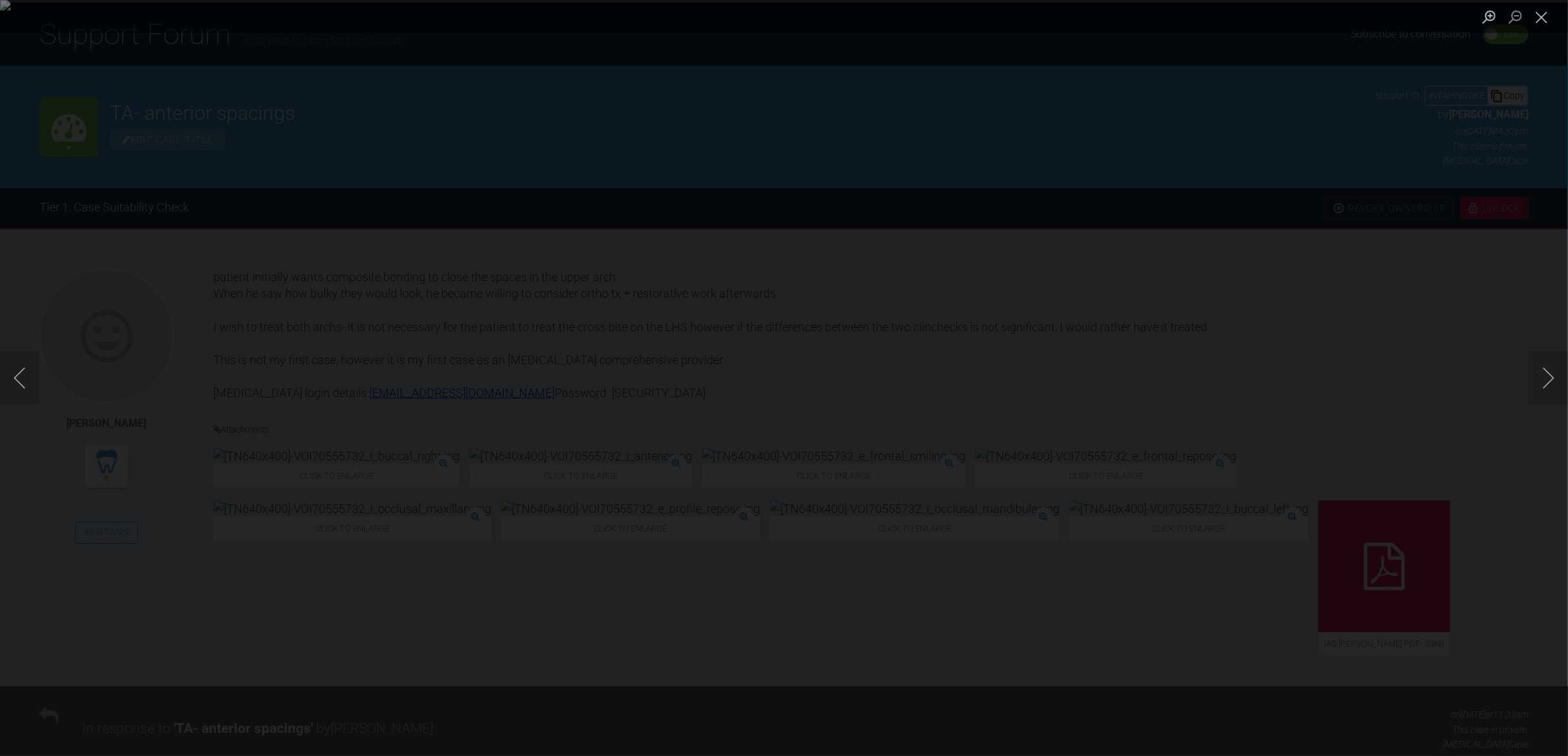
click at [862, 643] on div "Lightbox" at bounding box center [784, 378] width 1568 height 756
